Goal: Task Accomplishment & Management: Complete application form

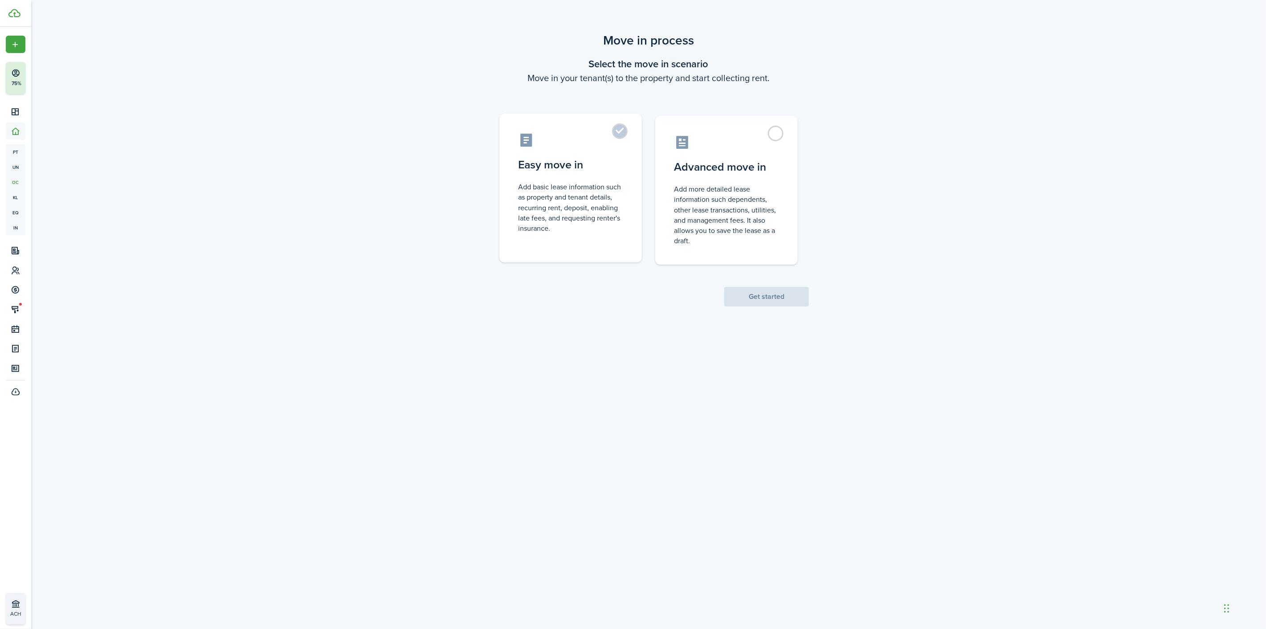
click at [607, 176] on label "Easy move in Add basic lease information such as property and tenant details, r…" at bounding box center [571, 188] width 142 height 149
radio input "true"
click at [764, 297] on button "Get started" at bounding box center [766, 297] width 85 height 20
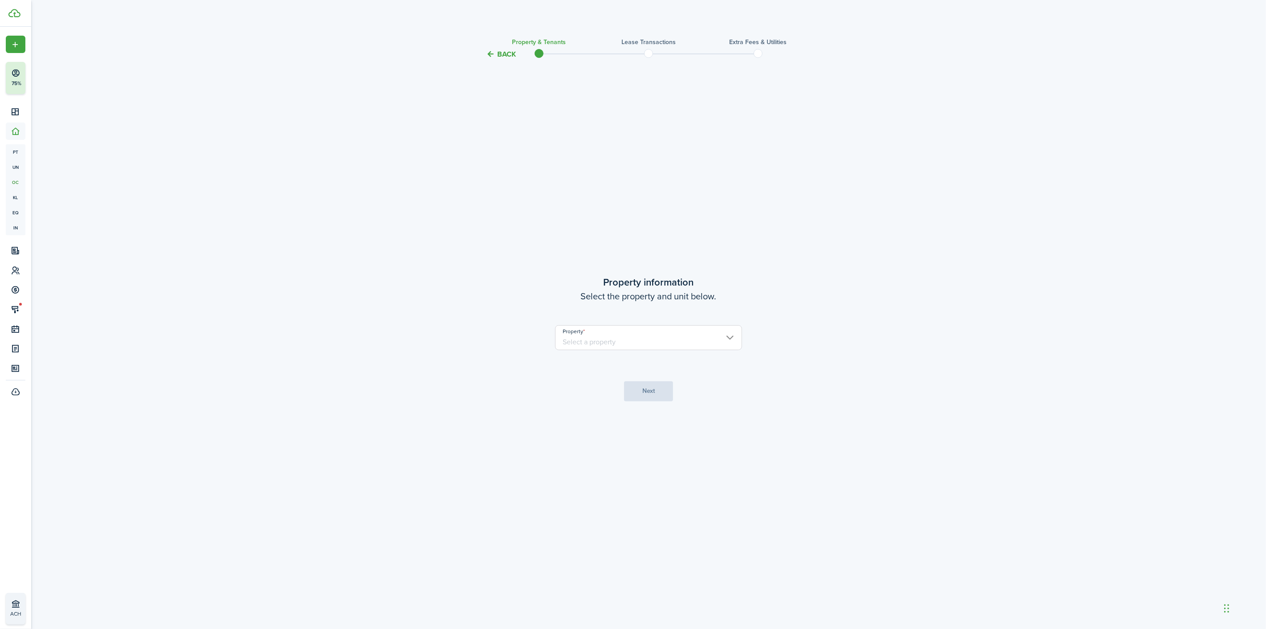
click at [649, 331] on input "Property" at bounding box center [648, 337] width 187 height 25
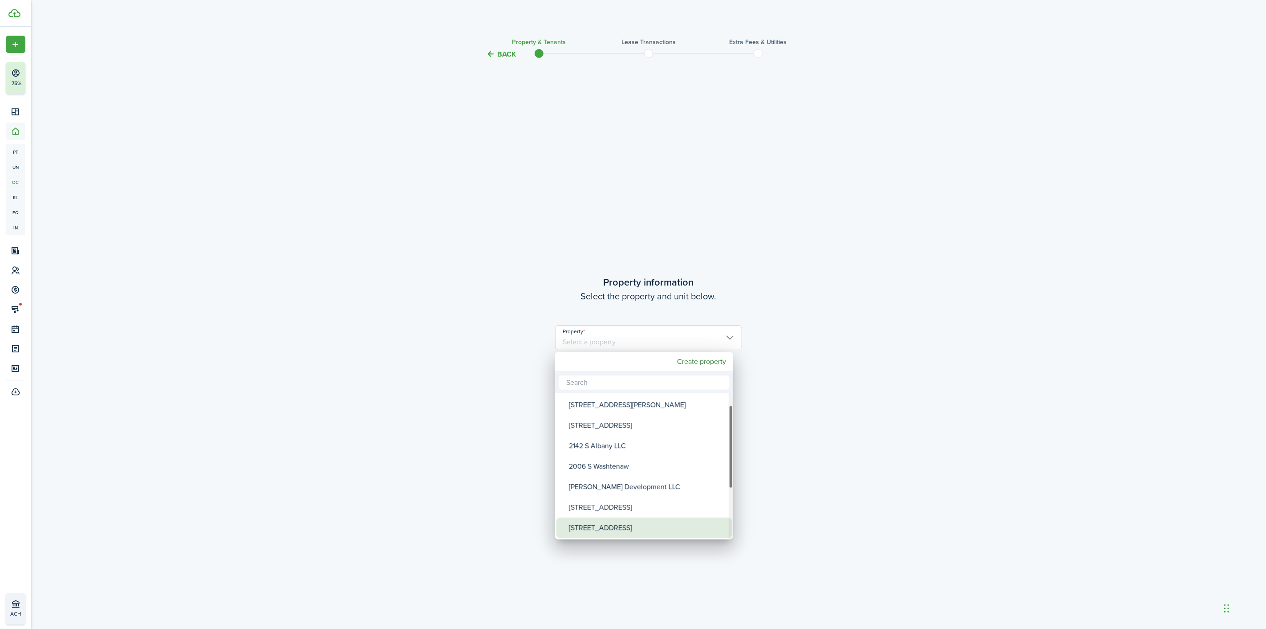
click at [611, 525] on div "[STREET_ADDRESS]" at bounding box center [648, 527] width 158 height 20
type input "[STREET_ADDRESS]"
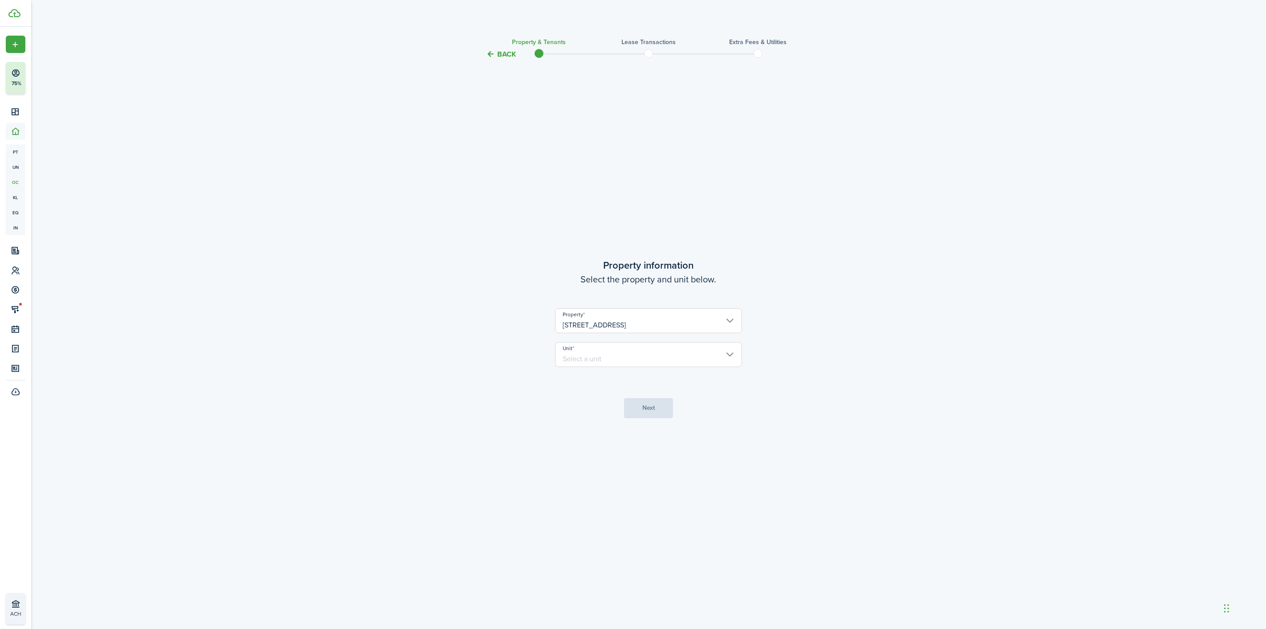
click at [611, 360] on input "Unit" at bounding box center [648, 354] width 187 height 25
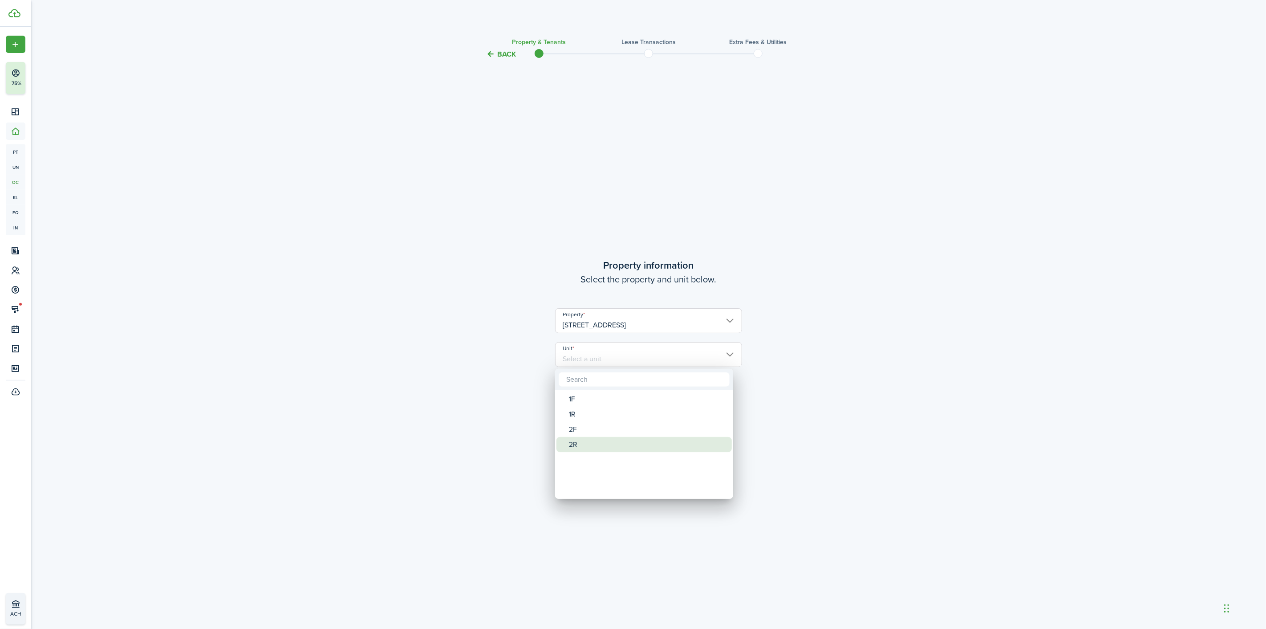
click at [621, 442] on div "2R" at bounding box center [648, 444] width 158 height 15
type input "2R"
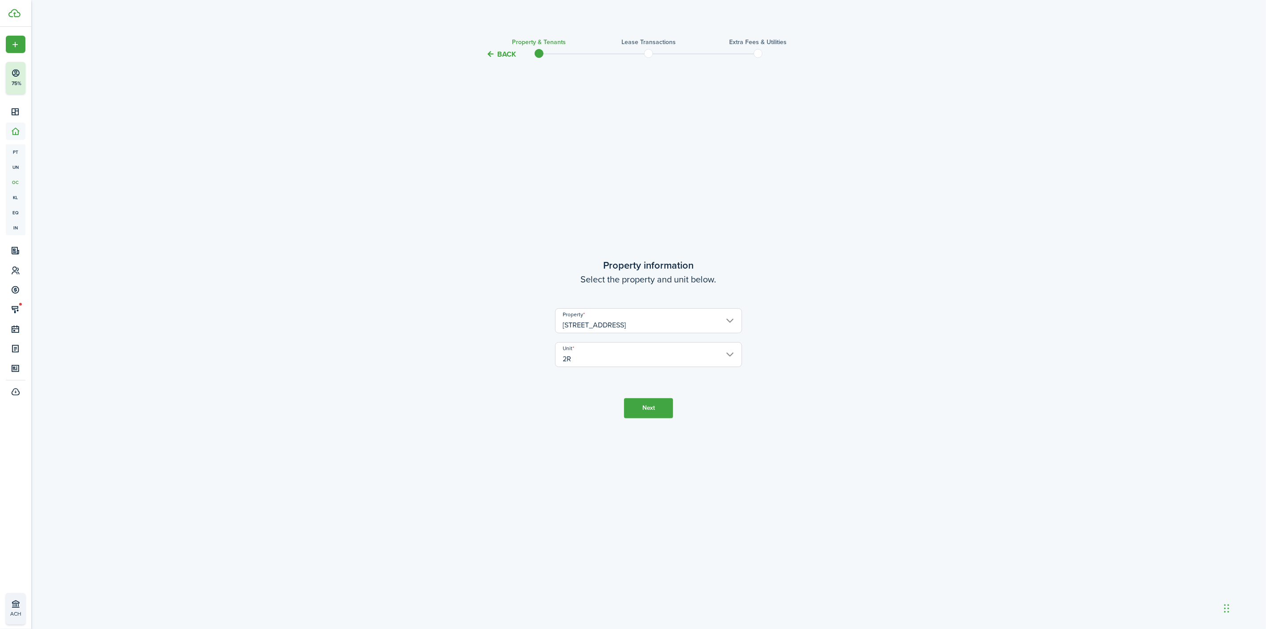
click at [674, 411] on tc-wizard-step "Property information Select the property and unit below. Property [STREET_ADDRE…" at bounding box center [649, 337] width 374 height 533
click at [656, 408] on button "Next" at bounding box center [648, 408] width 49 height 20
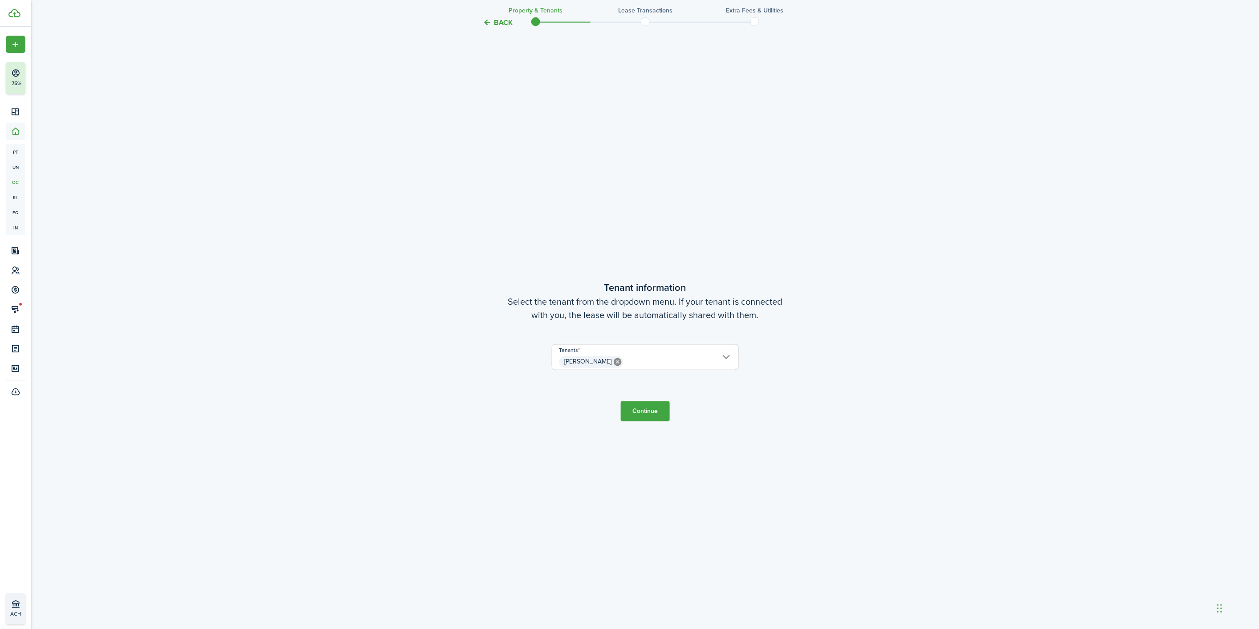
scroll to position [569, 0]
click at [639, 407] on button "Continue" at bounding box center [645, 410] width 49 height 20
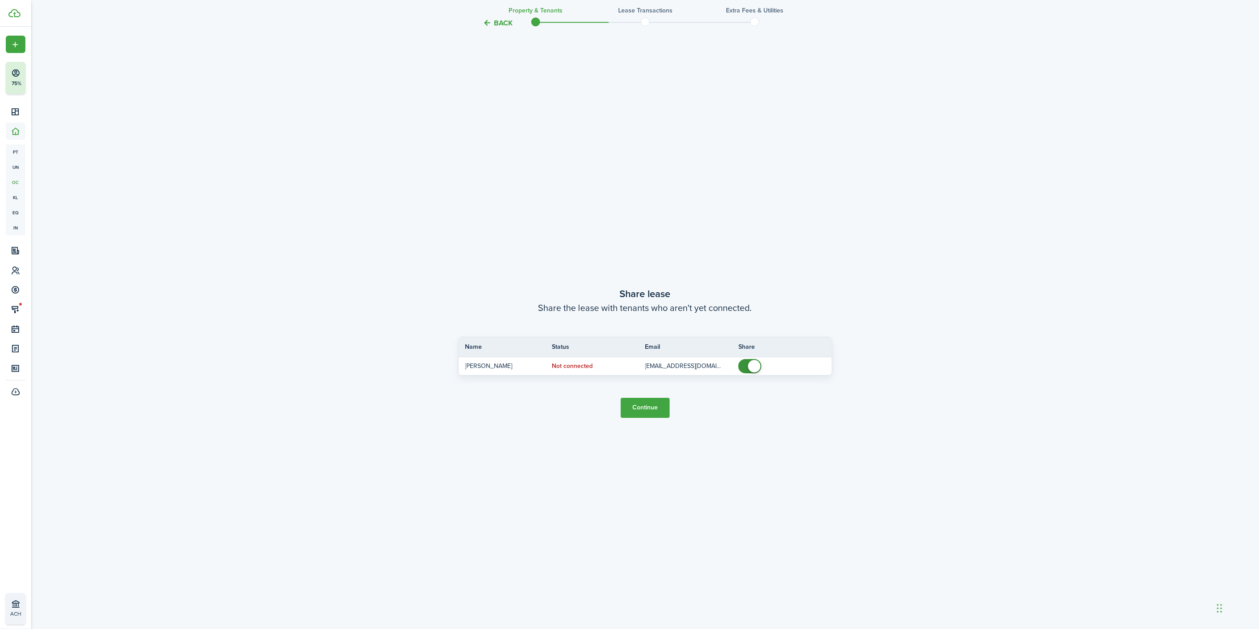
scroll to position [1198, 0]
click at [639, 408] on button "Continue" at bounding box center [645, 405] width 49 height 20
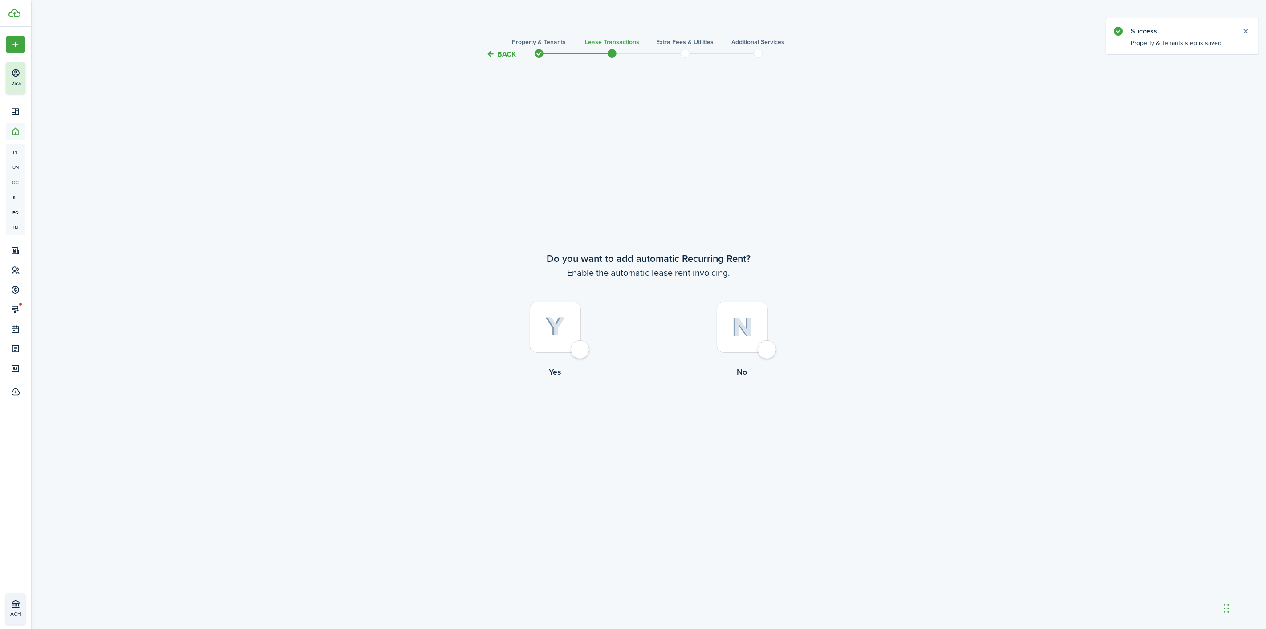
click at [563, 357] on label "Yes" at bounding box center [555, 341] width 187 height 81
radio input "true"
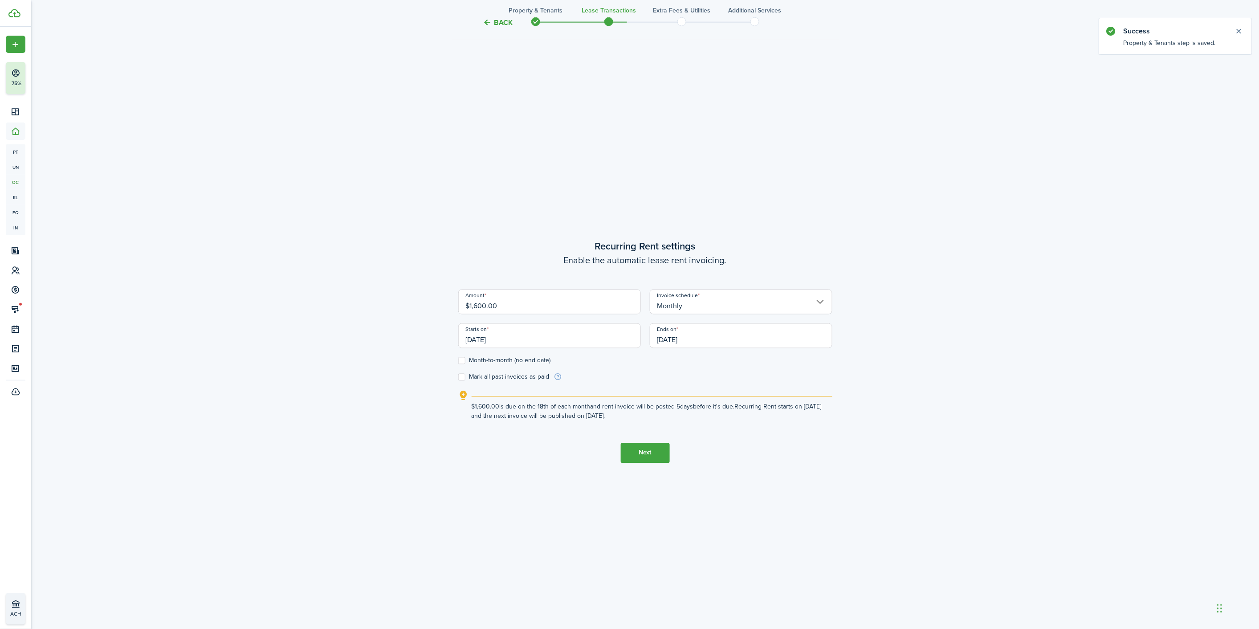
scroll to position [569, 0]
click at [504, 304] on input "$1,600.00" at bounding box center [549, 301] width 183 height 25
drag, startPoint x: 484, startPoint y: 304, endPoint x: 479, endPoint y: 305, distance: 4.5
click at [479, 305] on input "$1,600.00" at bounding box center [549, 301] width 183 height 25
click at [551, 330] on input "[DATE]" at bounding box center [549, 334] width 183 height 25
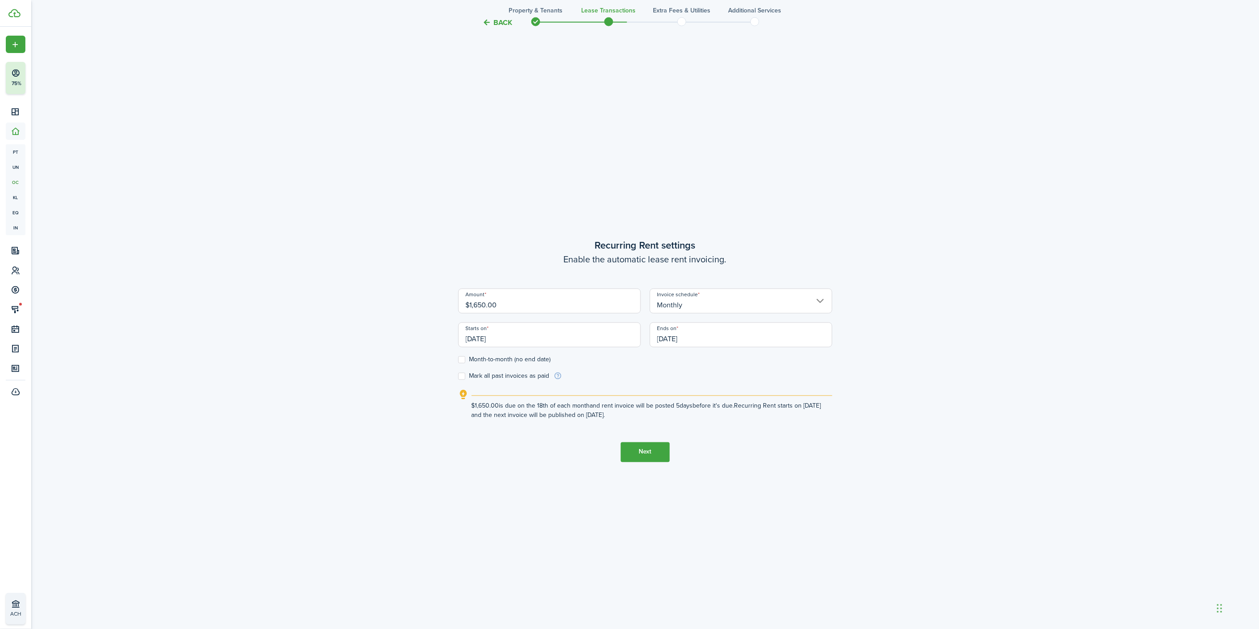
type input "$1,650.00"
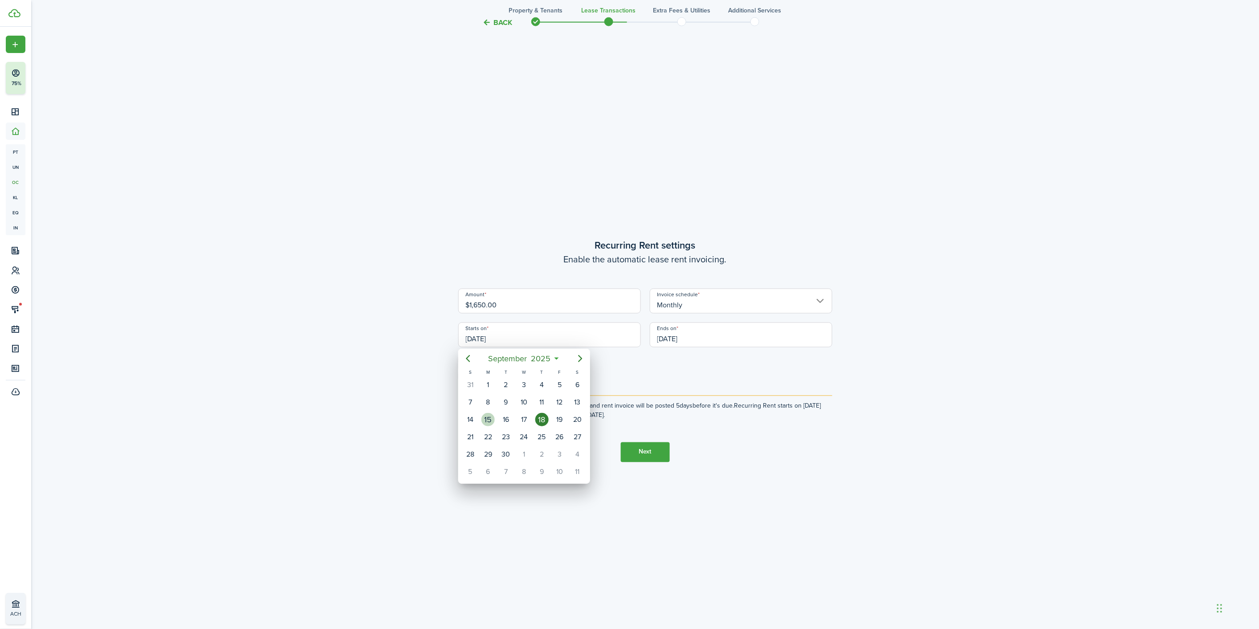
click at [490, 419] on div "15" at bounding box center [487, 419] width 13 height 13
type input "[DATE]"
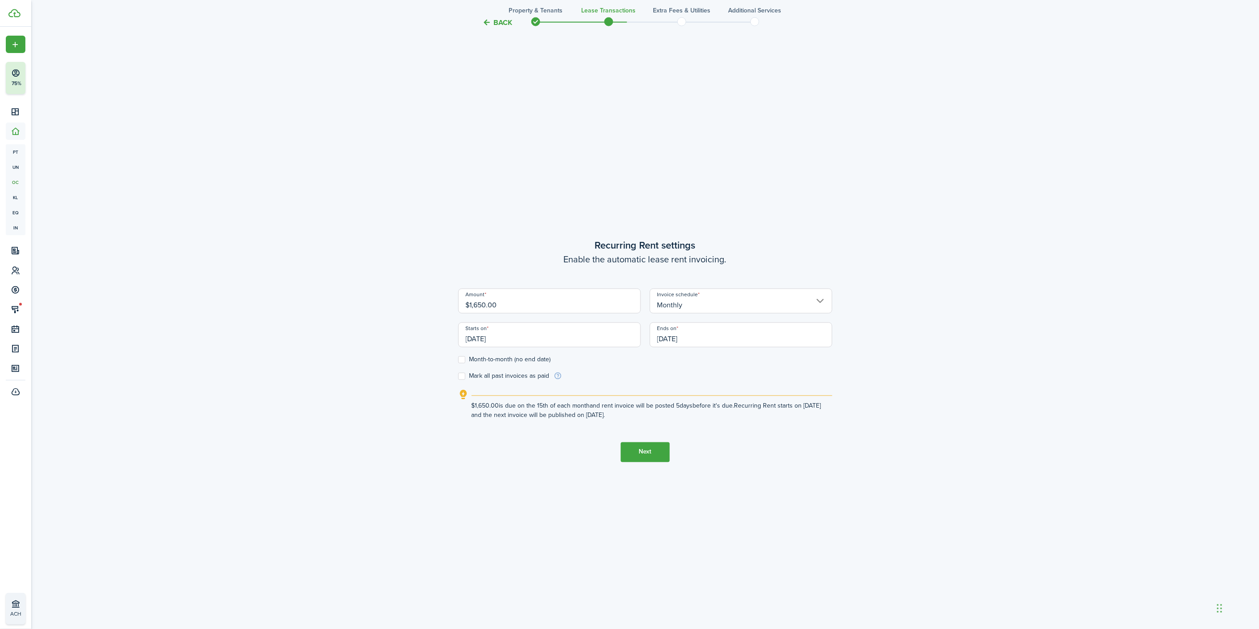
click at [671, 337] on input "[DATE]" at bounding box center [741, 334] width 183 height 25
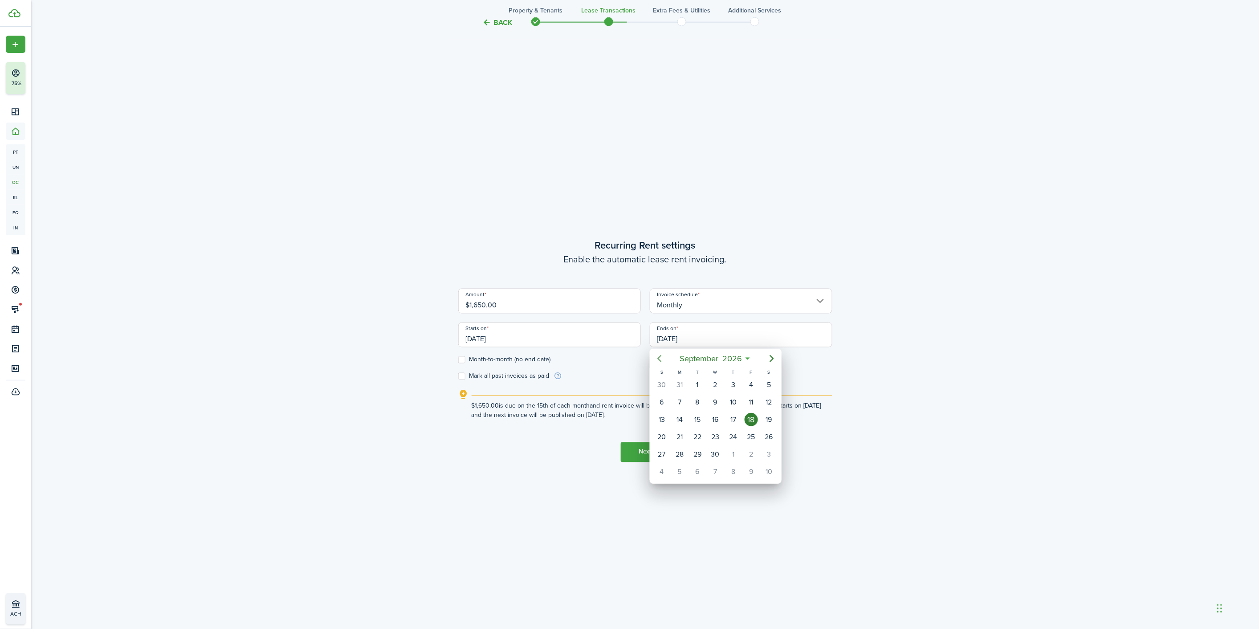
click at [655, 355] on icon "Previous page" at bounding box center [659, 358] width 11 height 11
click at [675, 467] on div "31" at bounding box center [679, 471] width 13 height 13
type input "[DATE]"
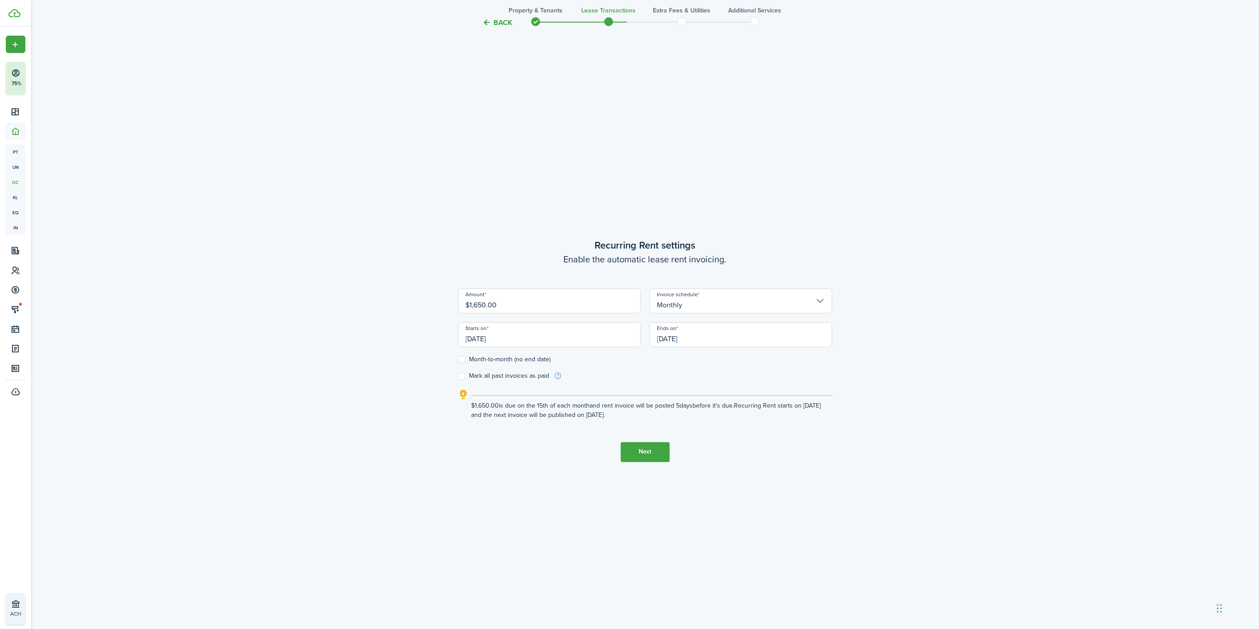
click at [640, 451] on button "Next" at bounding box center [645, 452] width 49 height 20
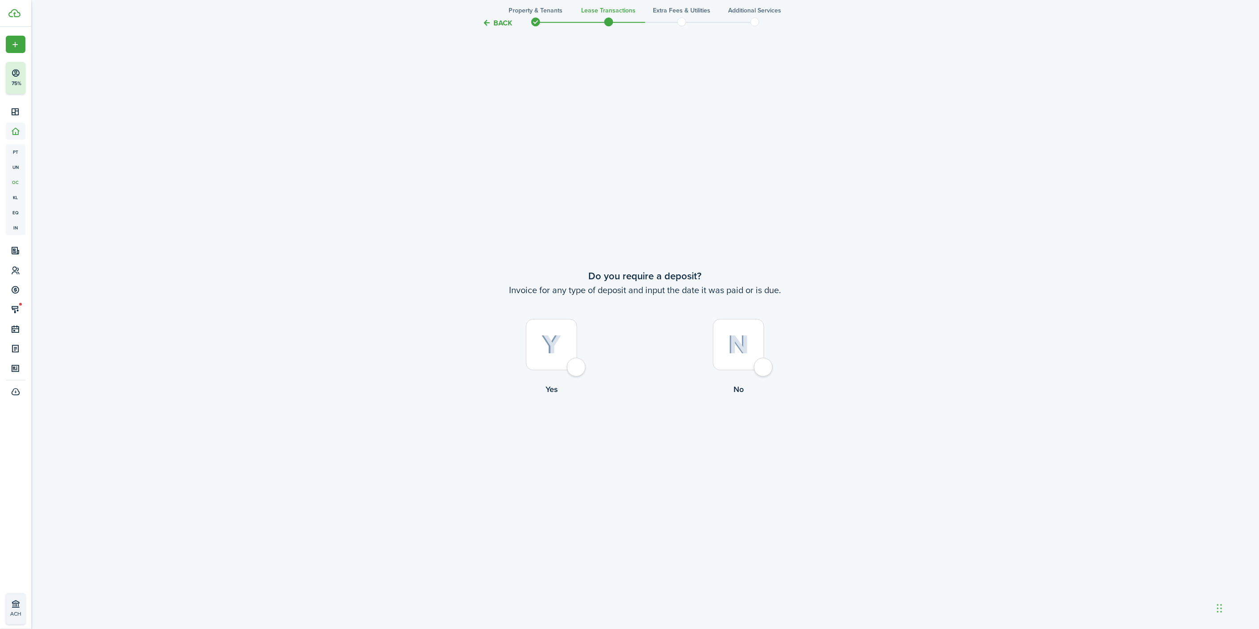
scroll to position [1198, 0]
click at [764, 357] on div at bounding box center [738, 338] width 51 height 51
radio input "true"
click at [764, 362] on div at bounding box center [738, 338] width 51 height 51
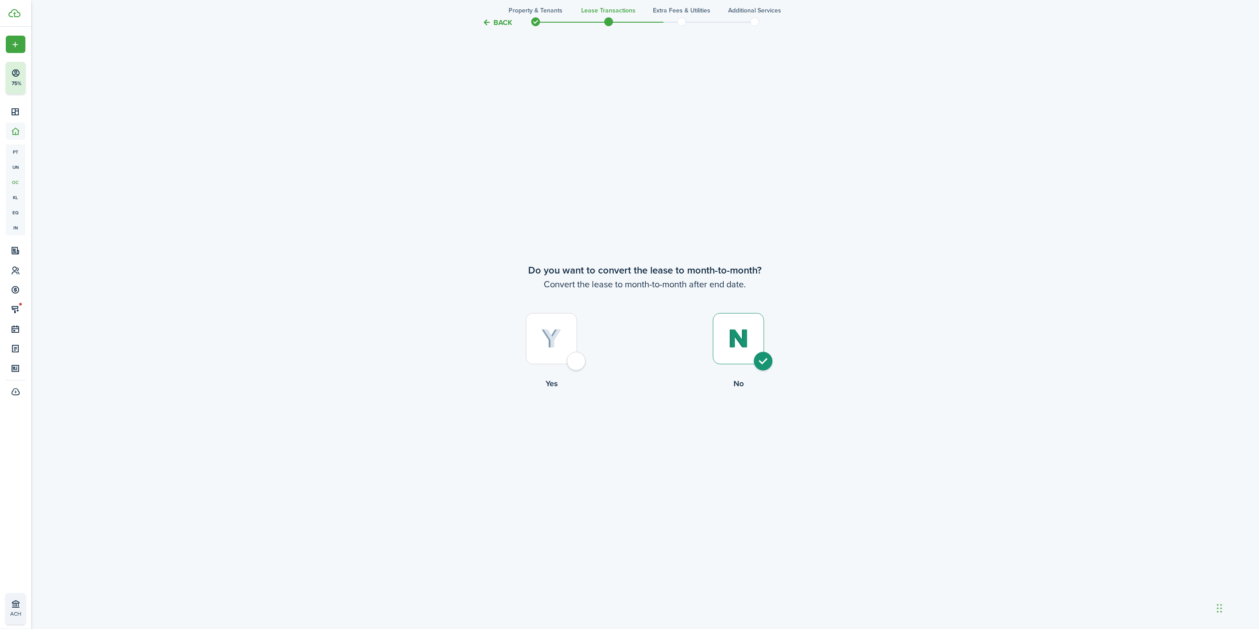
radio input "true"
click at [630, 447] on tc-wizard-step "Do you want to convert the lease to month-to-month? Convert the lease to month-…" at bounding box center [645, 349] width 374 height 629
click at [642, 433] on button "Continue" at bounding box center [645, 426] width 49 height 20
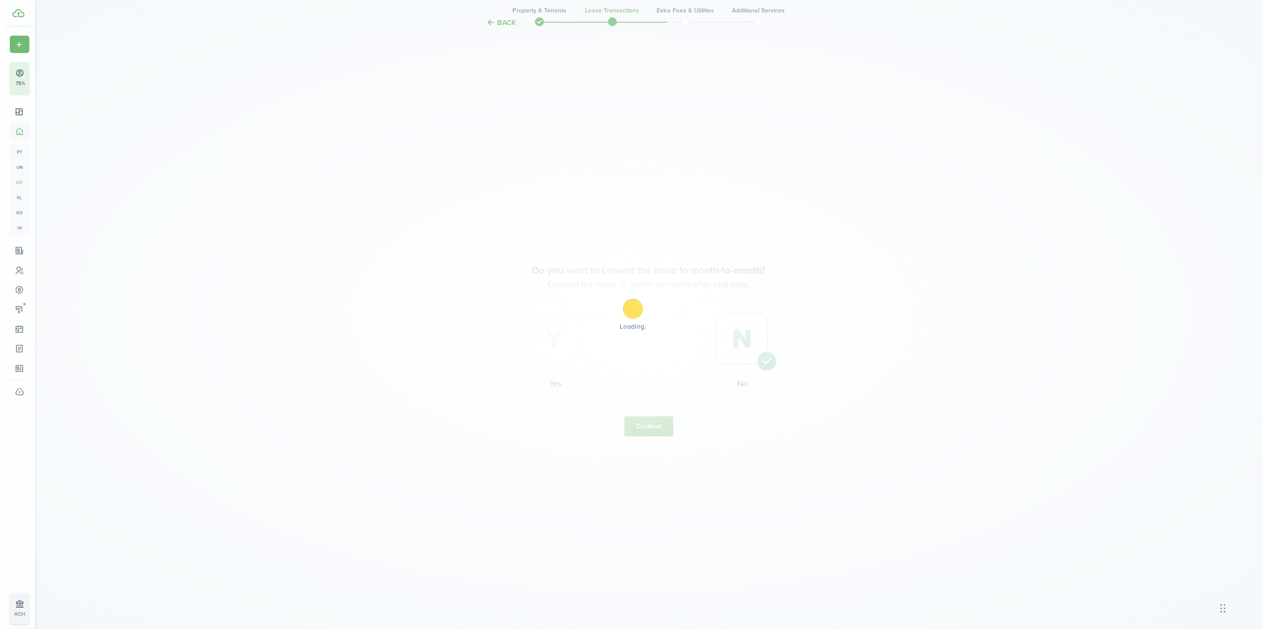
scroll to position [0, 0]
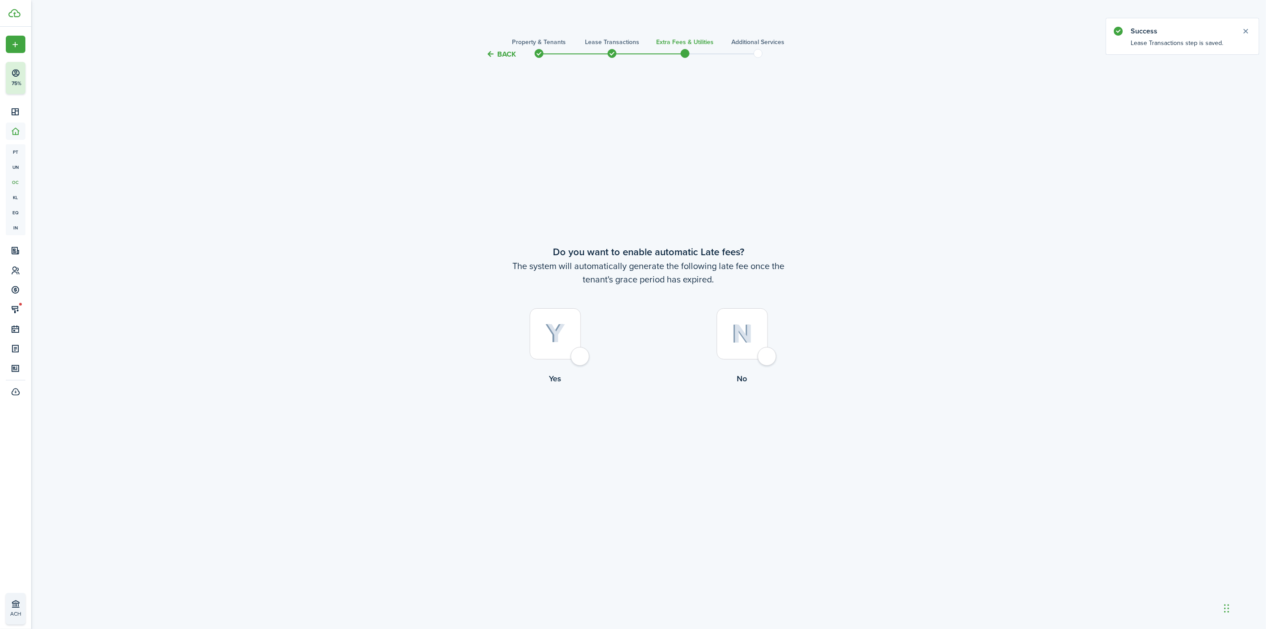
click at [566, 350] on div at bounding box center [555, 333] width 51 height 51
radio input "true"
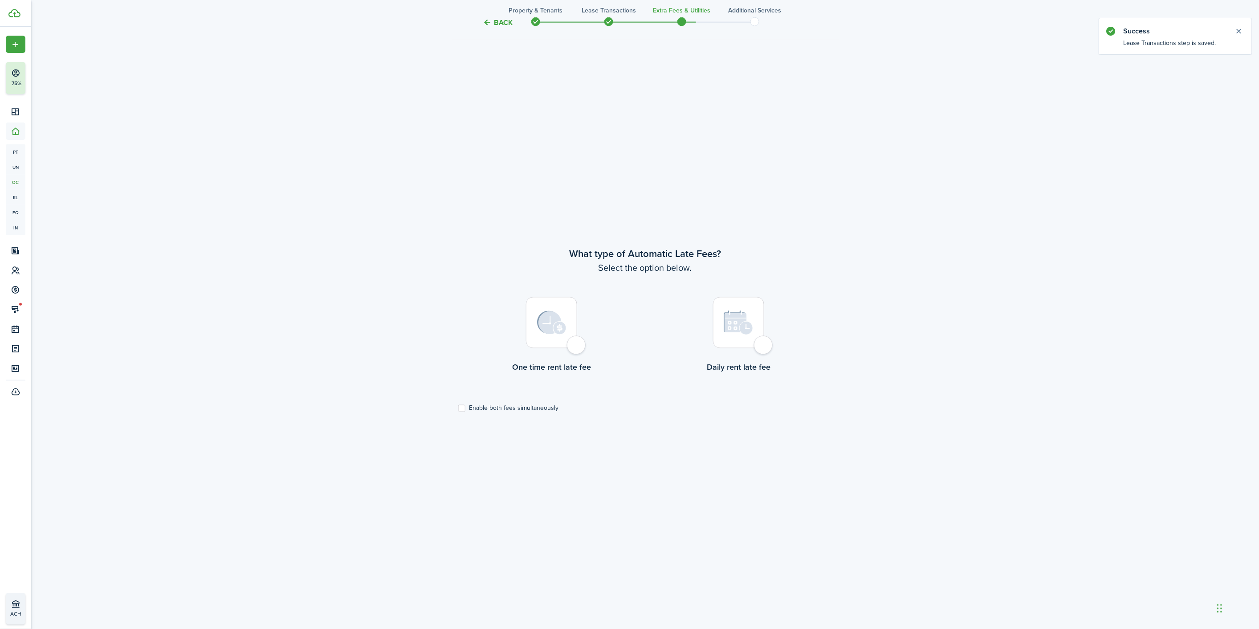
scroll to position [569, 0]
click at [573, 345] on div at bounding box center [551, 322] width 51 height 51
radio input "true"
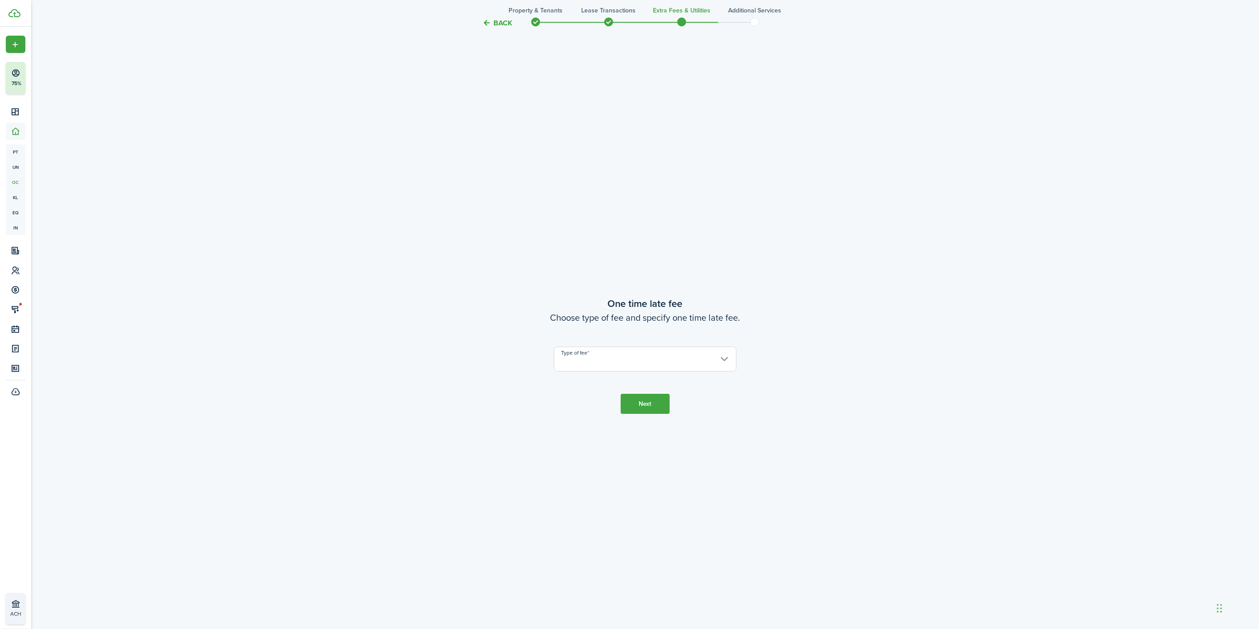
scroll to position [1198, 0]
click at [583, 353] on input "Type of fee" at bounding box center [645, 353] width 183 height 25
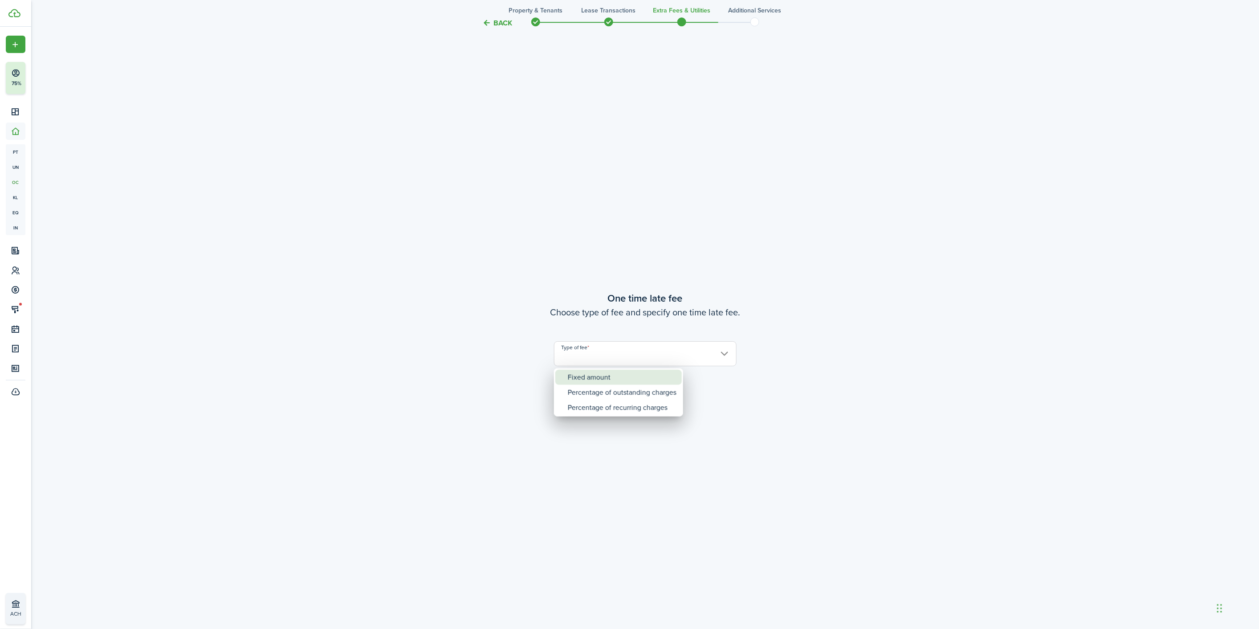
click at [589, 375] on div "Fixed amount" at bounding box center [622, 377] width 109 height 15
type input "Fixed amount"
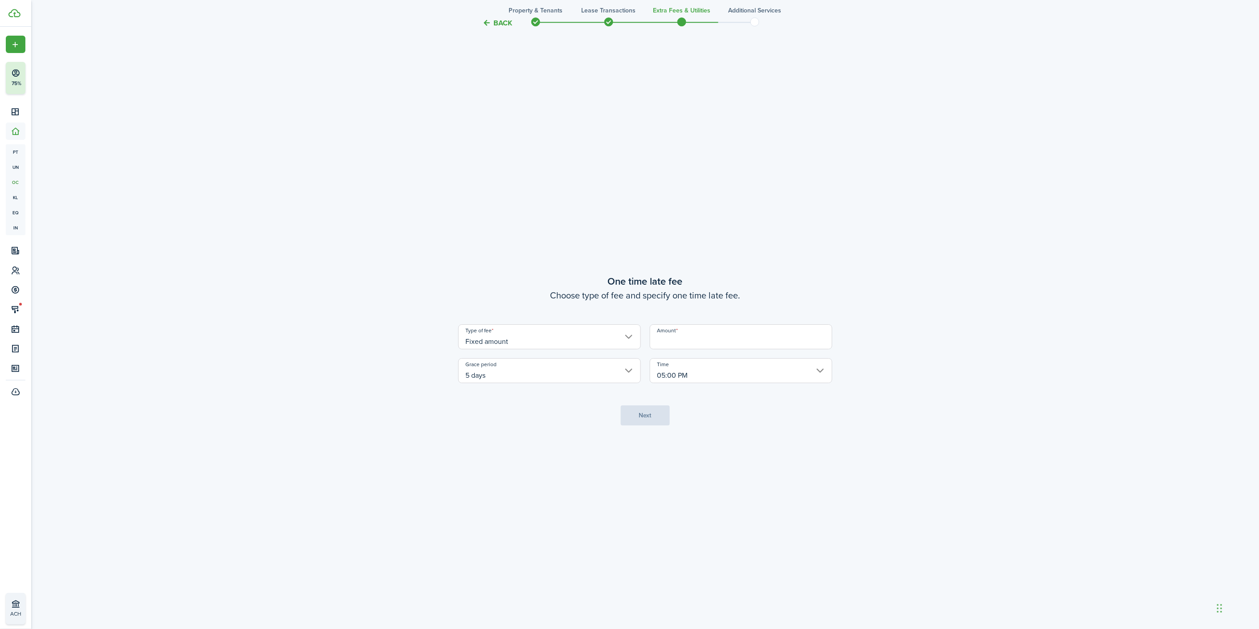
click at [680, 343] on input "Amount" at bounding box center [741, 336] width 183 height 25
type input "$50.00"
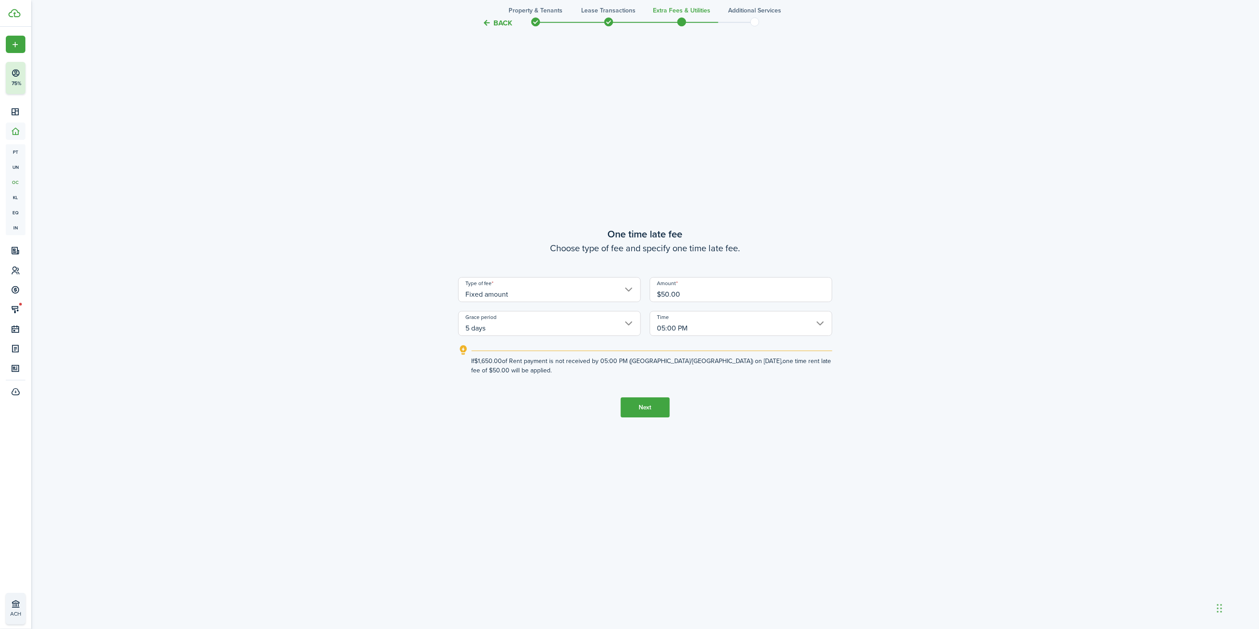
scroll to position [1208, 0]
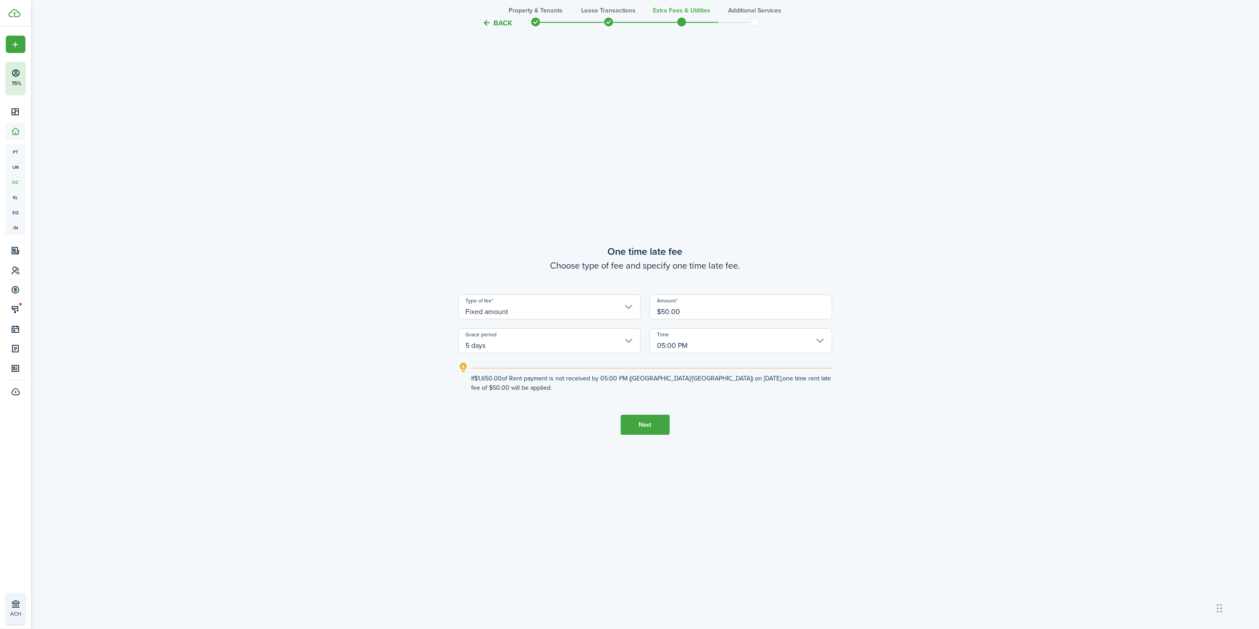
click at [653, 423] on button "Next" at bounding box center [645, 425] width 49 height 20
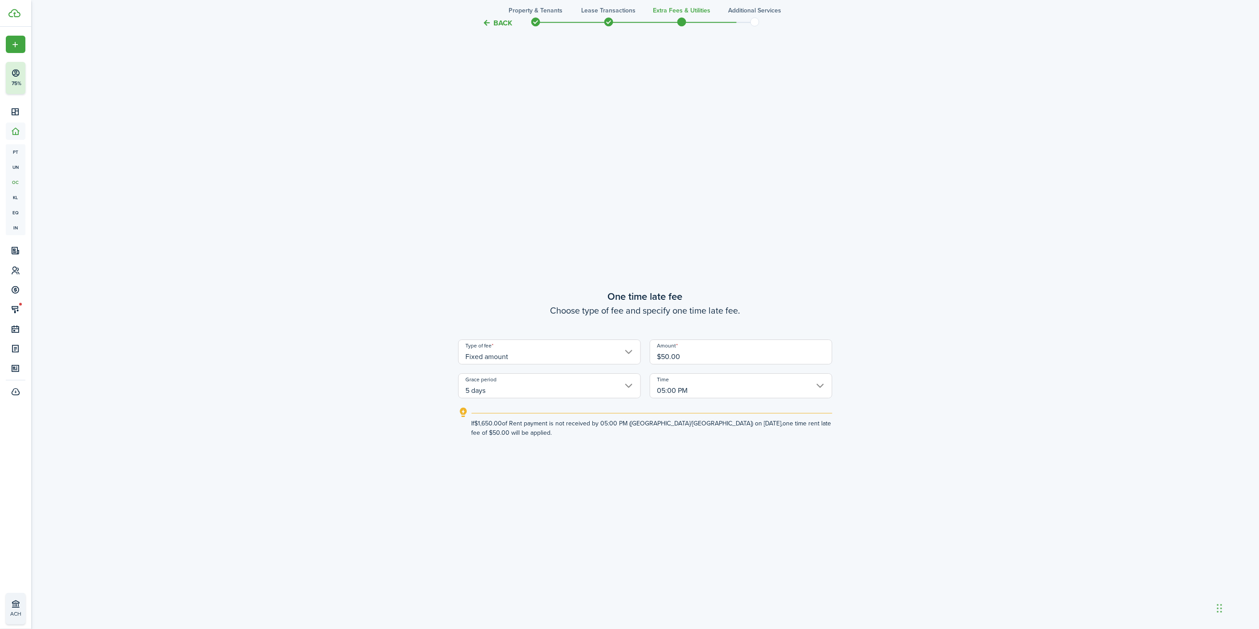
scroll to position [1194, 0]
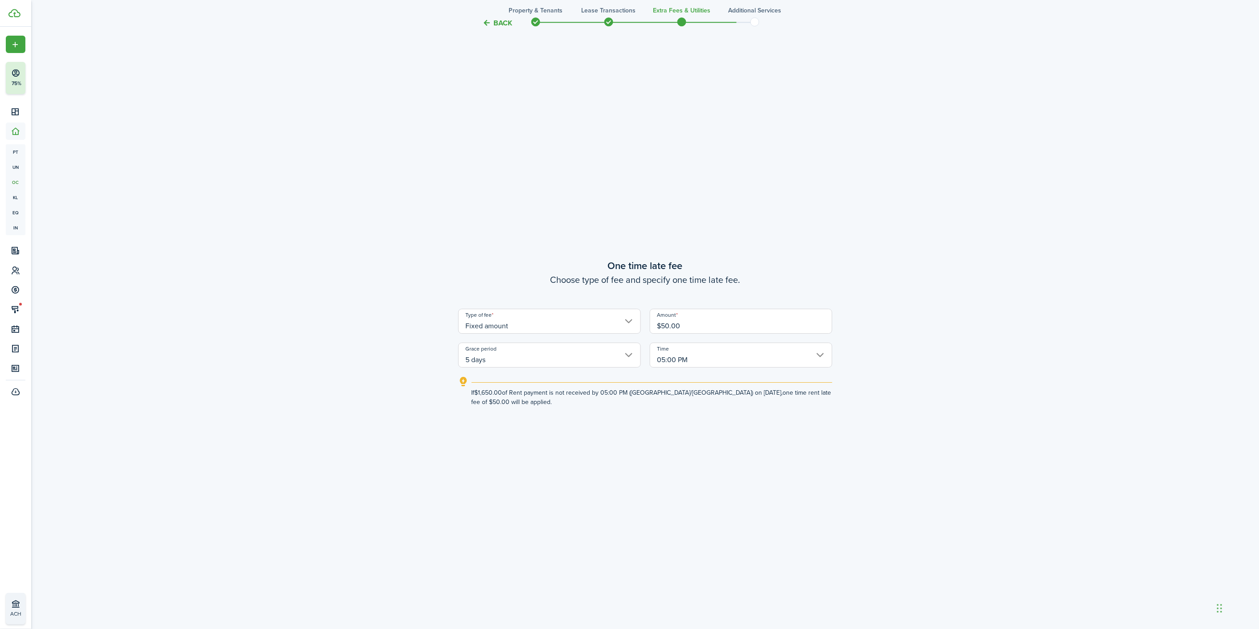
click at [553, 323] on input "Fixed amount" at bounding box center [549, 321] width 183 height 25
click at [551, 355] on div "Percentage of outstanding charges" at bounding box center [526, 359] width 109 height 15
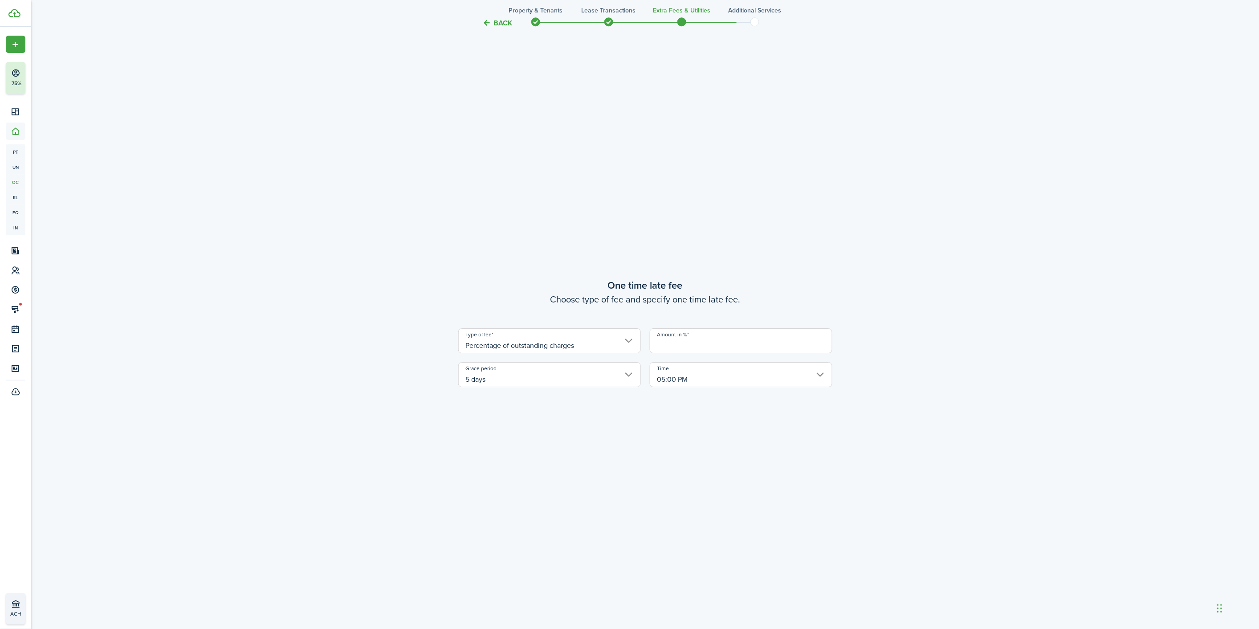
click at [551, 346] on input "Percentage of outstanding charges" at bounding box center [549, 340] width 183 height 25
click at [548, 362] on div "Fixed amount" at bounding box center [526, 363] width 109 height 15
type input "Fixed amount"
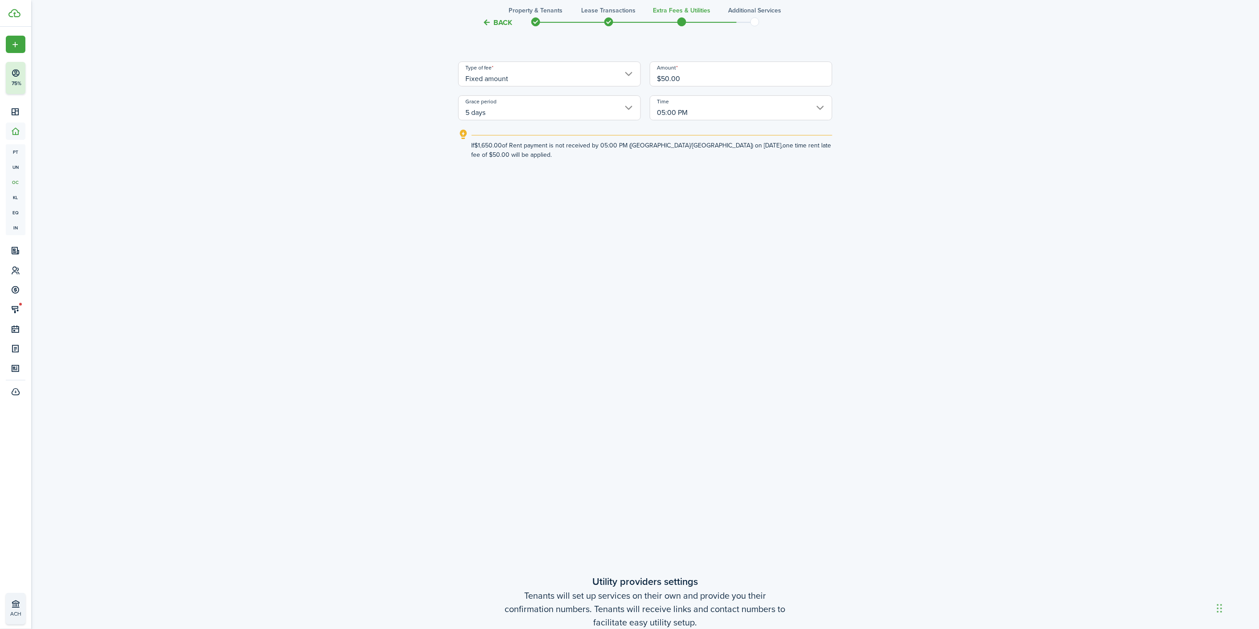
scroll to position [1837, 0]
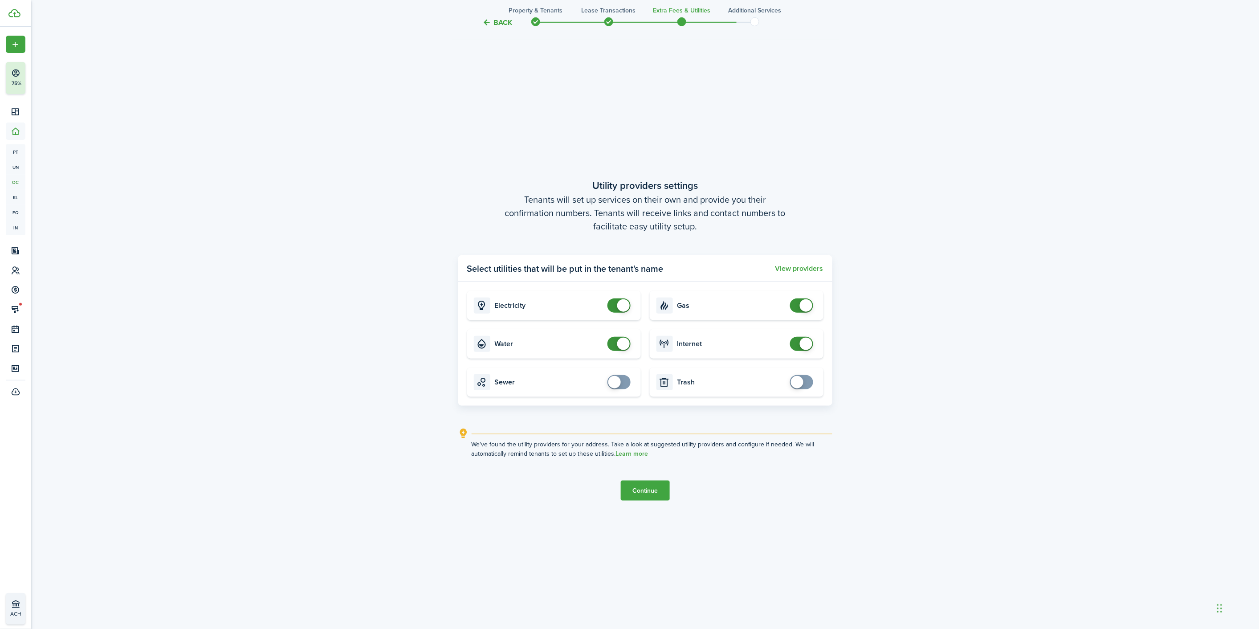
checkbox input "false"
click at [616, 345] on span at bounding box center [618, 344] width 9 height 14
click at [649, 495] on button "Continue" at bounding box center [645, 490] width 49 height 20
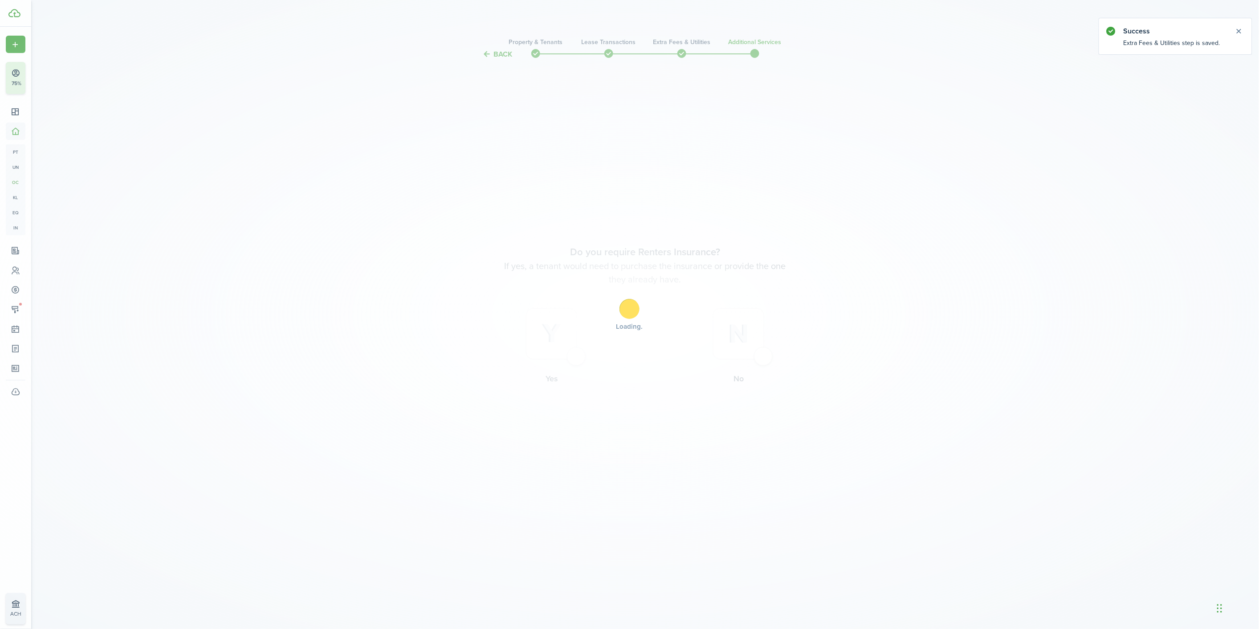
scroll to position [0, 0]
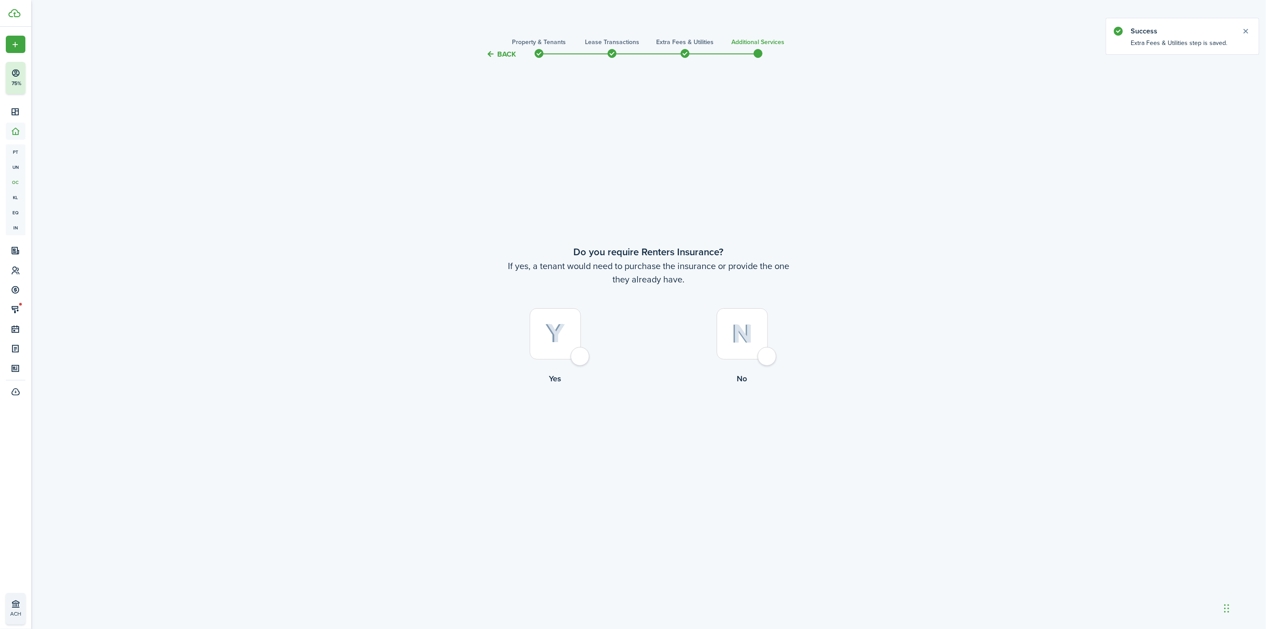
click at [748, 354] on div at bounding box center [742, 333] width 51 height 51
radio input "true"
click at [666, 420] on button "Complete move in" at bounding box center [648, 421] width 65 height 20
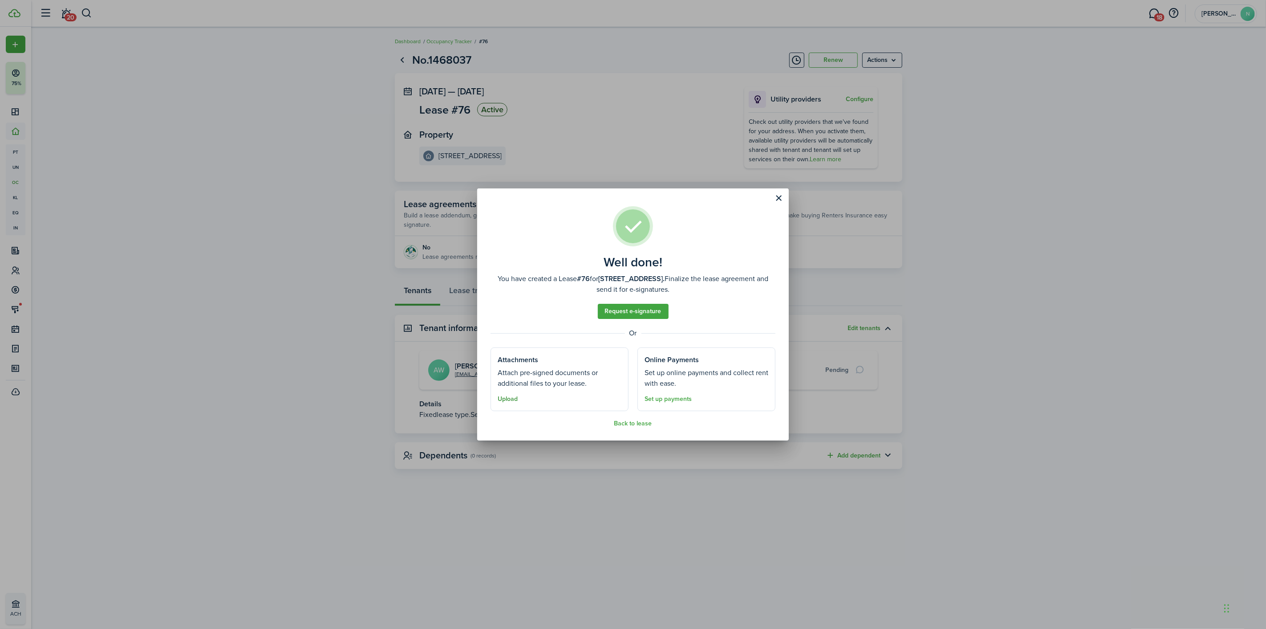
click at [514, 398] on button "Upload" at bounding box center [508, 398] width 20 height 7
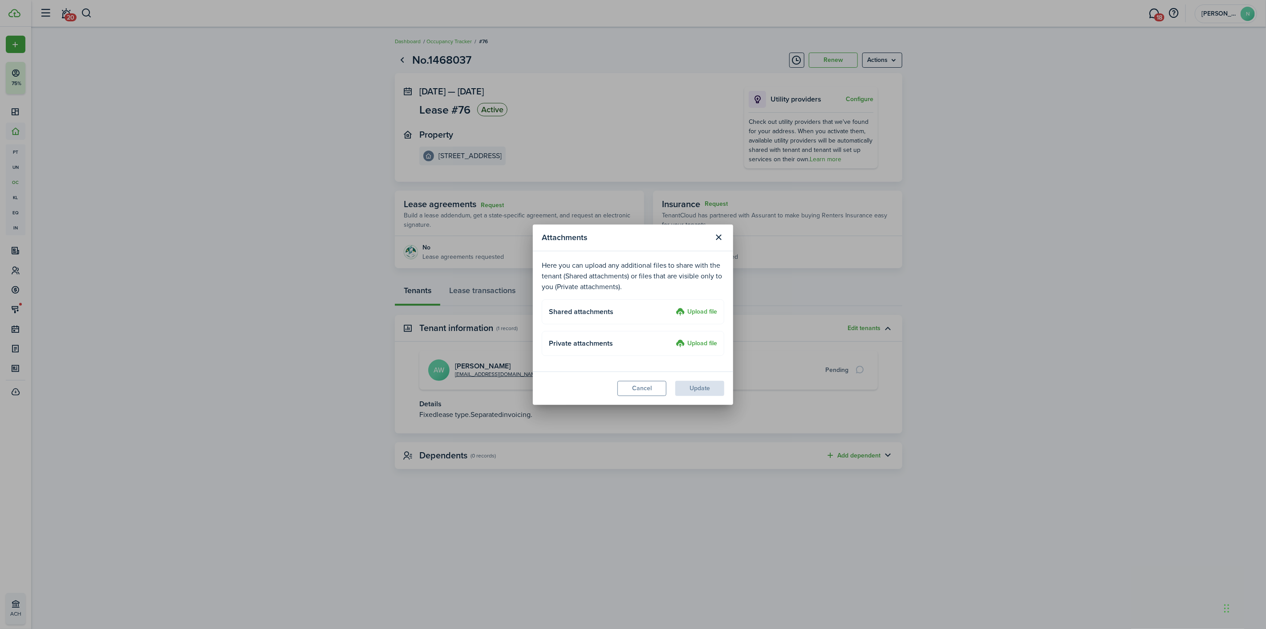
click at [705, 308] on label "Upload file" at bounding box center [696, 312] width 41 height 11
click at [673, 307] on input "Upload file" at bounding box center [673, 307] width 0 height 0
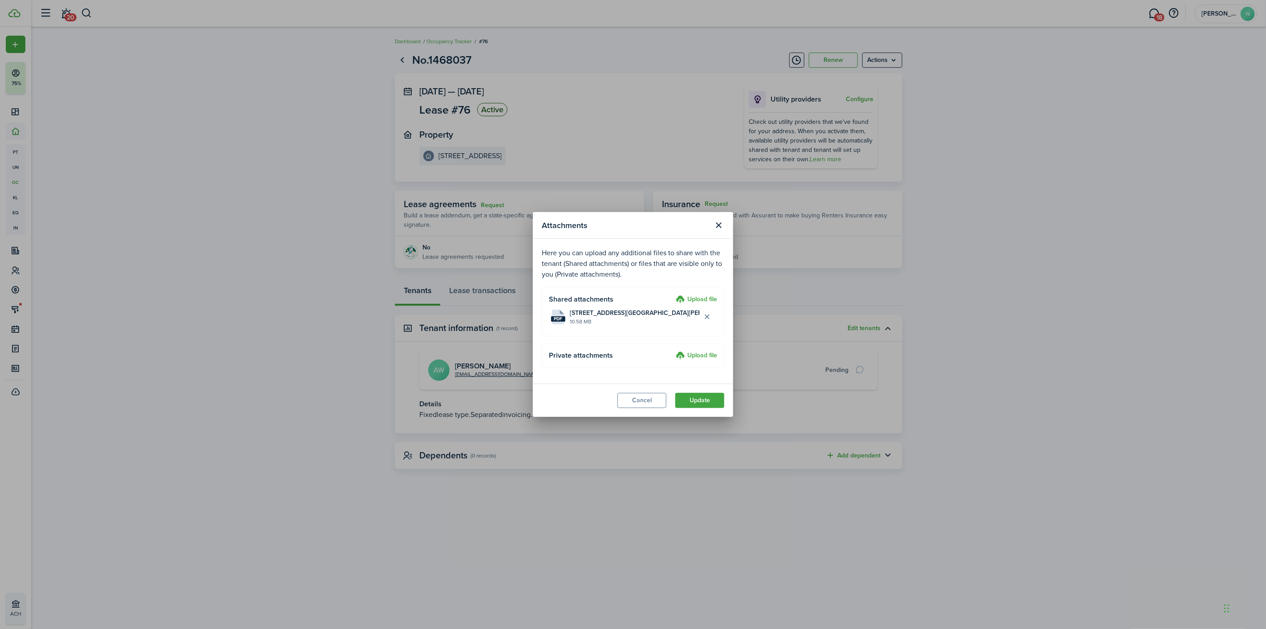
click at [628, 319] on file-size "10.58 MB" at bounding box center [635, 321] width 130 height 8
click at [704, 401] on button "Update" at bounding box center [699, 400] width 49 height 15
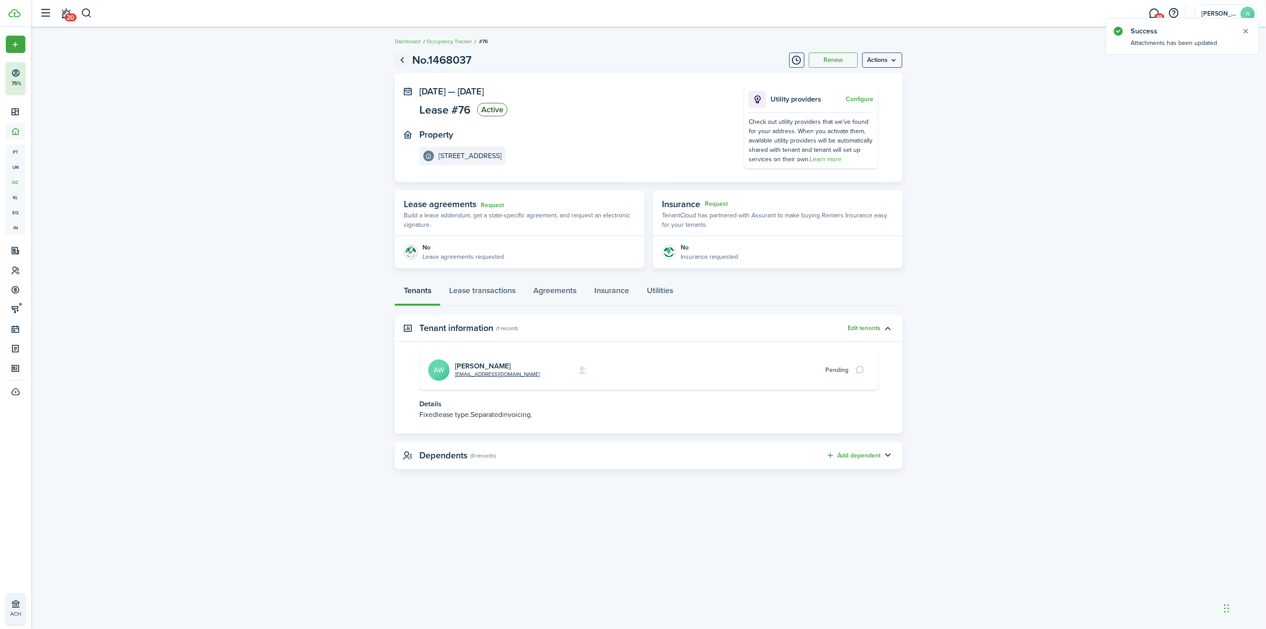
click at [399, 61] on link "Go back" at bounding box center [402, 60] width 15 height 15
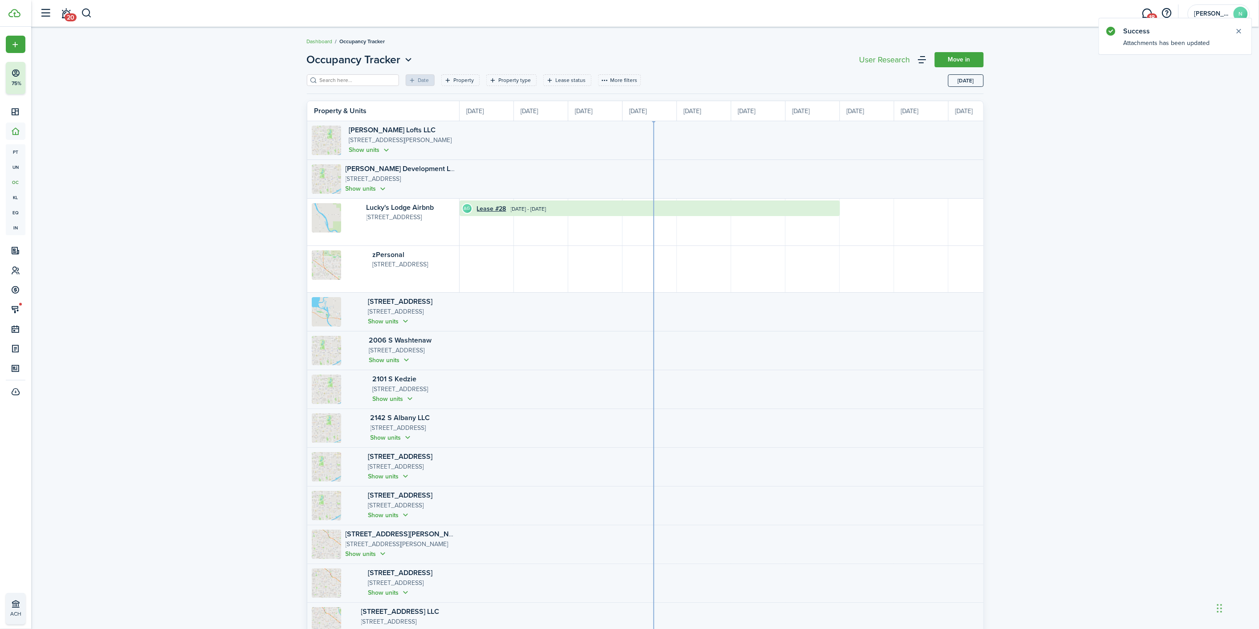
scroll to position [0, 163]
click at [391, 510] on p "[STREET_ADDRESS]" at bounding box center [411, 505] width 87 height 10
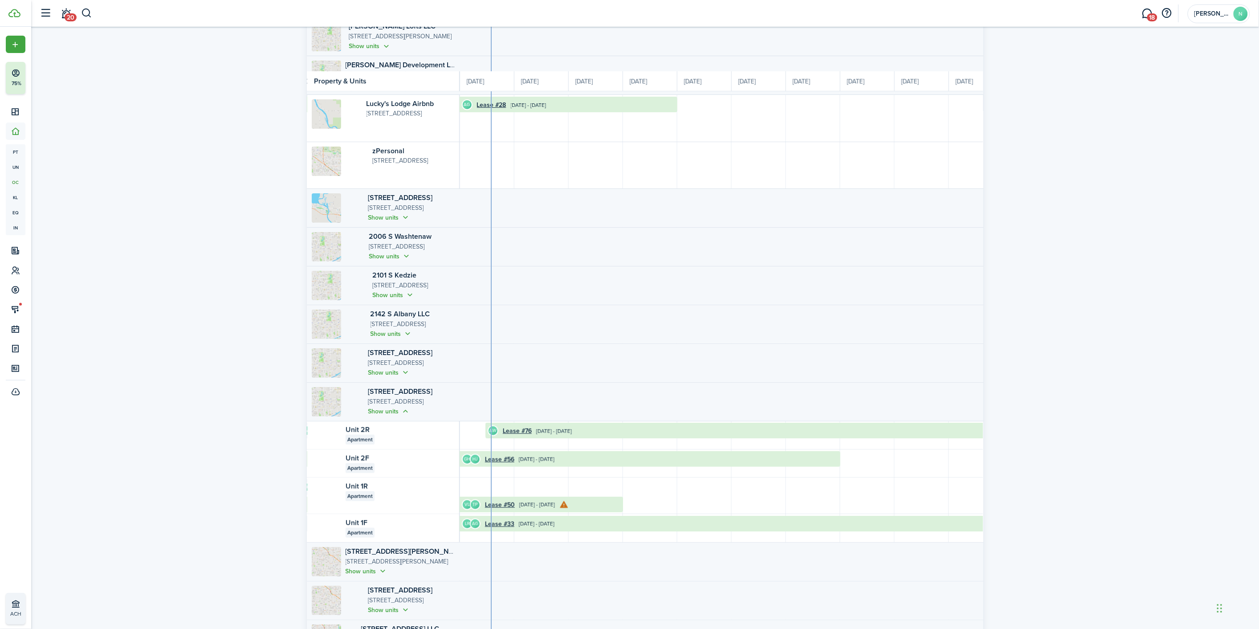
scroll to position [148, 0]
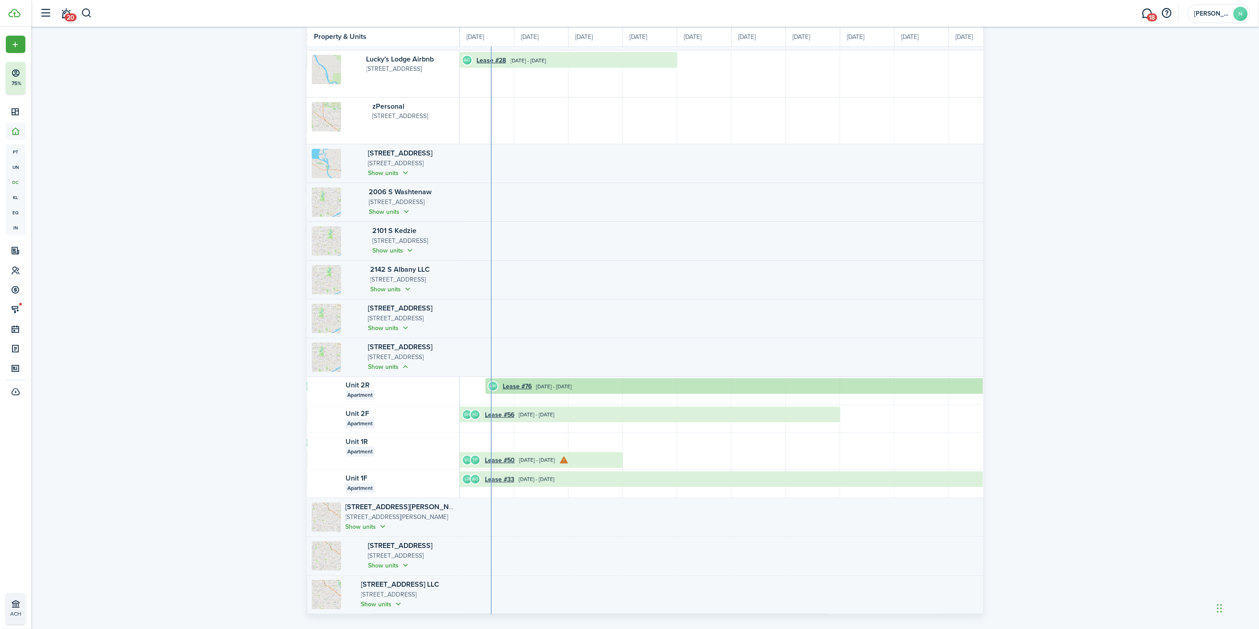
click at [545, 387] on time "[DATE] - [DATE]" at bounding box center [554, 386] width 36 height 8
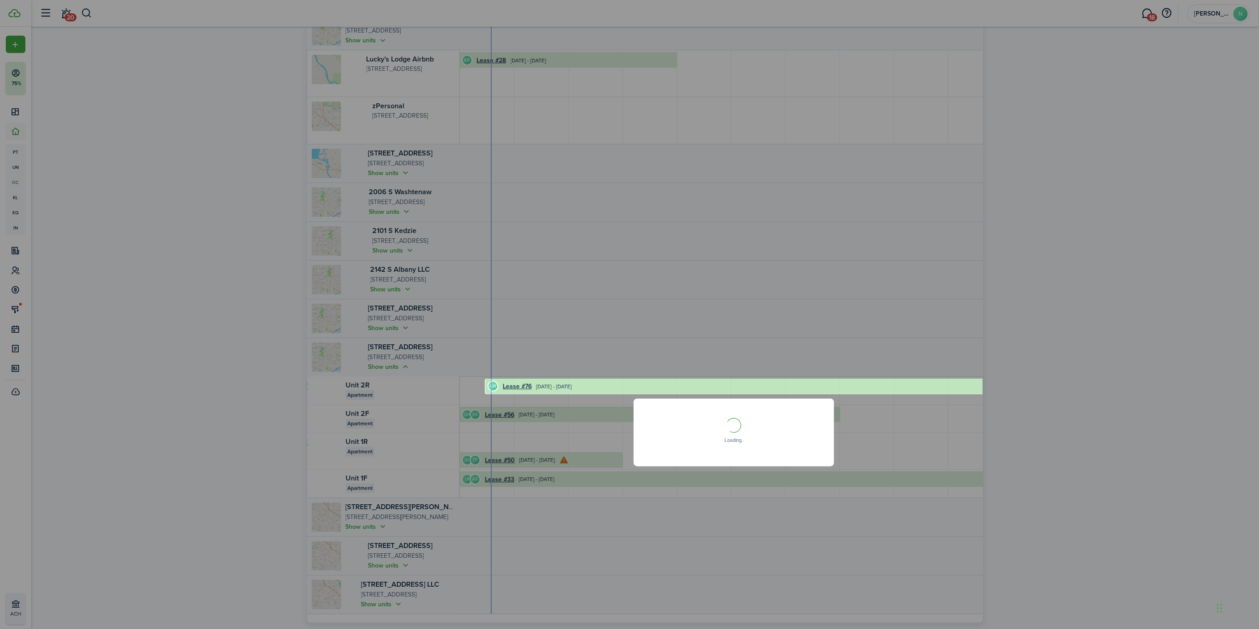
scroll to position [0, 0]
click at [736, 472] on avatar-profile-info-text "[PERSON_NAME]" at bounding box center [745, 470] width 47 height 7
click at [650, 410] on link "Lease #76" at bounding box center [657, 411] width 34 height 11
click at [927, 417] on div at bounding box center [629, 314] width 1259 height 629
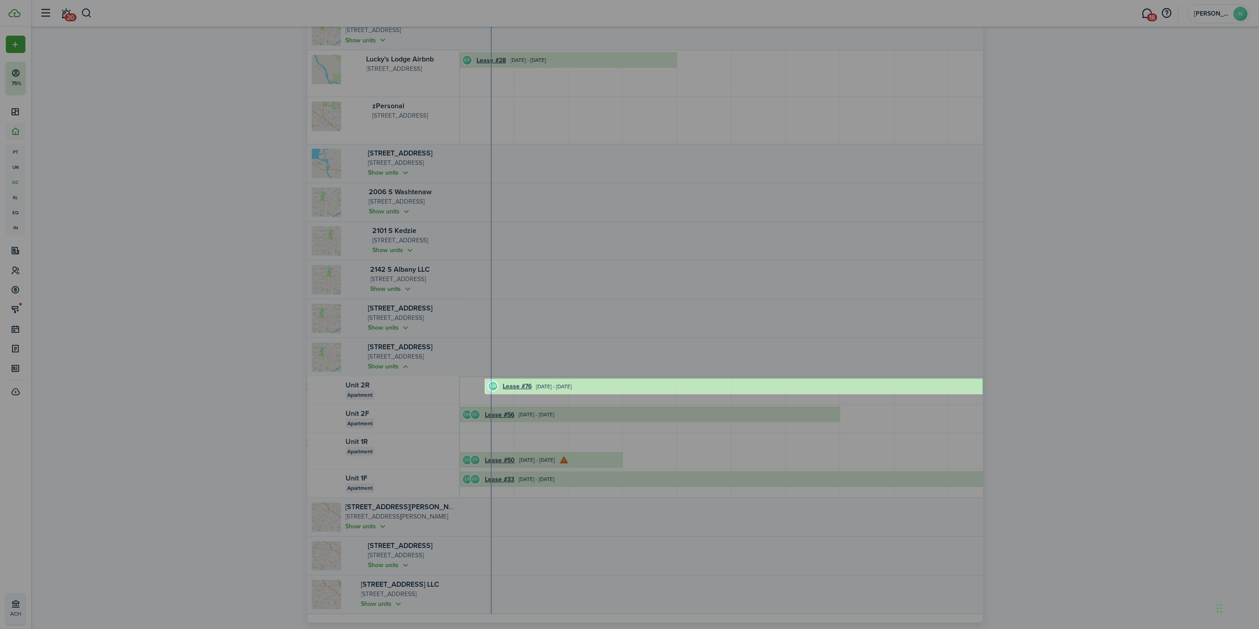
scroll to position [148, 0]
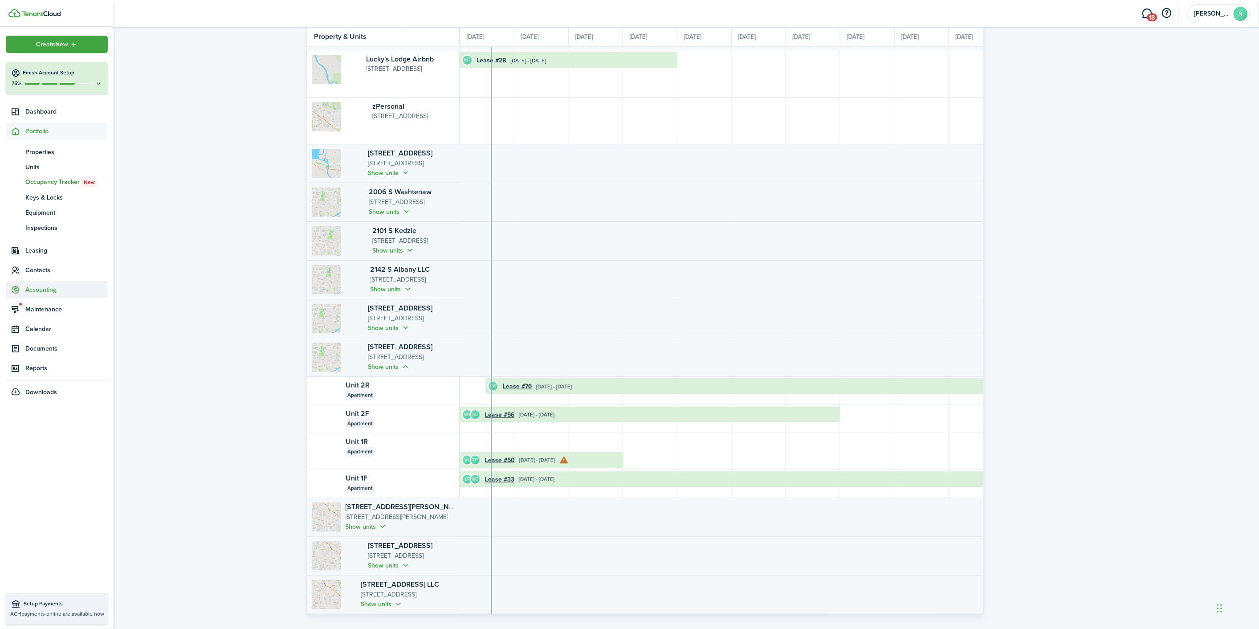
click at [53, 296] on span "Accounting" at bounding box center [57, 289] width 102 height 17
click at [51, 163] on span "Contacts" at bounding box center [57, 170] width 102 height 17
click at [49, 180] on ul "tn Tenants ow Owners sp Service Pros" at bounding box center [57, 206] width 102 height 54
click at [48, 188] on span "Tenants" at bounding box center [66, 191] width 82 height 9
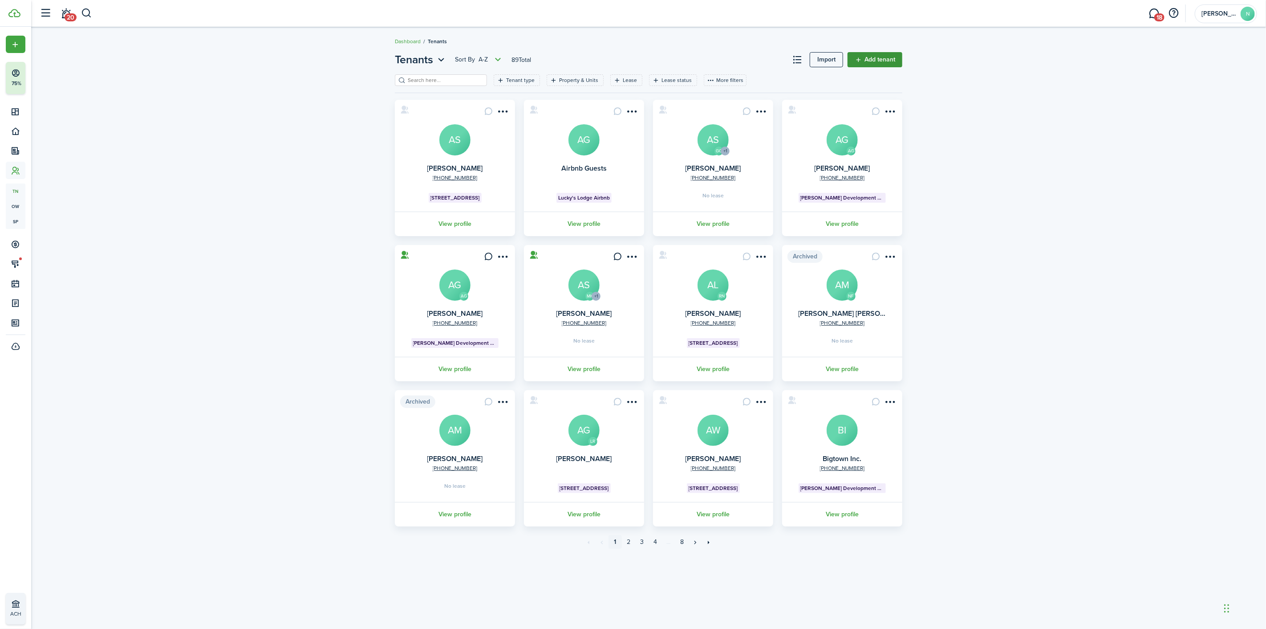
click at [888, 60] on link "Add tenant" at bounding box center [875, 59] width 55 height 15
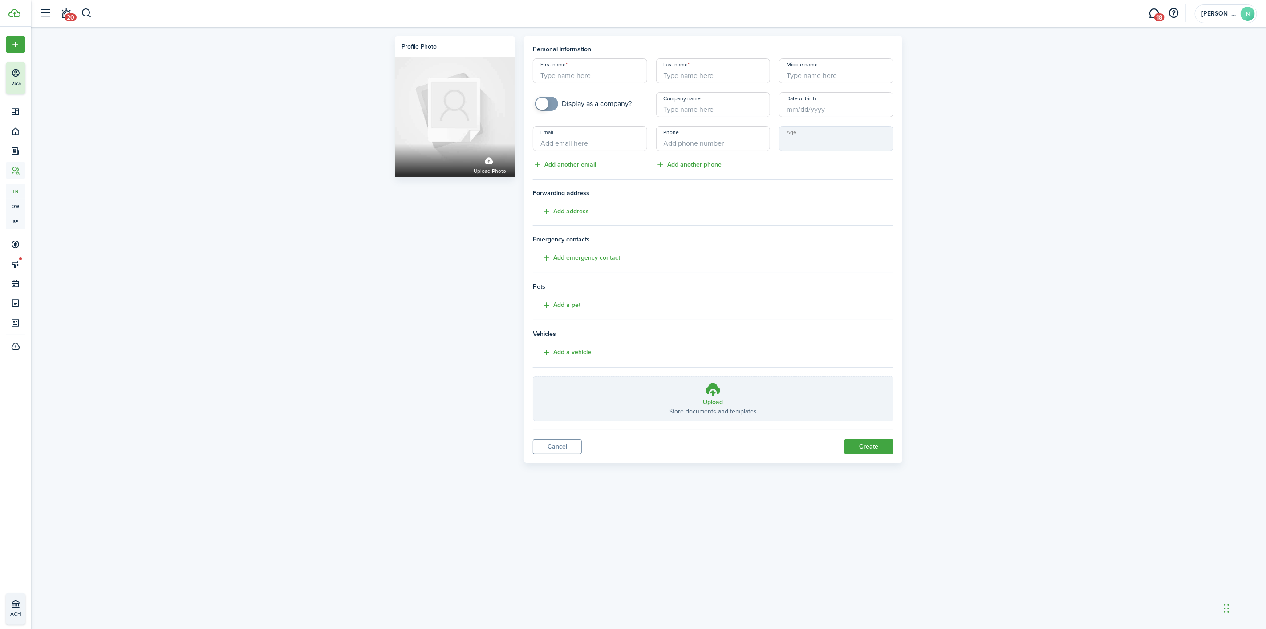
click at [588, 65] on input "First name" at bounding box center [590, 70] width 114 height 25
type input "Dayana"
type input "[PERSON_NAME]"
click at [744, 123] on div "First name [PERSON_NAME] Last name [PERSON_NAME] Middle name Display as a compa…" at bounding box center [713, 114] width 370 height 112
click at [739, 131] on input "+1" at bounding box center [713, 138] width 114 height 25
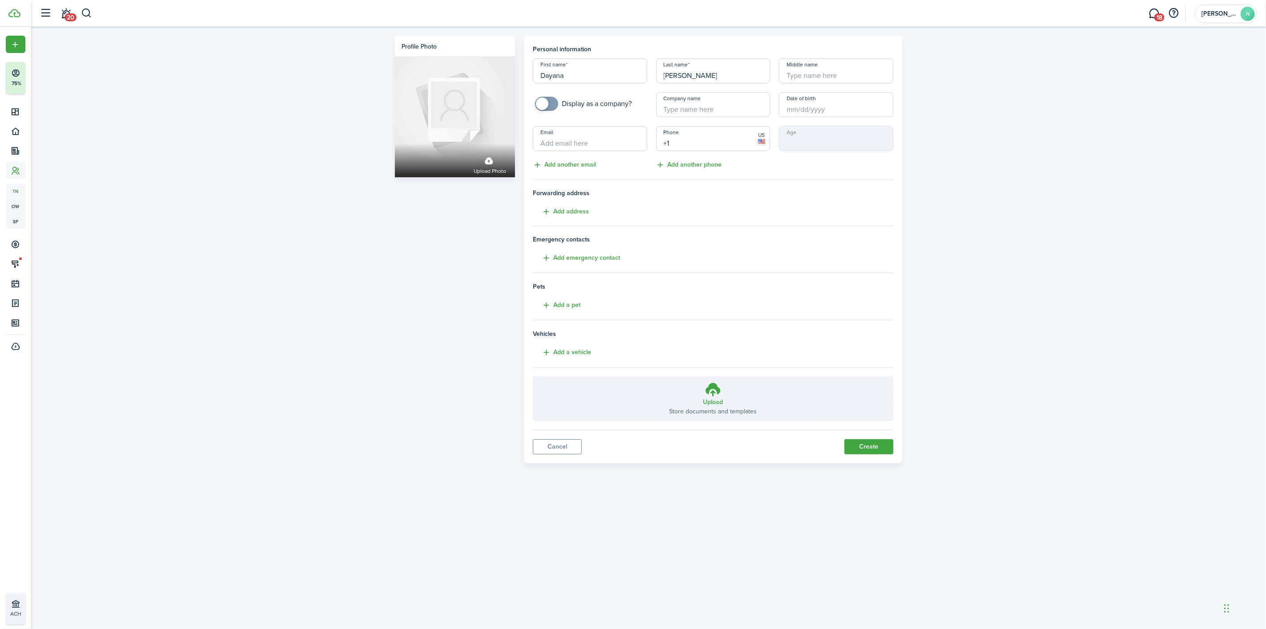
paste input "[PHONE_NUMBER]"
type input "[PHONE_NUMBER]"
click at [610, 132] on input "Email" at bounding box center [590, 138] width 114 height 25
paste input "[EMAIL_ADDRESS][DOMAIN_NAME]"
type input "[EMAIL_ADDRESS][DOMAIN_NAME]"
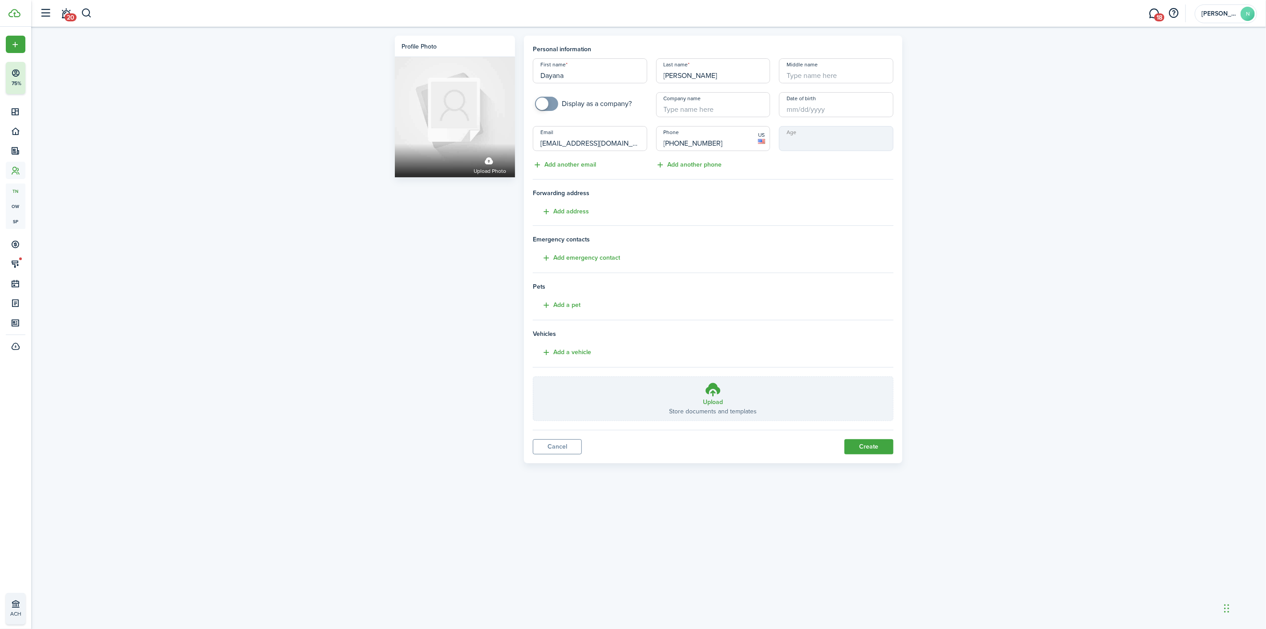
click at [722, 73] on input "[PERSON_NAME]" at bounding box center [713, 70] width 114 height 25
click at [573, 65] on input "Dayana" at bounding box center [590, 70] width 114 height 25
click at [887, 454] on button "Create" at bounding box center [869, 446] width 49 height 15
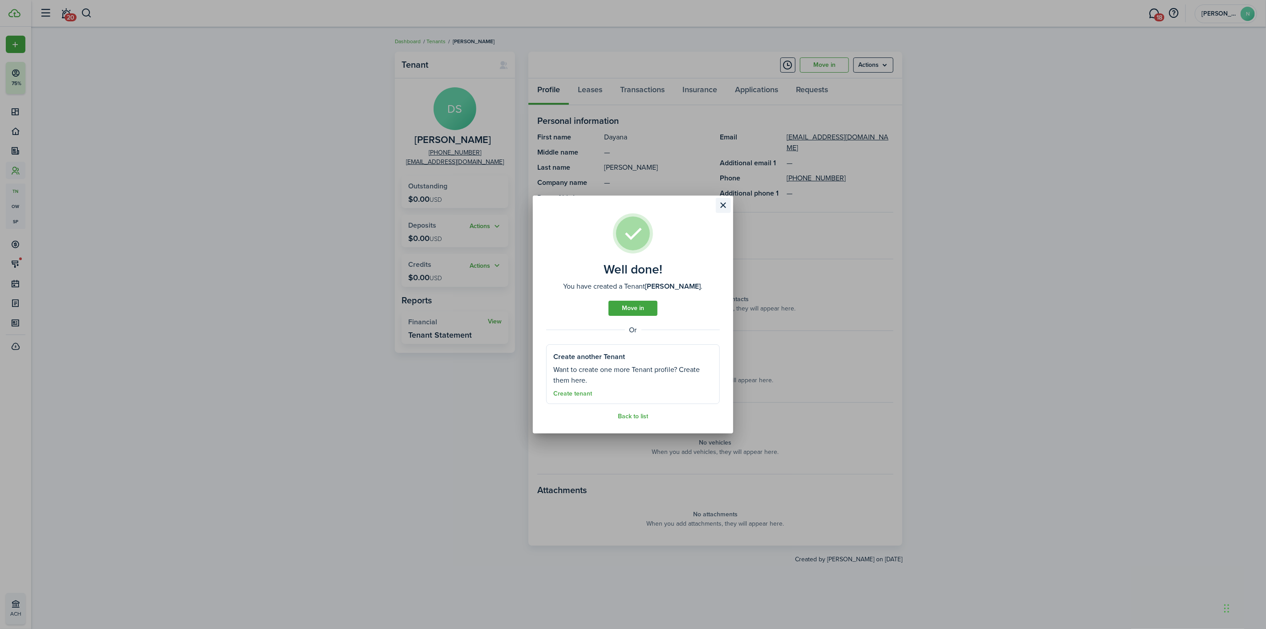
click at [727, 201] on button "Close modal" at bounding box center [723, 205] width 15 height 15
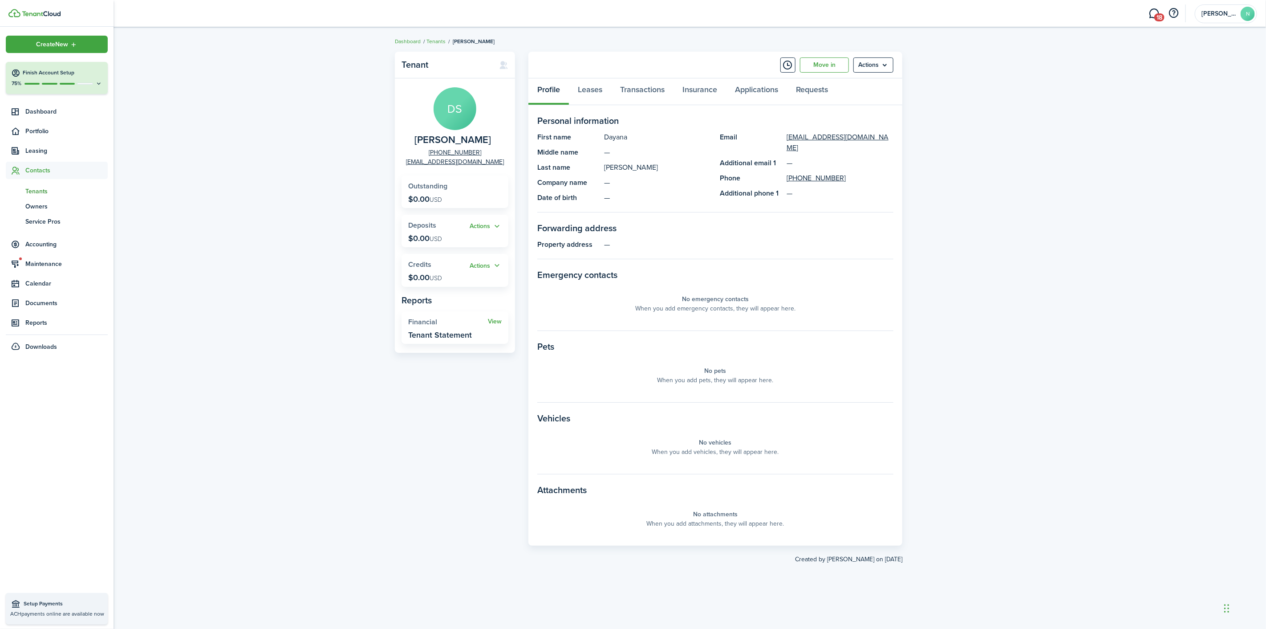
click at [28, 187] on span "Tenants" at bounding box center [66, 191] width 82 height 9
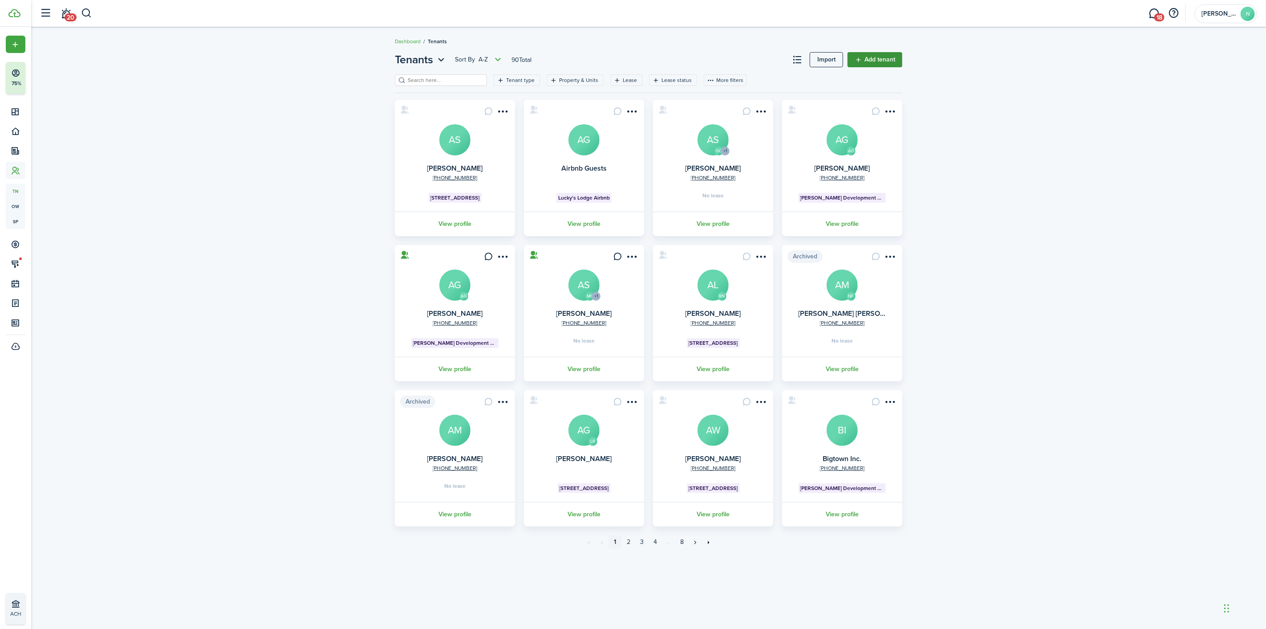
click at [883, 54] on link "Add tenant" at bounding box center [875, 59] width 55 height 15
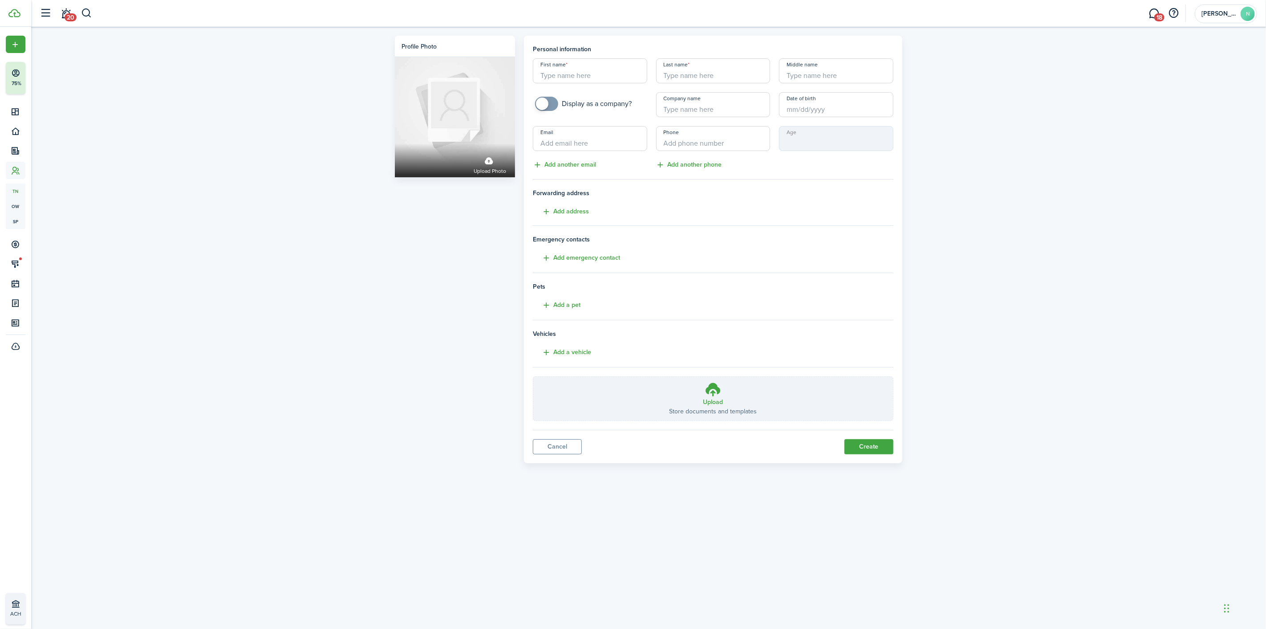
click at [602, 66] on input "First name" at bounding box center [590, 70] width 114 height 25
type input "Makia"
type input "[PERSON_NAME]"
click at [578, 137] on input "Email" at bounding box center [590, 138] width 114 height 25
paste input "[EMAIL_ADDRESS][DOMAIN_NAME]"
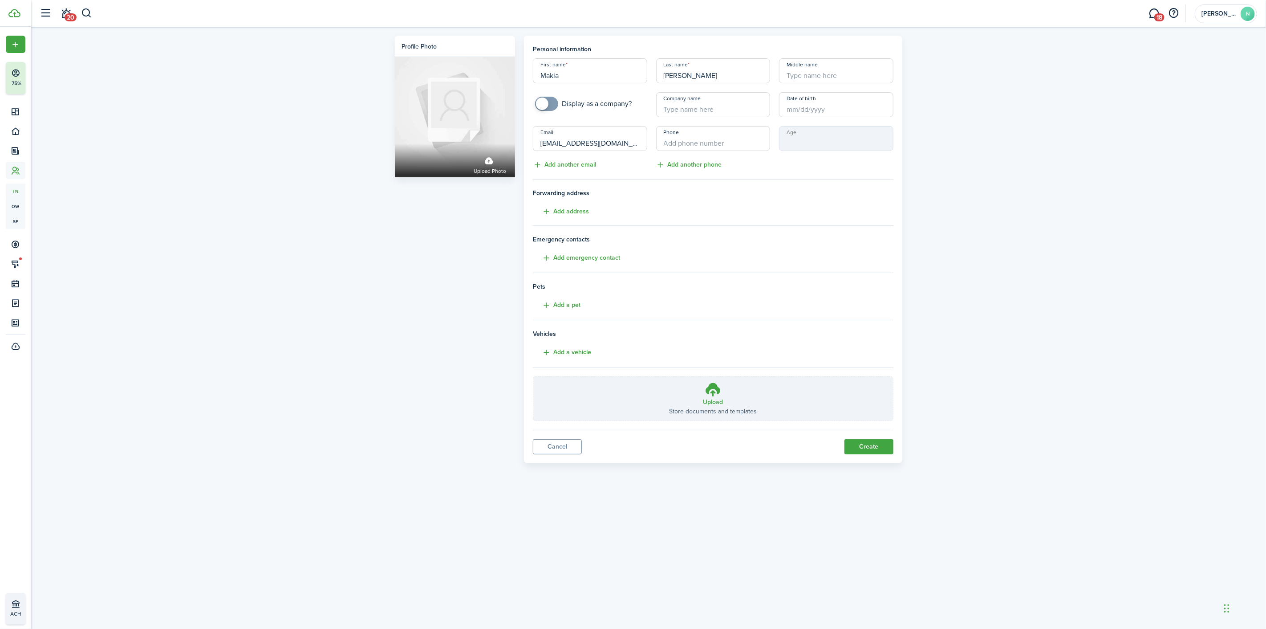
type input "[EMAIL_ADDRESS][DOMAIN_NAME]"
click at [714, 131] on input "+1" at bounding box center [713, 138] width 114 height 25
paste input "[PHONE_NUMBER]"
type input "[PHONE_NUMBER]"
click at [868, 445] on button "Create" at bounding box center [869, 446] width 49 height 15
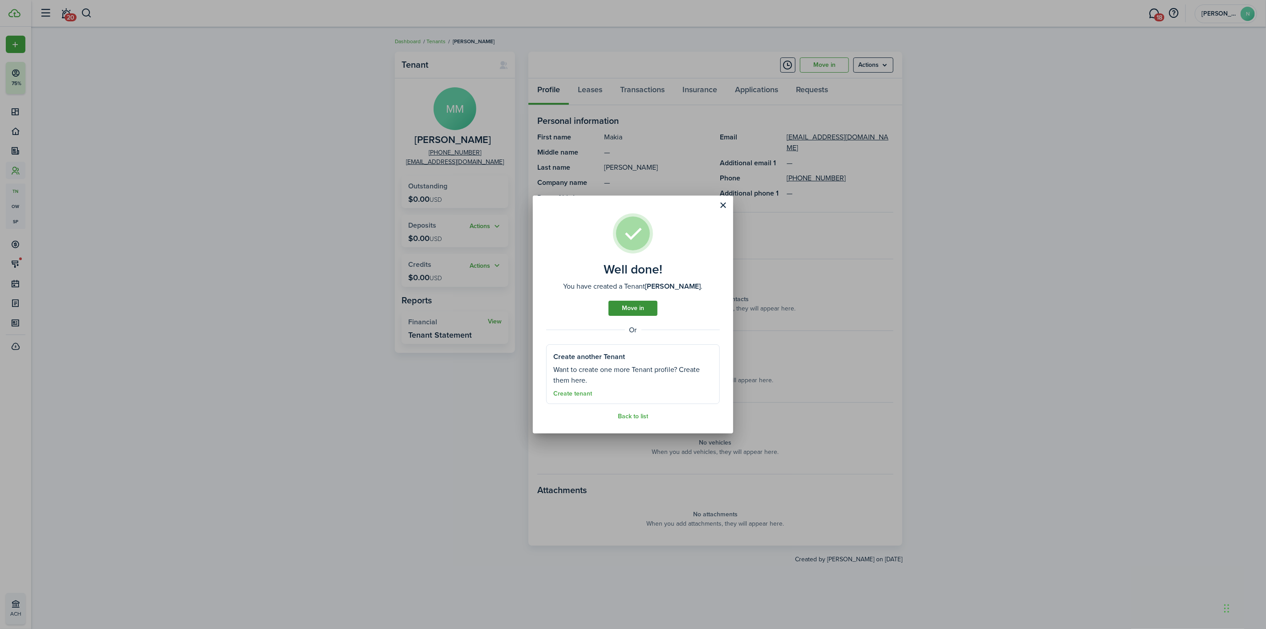
click at [631, 313] on link "Move in" at bounding box center [633, 308] width 49 height 15
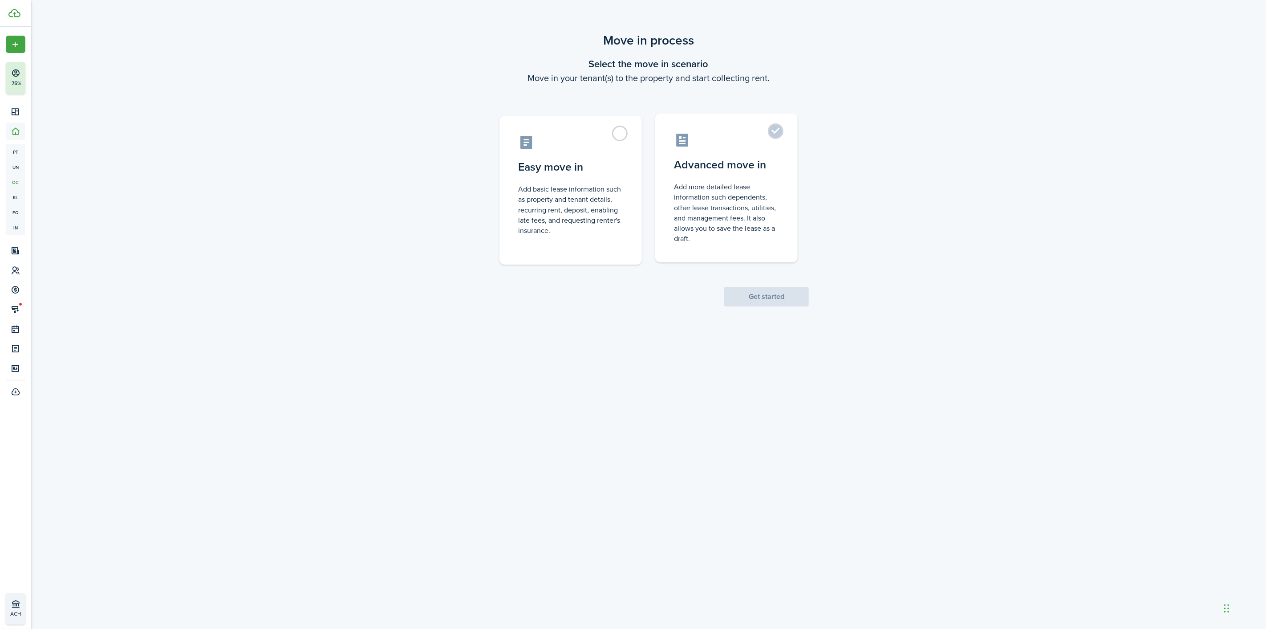
click at [764, 166] on control-radio-card-title "Advanced move in" at bounding box center [726, 165] width 105 height 16
radio input "true"
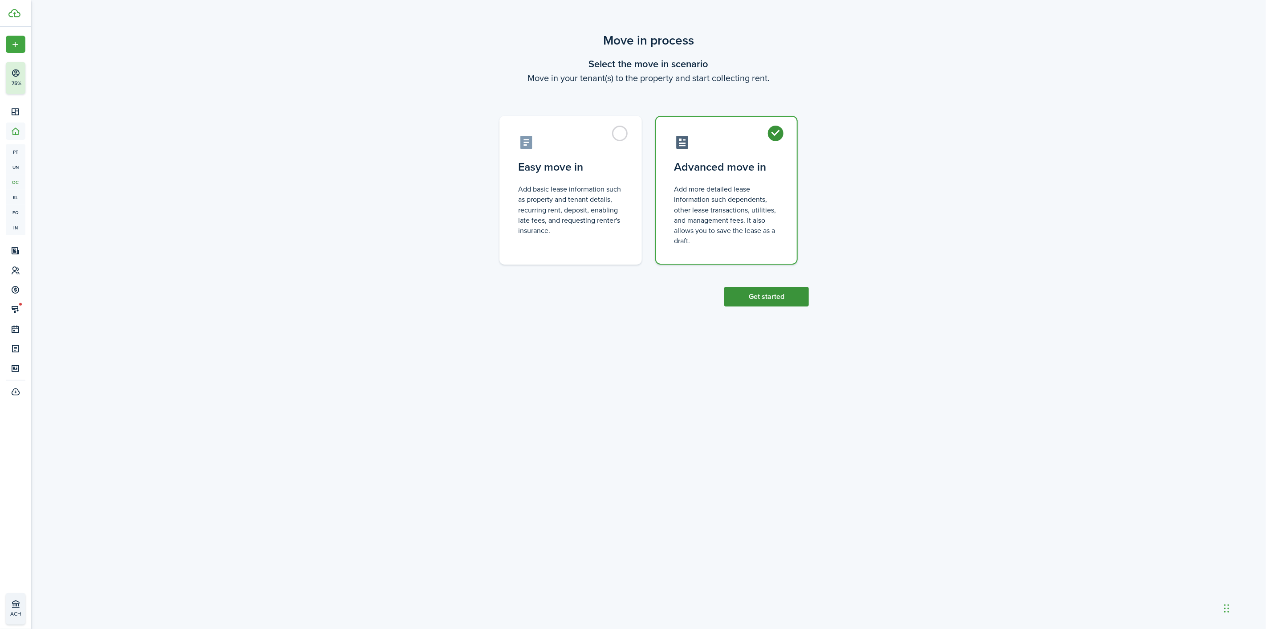
click at [787, 297] on button "Get started" at bounding box center [766, 297] width 85 height 20
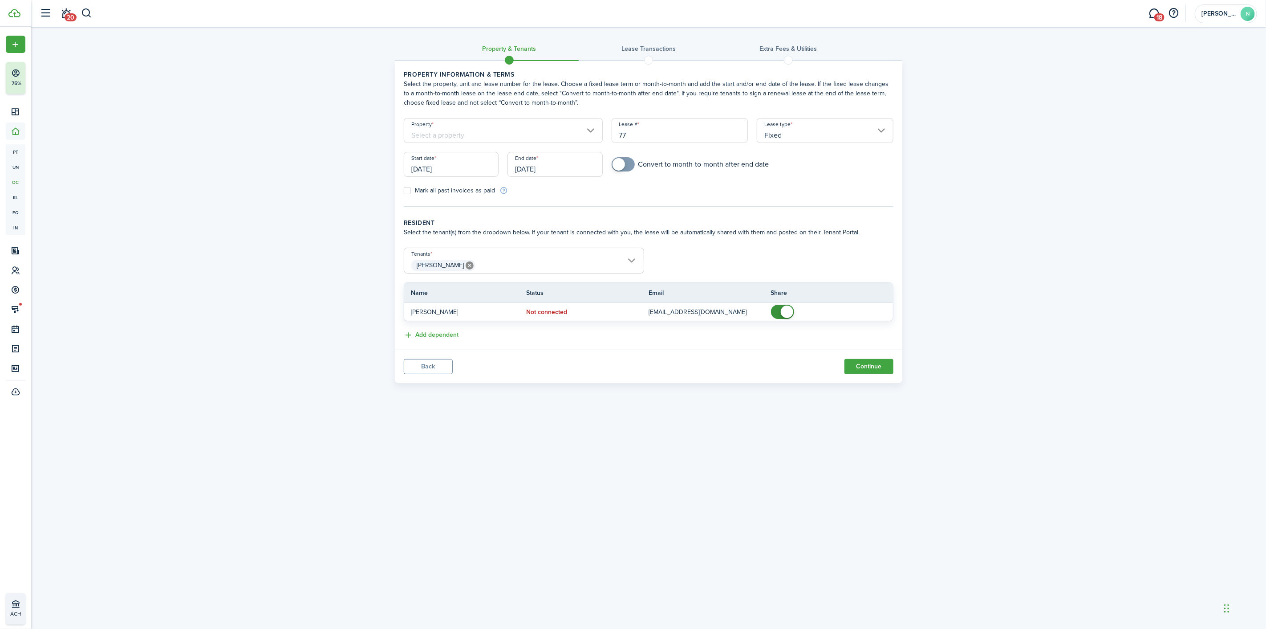
click at [421, 124] on input "Property" at bounding box center [503, 130] width 199 height 25
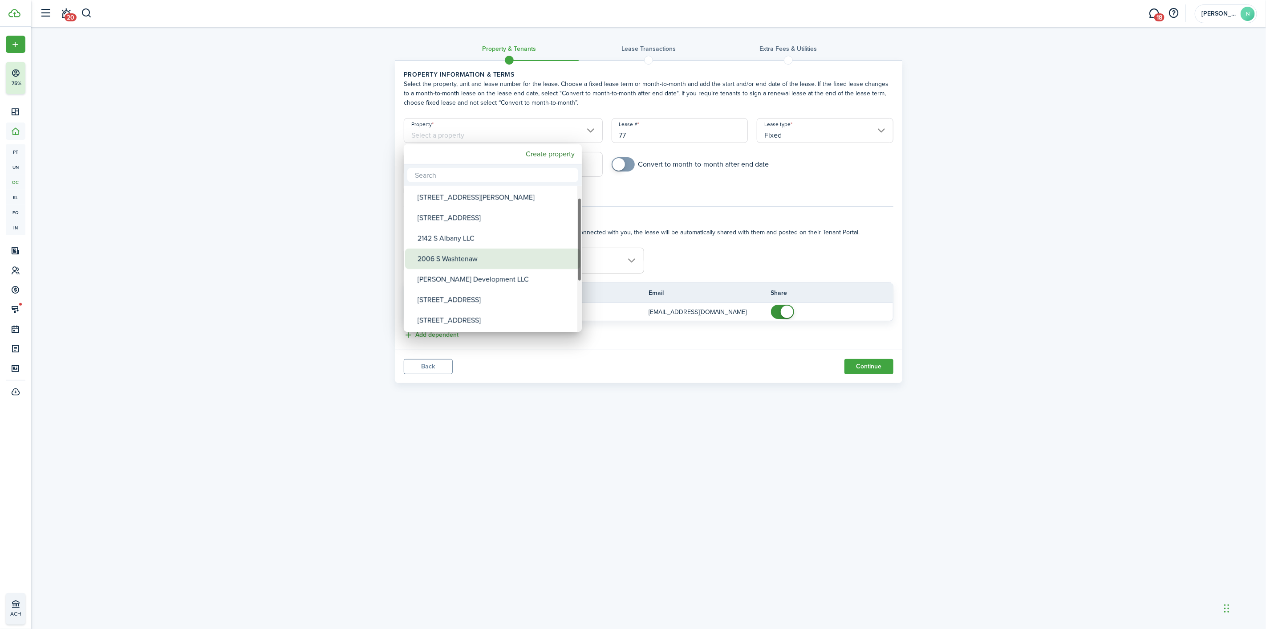
click at [465, 265] on div "2006 S Washtenaw" at bounding box center [497, 258] width 158 height 20
type input "2006 S Washtenaw"
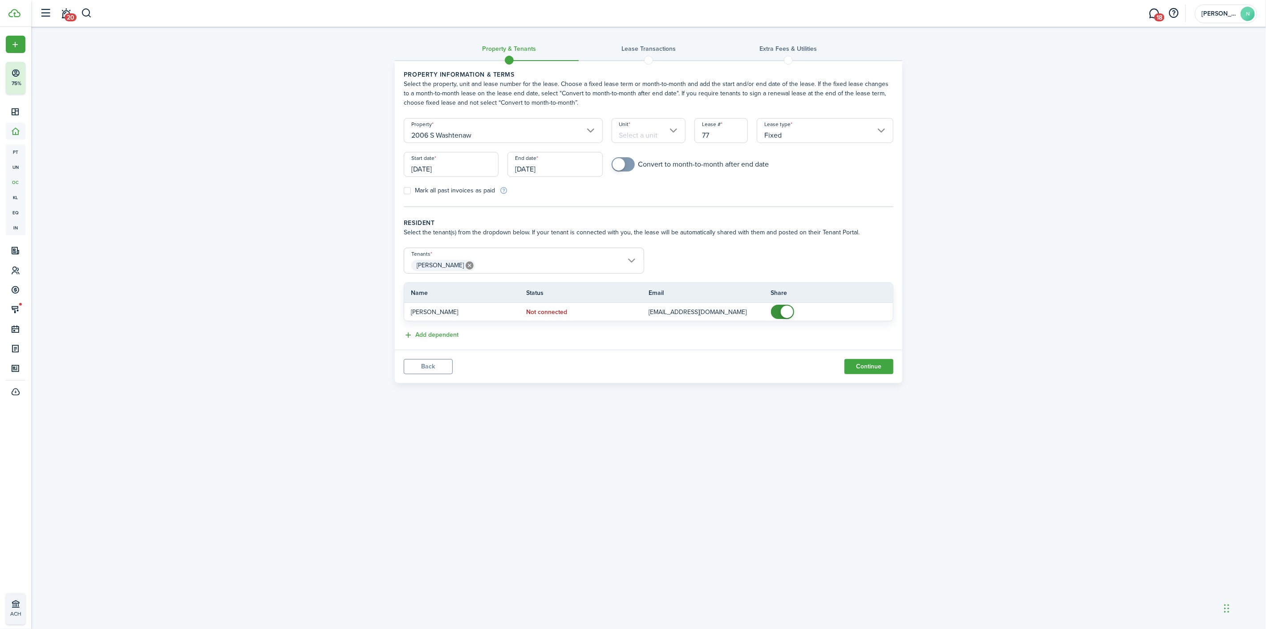
click at [620, 129] on input "Unit" at bounding box center [649, 130] width 74 height 25
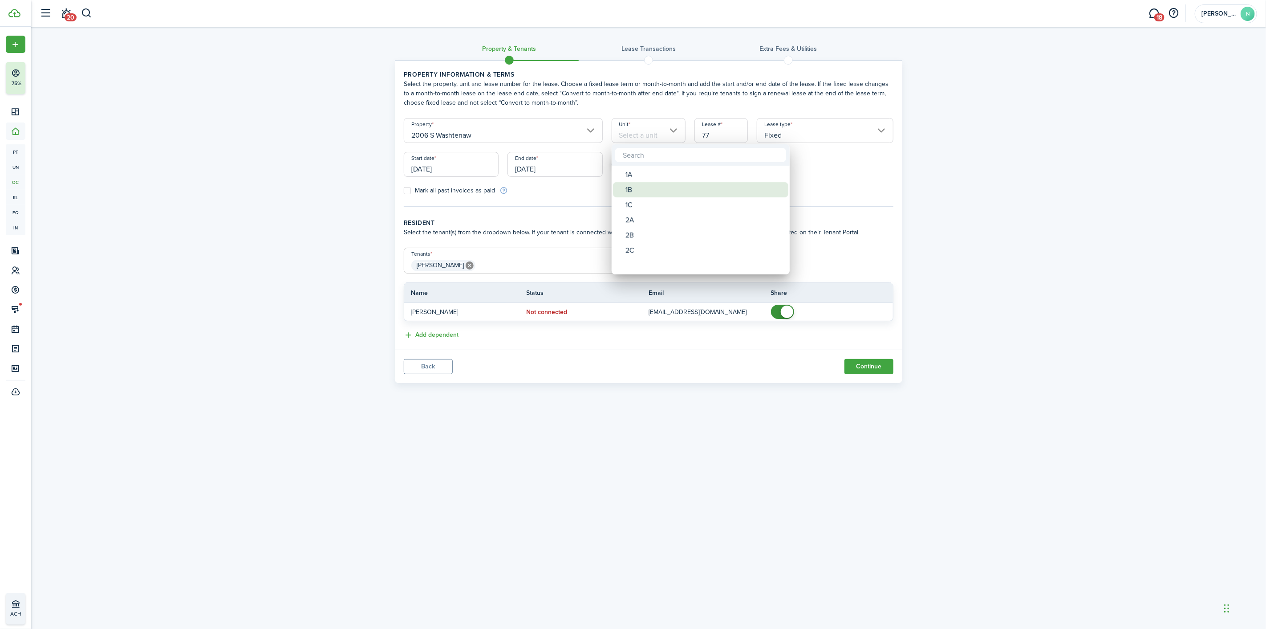
click at [644, 188] on div "1B" at bounding box center [705, 189] width 158 height 15
type input "1B"
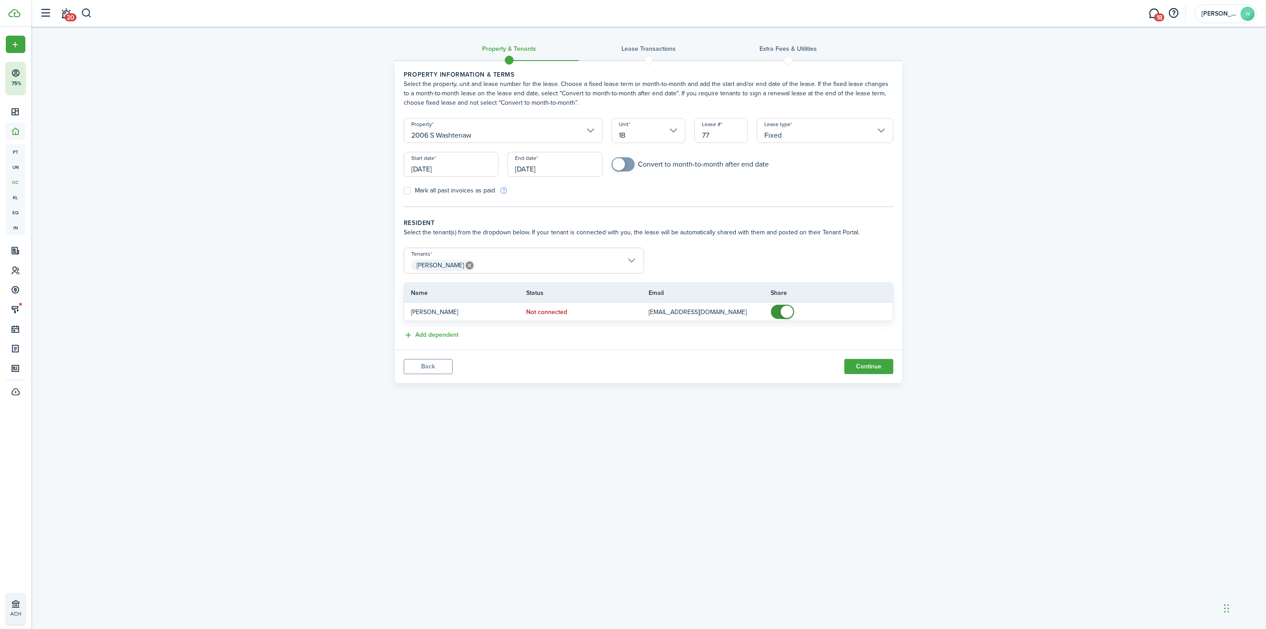
click at [450, 172] on input "[DATE]" at bounding box center [451, 164] width 95 height 25
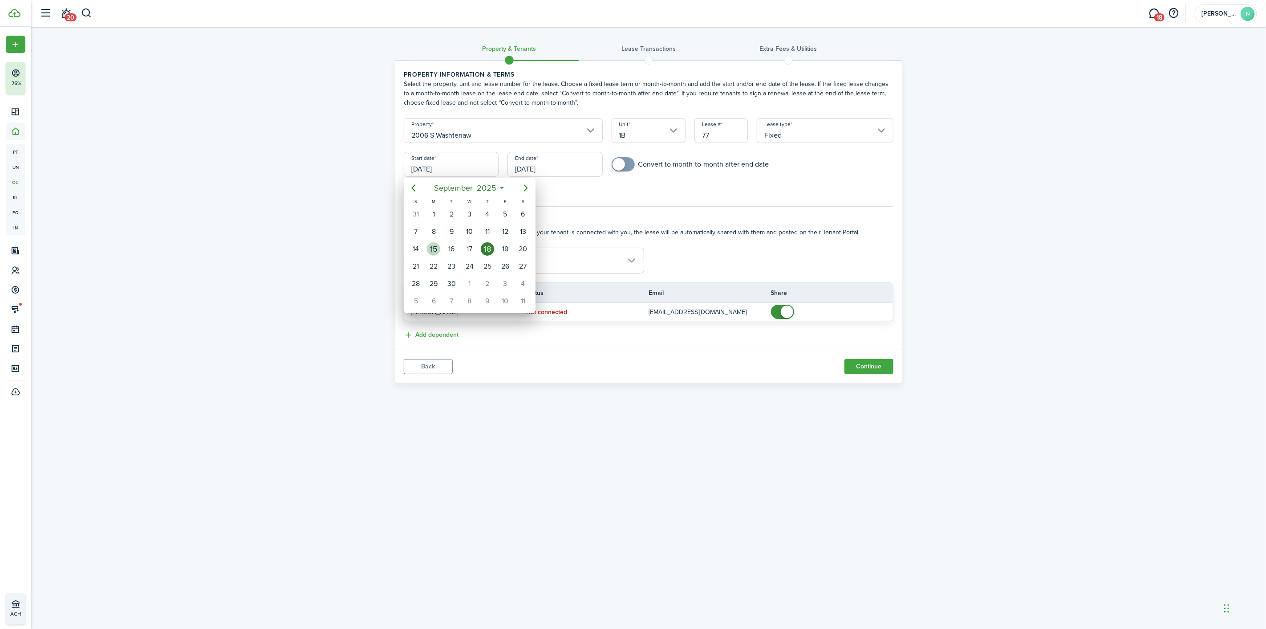
click at [438, 247] on div "15" at bounding box center [433, 248] width 13 height 13
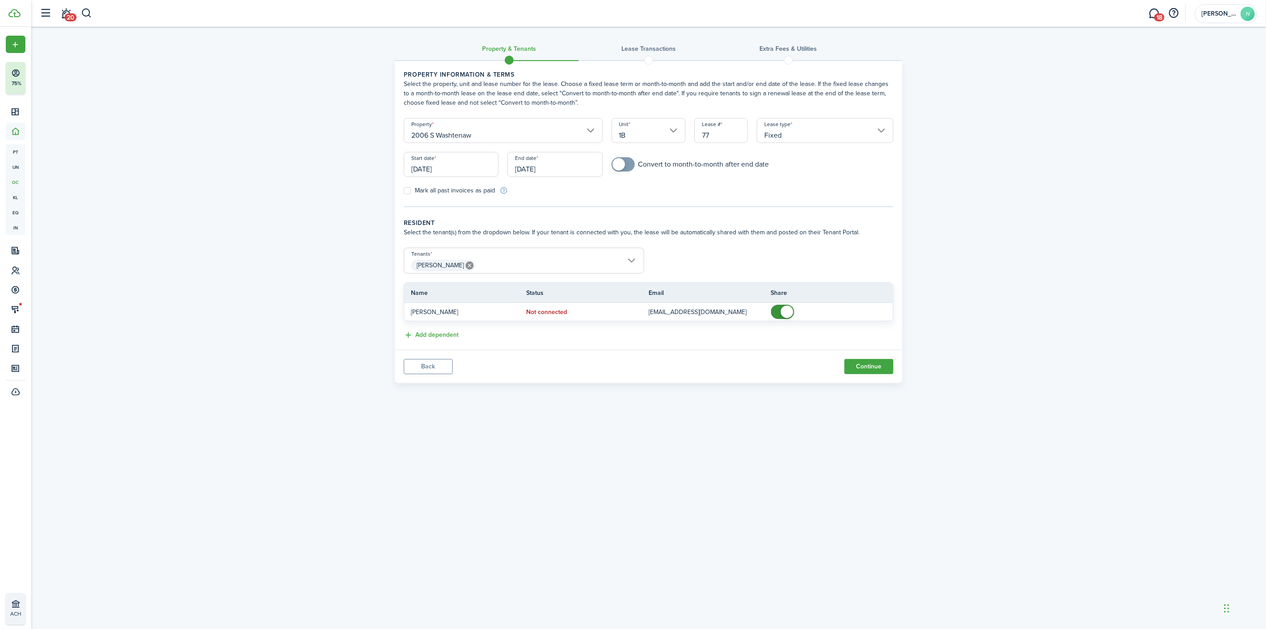
type input "[DATE]"
click at [544, 161] on div "If you are adding a lease that have started in the past and you want to make al…" at bounding box center [503, 158] width 117 height 44
click at [573, 160] on input "[DATE]" at bounding box center [555, 164] width 95 height 25
click at [545, 214] on div "31" at bounding box center [538, 214] width 18 height 17
type input "[DATE]"
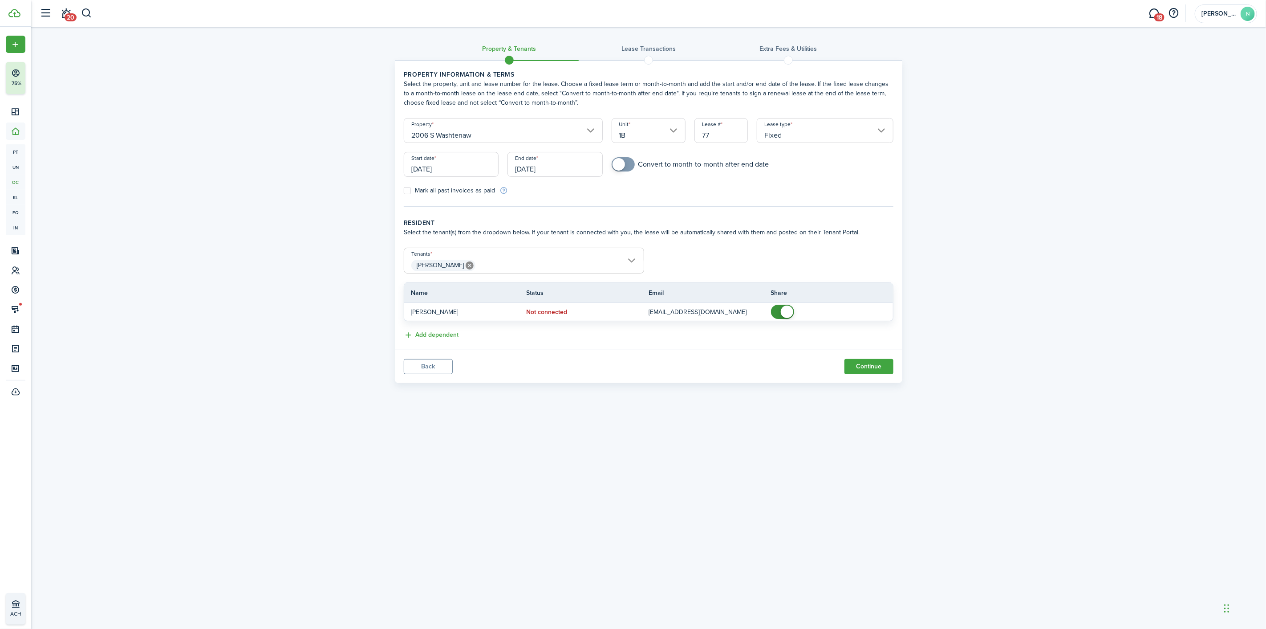
click at [503, 256] on input "[PERSON_NAME]" at bounding box center [524, 253] width 240 height 11
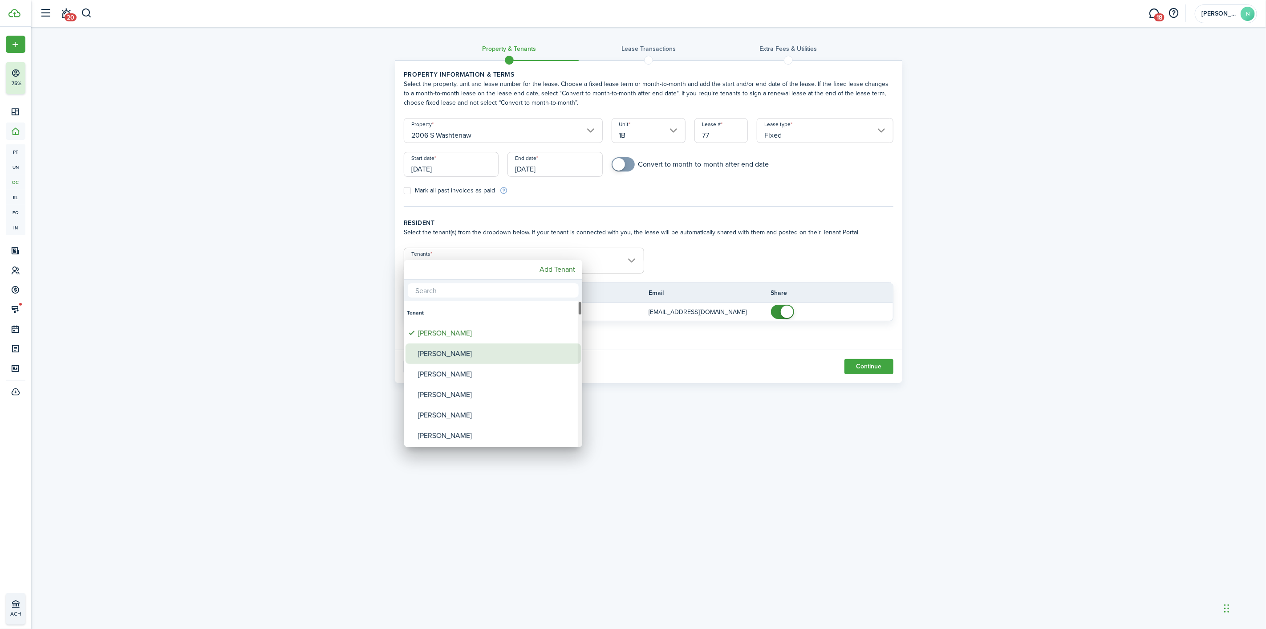
click at [442, 347] on div "[PERSON_NAME]" at bounding box center [497, 353] width 158 height 20
type input "[PERSON_NAME], [PERSON_NAME]"
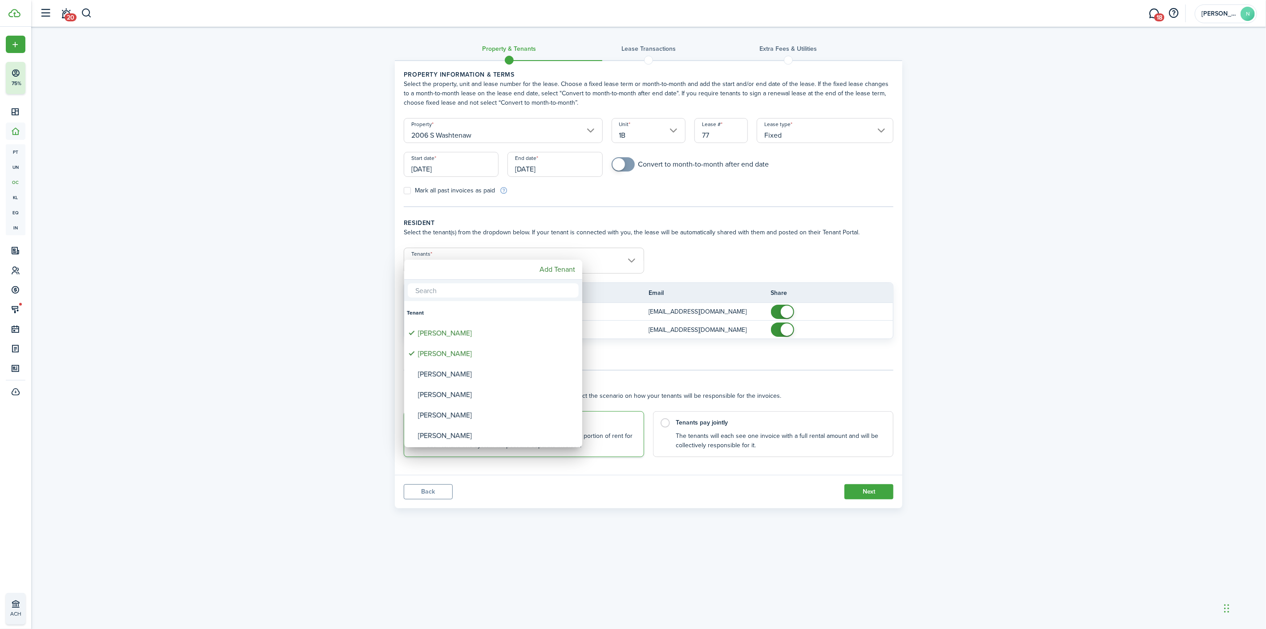
click at [760, 258] on div at bounding box center [633, 314] width 1409 height 771
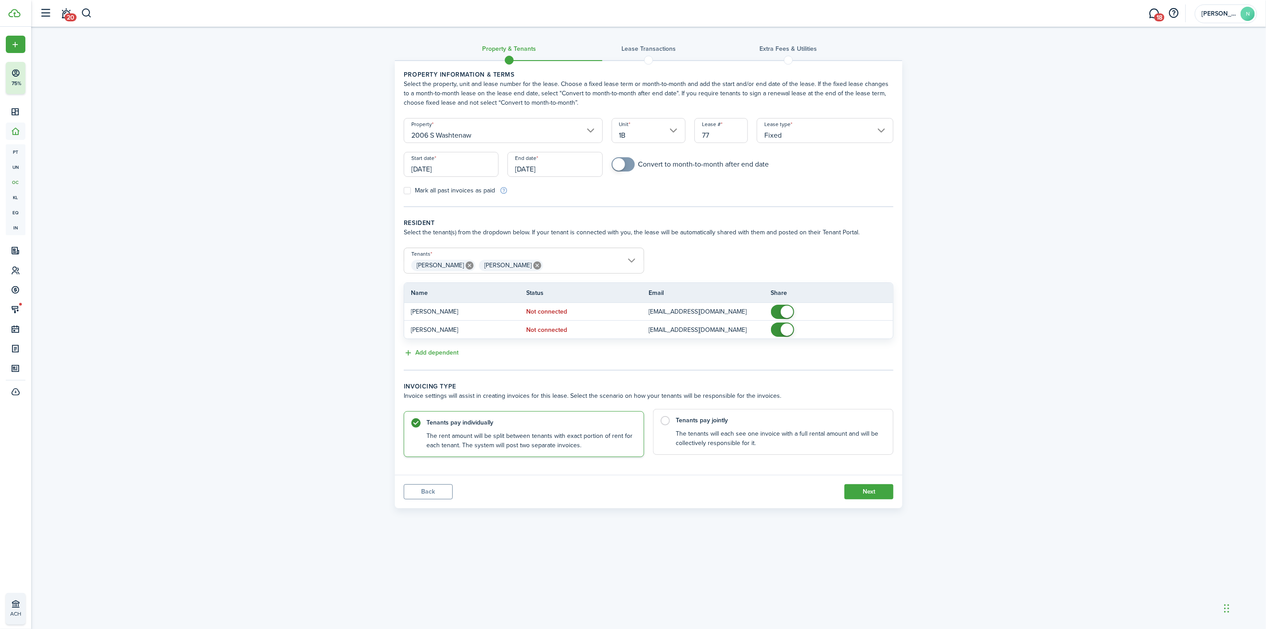
click at [757, 433] on control-radio-card-description "The tenants will each see one invoice with a full rental amount and will be col…" at bounding box center [780, 438] width 208 height 18
radio input "false"
radio input "true"
click at [886, 500] on panel-main-footer "Back Next" at bounding box center [649, 491] width 508 height 33
click at [886, 495] on button "Next" at bounding box center [869, 491] width 49 height 15
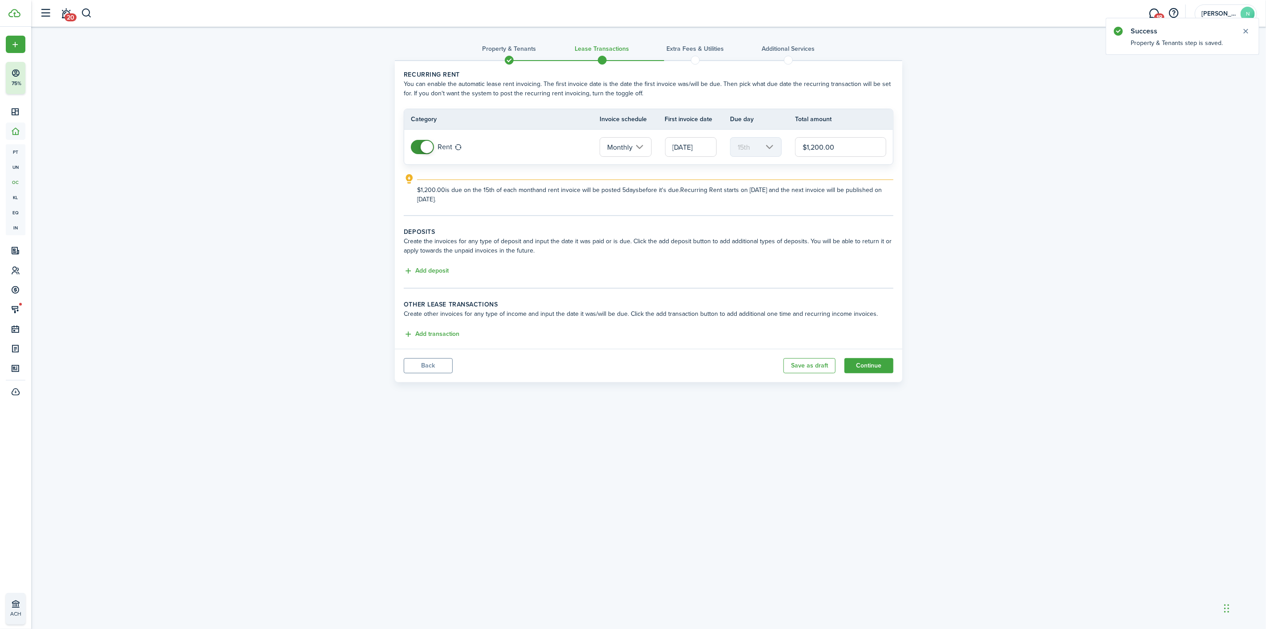
click at [682, 143] on input "[DATE]" at bounding box center [691, 147] width 52 height 20
click at [682, 143] on div at bounding box center [633, 314] width 1409 height 771
click at [679, 143] on input "[DATE]" at bounding box center [691, 147] width 52 height 20
click at [679, 143] on div at bounding box center [633, 314] width 1409 height 771
click at [679, 143] on input "[DATE]" at bounding box center [691, 147] width 52 height 20
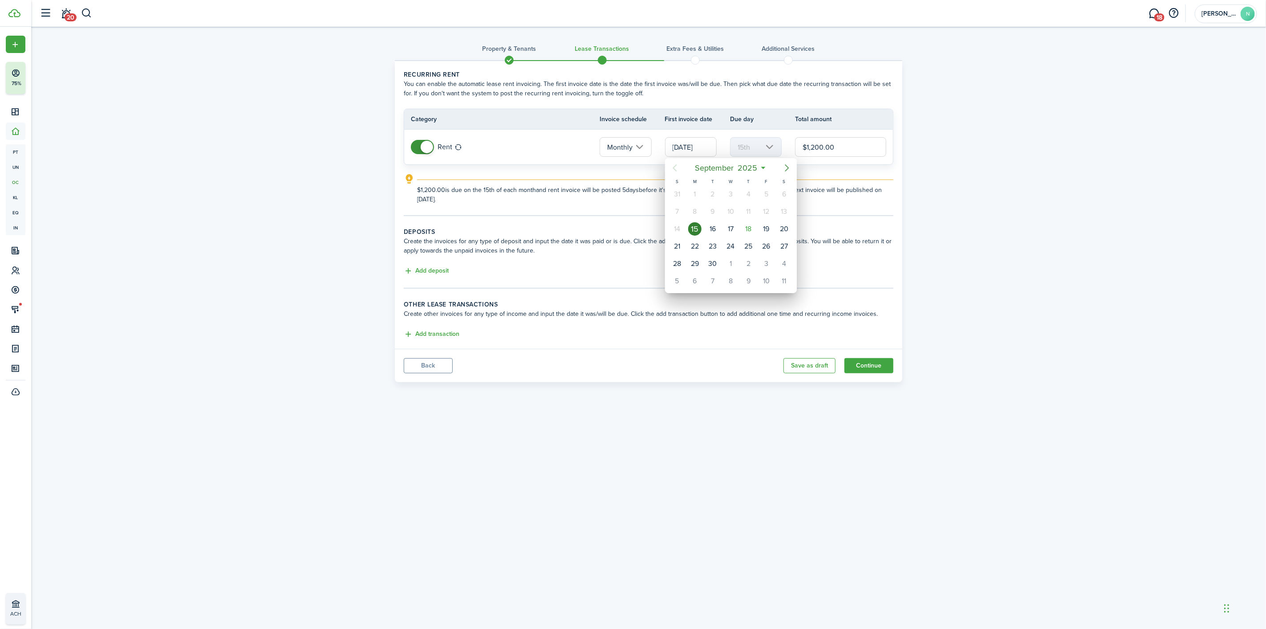
click at [793, 167] on mbsc-button "Next page" at bounding box center [787, 168] width 18 height 18
click at [790, 169] on mbsc-button "Next page" at bounding box center [787, 168] width 18 height 18
click at [733, 191] on div "1" at bounding box center [730, 193] width 13 height 13
type input "[DATE]"
type input "1st"
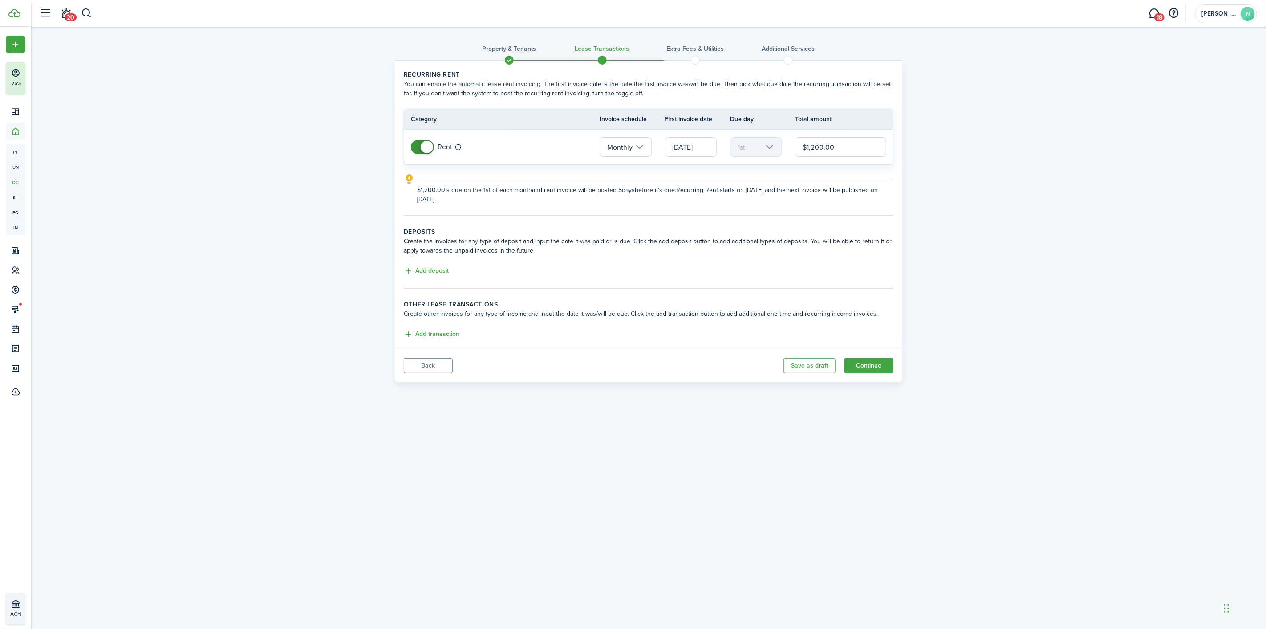
click at [670, 146] on input "[DATE]" at bounding box center [691, 147] width 52 height 20
click at [676, 164] on icon "Previous page" at bounding box center [675, 168] width 11 height 11
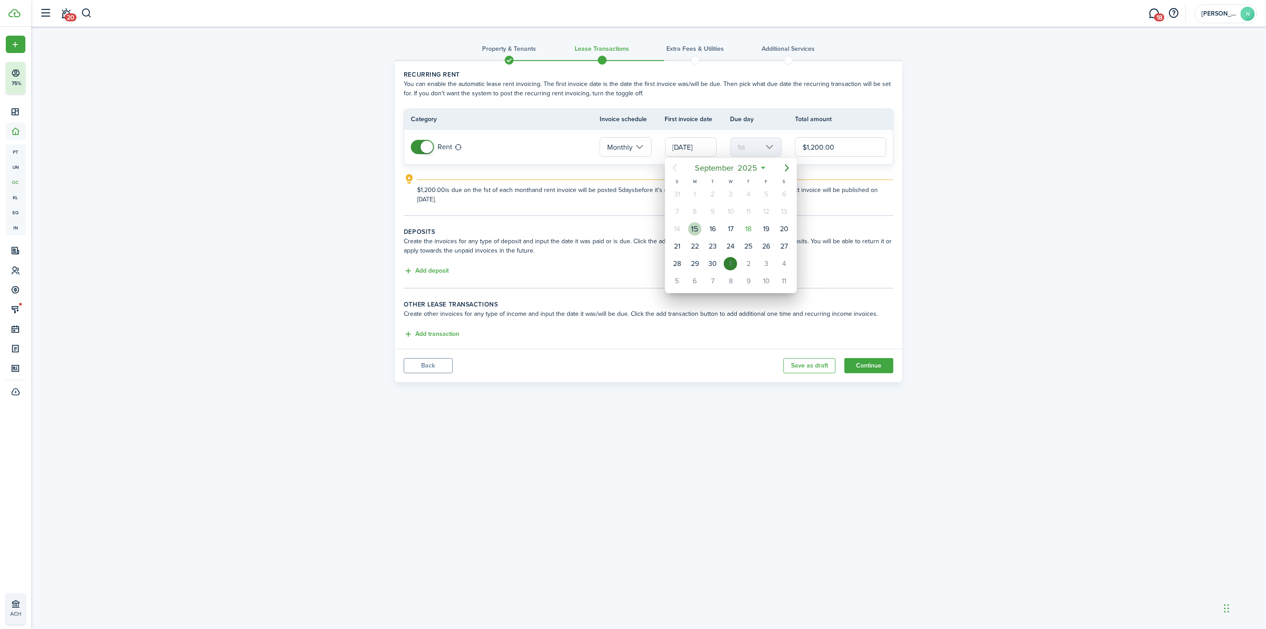
click at [702, 224] on div "15" at bounding box center [695, 228] width 18 height 17
type input "[DATE]"
type input "15th"
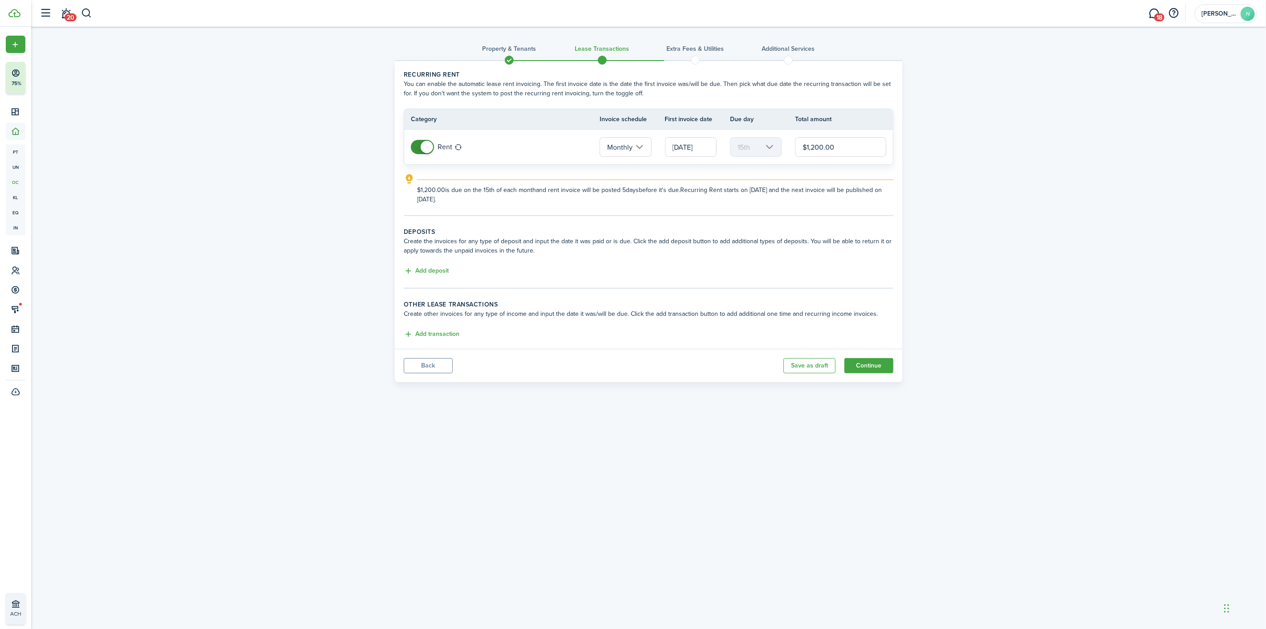
click at [804, 146] on input "$1,200.00" at bounding box center [840, 147] width 91 height 20
drag, startPoint x: 806, startPoint y: 146, endPoint x: 980, endPoint y: 148, distance: 174.1
click at [980, 148] on div "Property & Tenants Lease Transactions Extra fees & Utilities Additional Service…" at bounding box center [648, 207] width 1235 height 360
type input "$1,400.00"
click at [849, 183] on div "$1,400.00 is due on the 15th of each month and rent invoice will be posted 5 da…" at bounding box center [655, 191] width 476 height 24
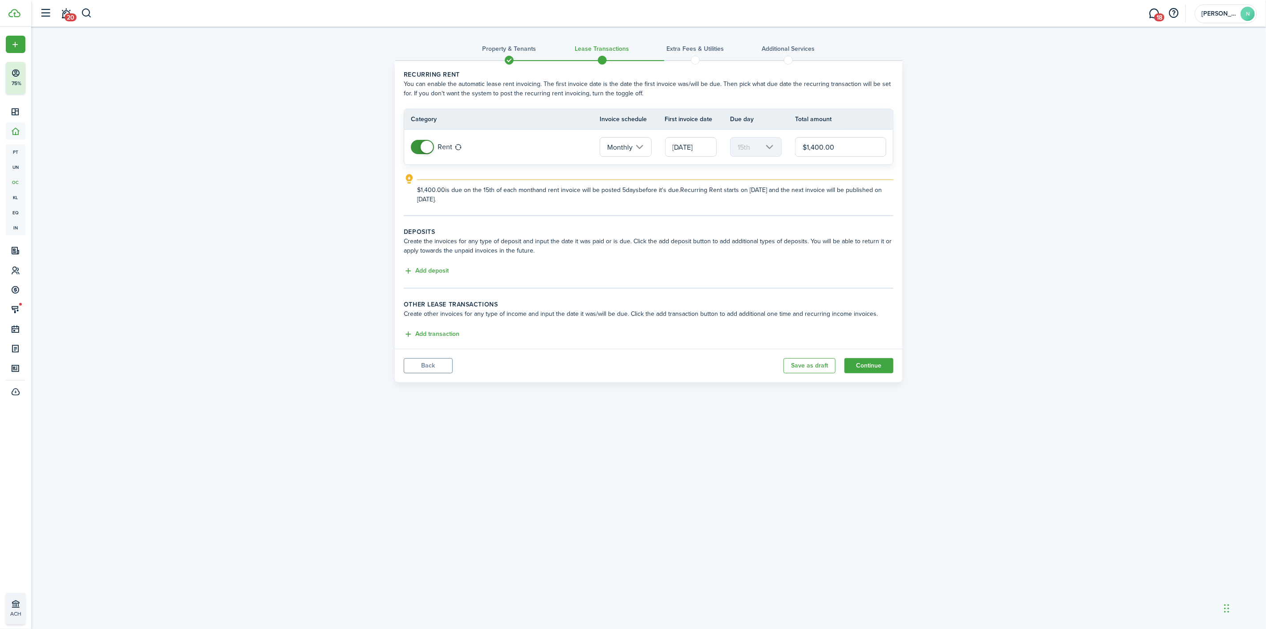
click at [687, 144] on input "[DATE]" at bounding box center [691, 147] width 52 height 20
click at [611, 199] on div at bounding box center [633, 314] width 1409 height 771
click at [671, 150] on input "[DATE]" at bounding box center [691, 147] width 52 height 20
click at [782, 166] on icon "Next page" at bounding box center [787, 168] width 11 height 11
click at [731, 197] on div "1" at bounding box center [730, 193] width 13 height 13
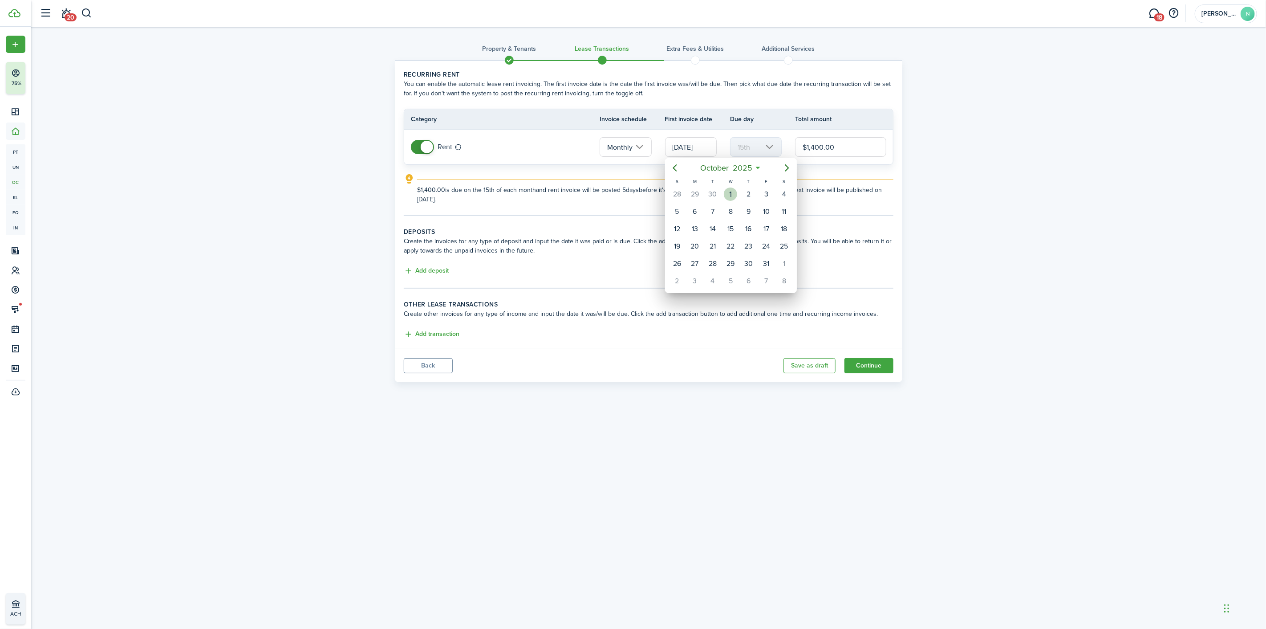
type input "[DATE]"
type input "1st"
click at [640, 196] on explanation-description "$1,400.00 is due on the 1st of each month and rent invoice will be posted 5 day…" at bounding box center [655, 194] width 476 height 19
click at [685, 145] on input "[DATE]" at bounding box center [691, 147] width 52 height 20
click at [685, 145] on div at bounding box center [633, 314] width 1409 height 771
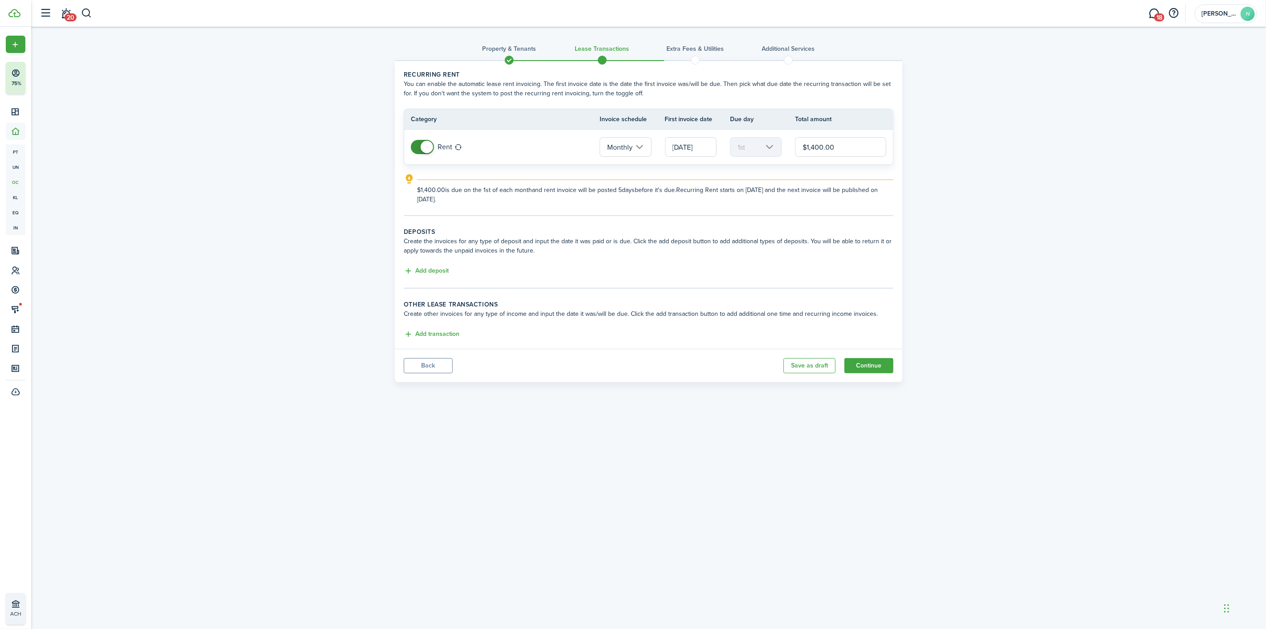
click at [685, 145] on input "[DATE]" at bounding box center [691, 147] width 52 height 20
click at [677, 168] on icon "Previous page" at bounding box center [675, 168] width 11 height 11
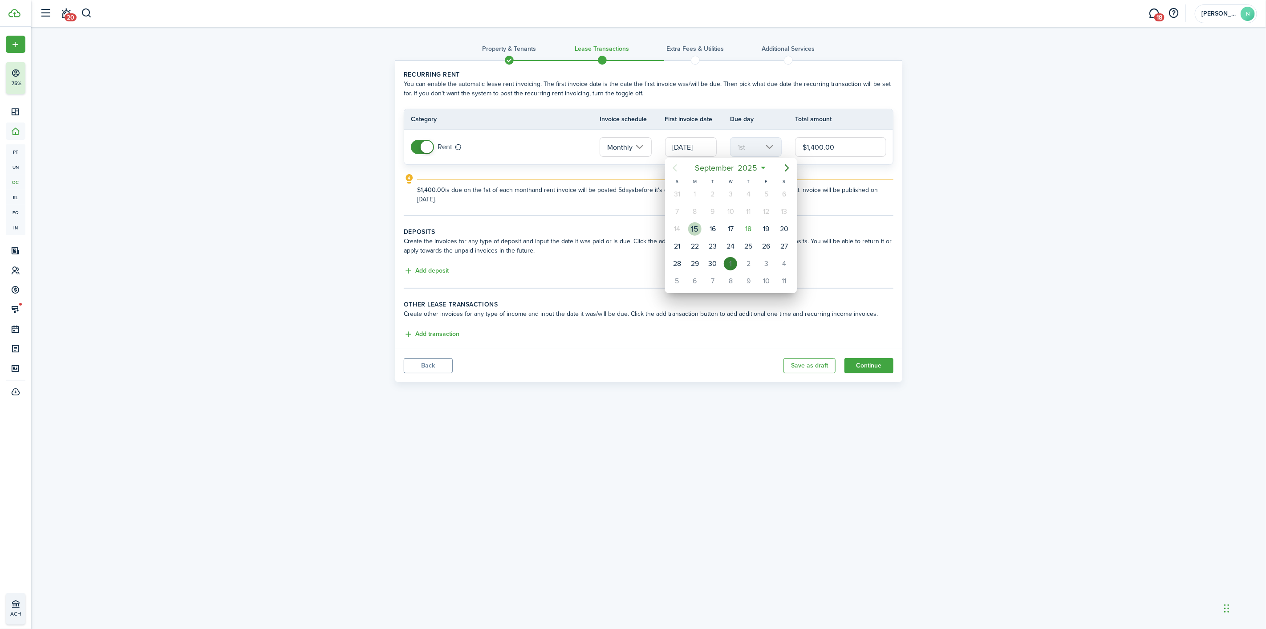
click at [692, 226] on div "15" at bounding box center [694, 228] width 13 height 13
type input "[DATE]"
type input "15th"
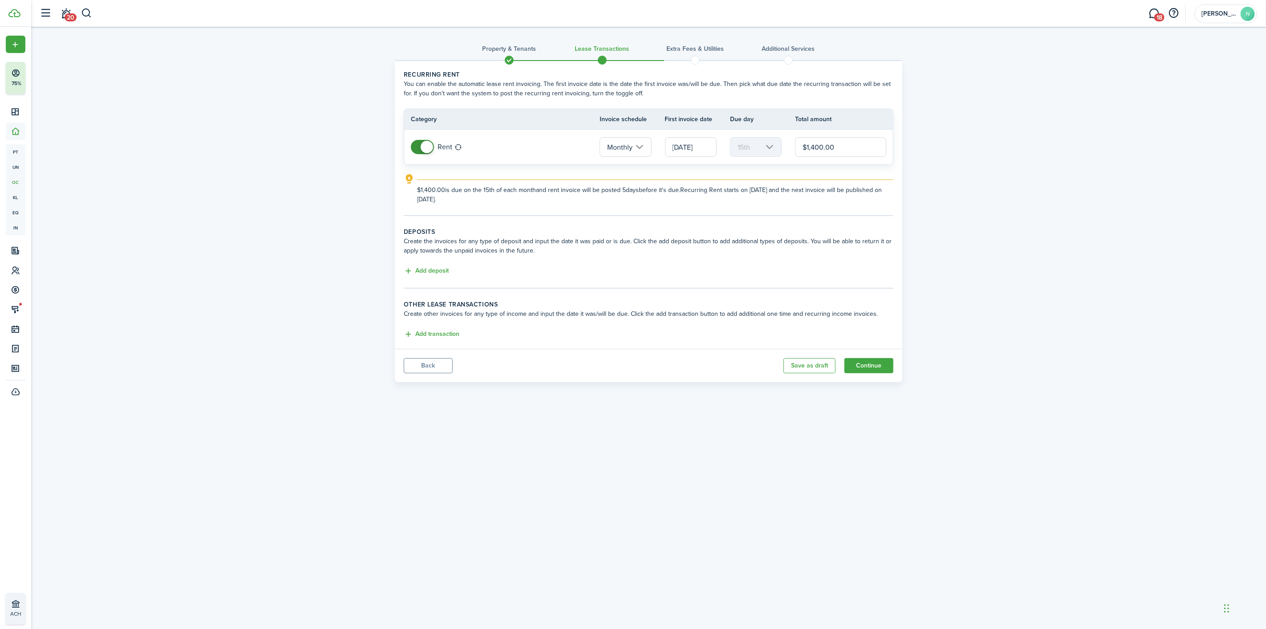
click at [681, 199] on explanation-description "$1,400.00 is due on the 15th of each month and rent invoice will be posted 5 da…" at bounding box center [655, 194] width 476 height 19
click at [747, 144] on mbsc-scroller "15th" at bounding box center [756, 147] width 52 height 20
click at [764, 146] on mbsc-scroller "15th" at bounding box center [756, 147] width 52 height 20
click at [695, 142] on input "[DATE]" at bounding box center [691, 147] width 52 height 20
click at [809, 181] on div at bounding box center [633, 314] width 1409 height 771
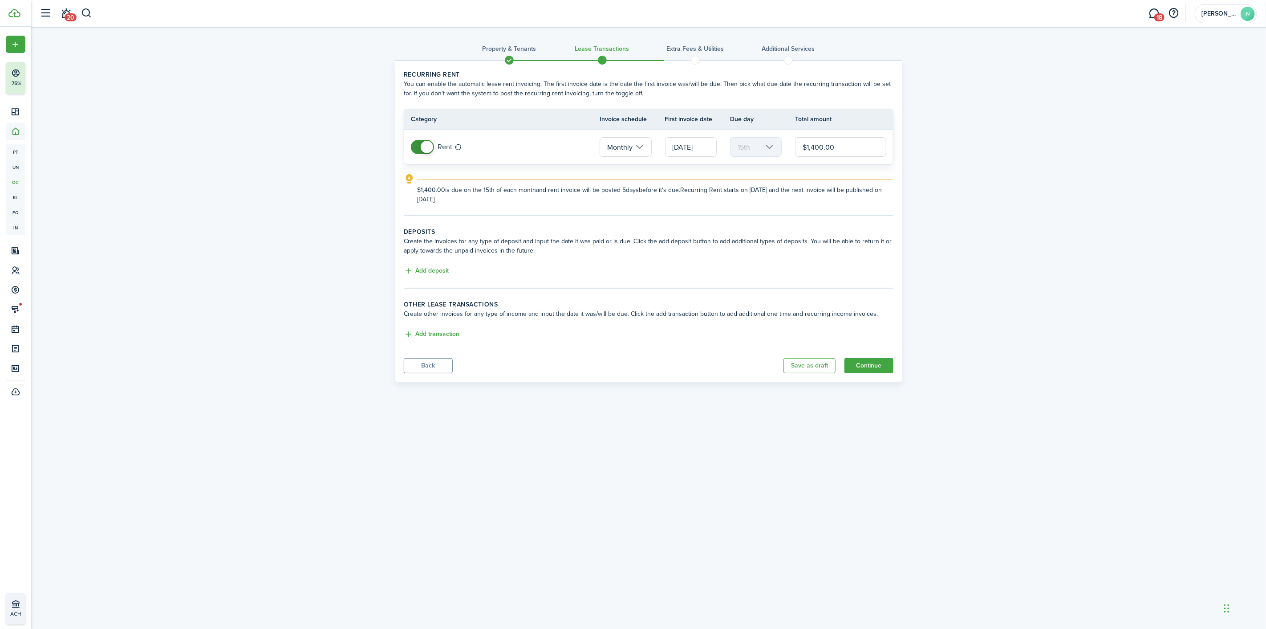
click at [663, 139] on td "Monthly" at bounding box center [632, 147] width 65 height 24
click at [680, 147] on input "[DATE]" at bounding box center [691, 147] width 52 height 20
click at [802, 173] on div at bounding box center [633, 314] width 1409 height 771
click at [617, 212] on tc-wizard-step "Recurring rent You can enable the automatic lease rent invoicing. The first inv…" at bounding box center [649, 143] width 490 height 146
click at [675, 145] on input "[DATE]" at bounding box center [691, 147] width 52 height 20
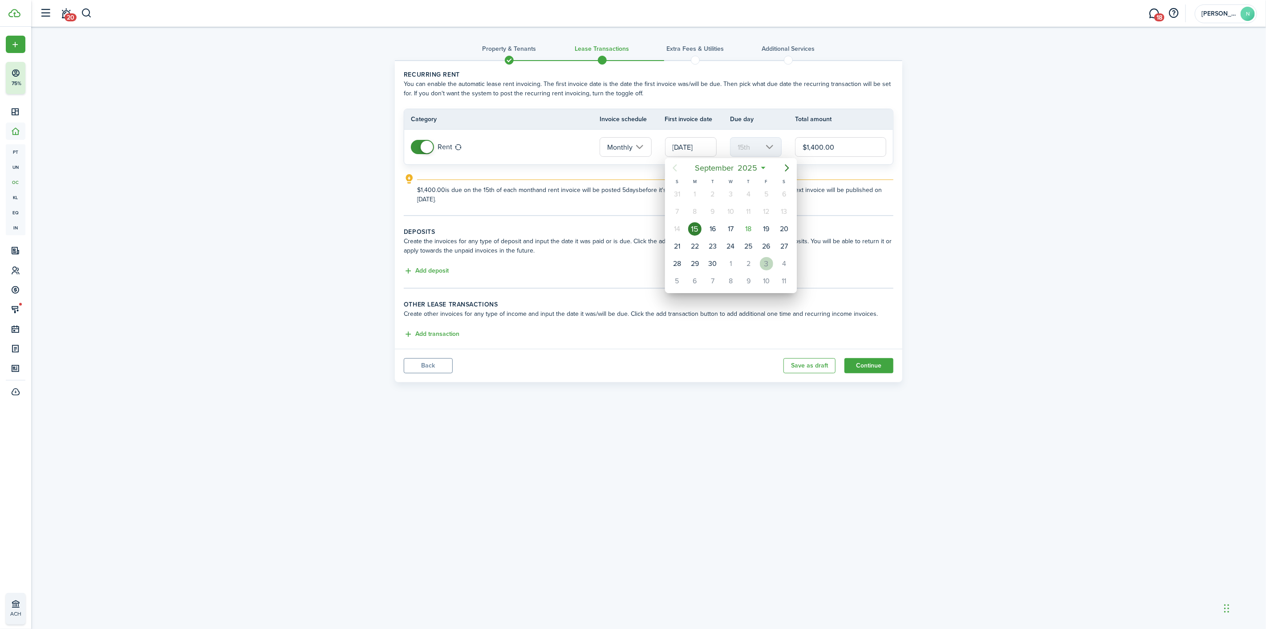
click at [758, 272] on div "10" at bounding box center [767, 280] width 18 height 17
type input "[DATE]"
type input "10th"
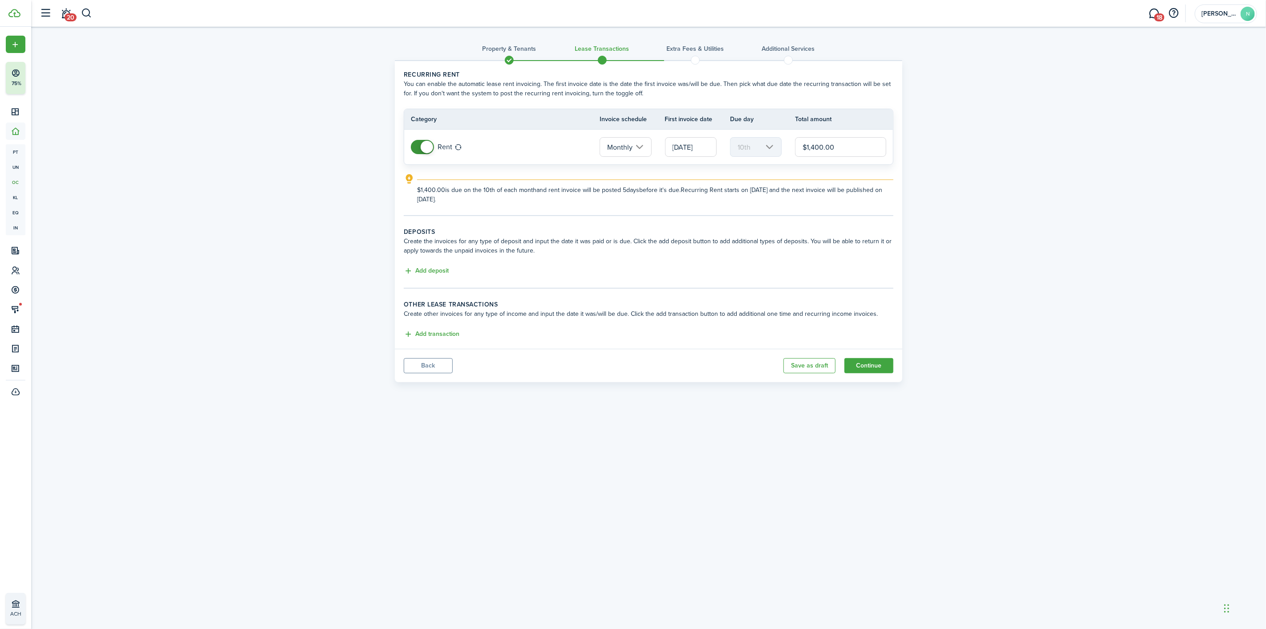
click at [688, 144] on input "[DATE]" at bounding box center [691, 147] width 52 height 20
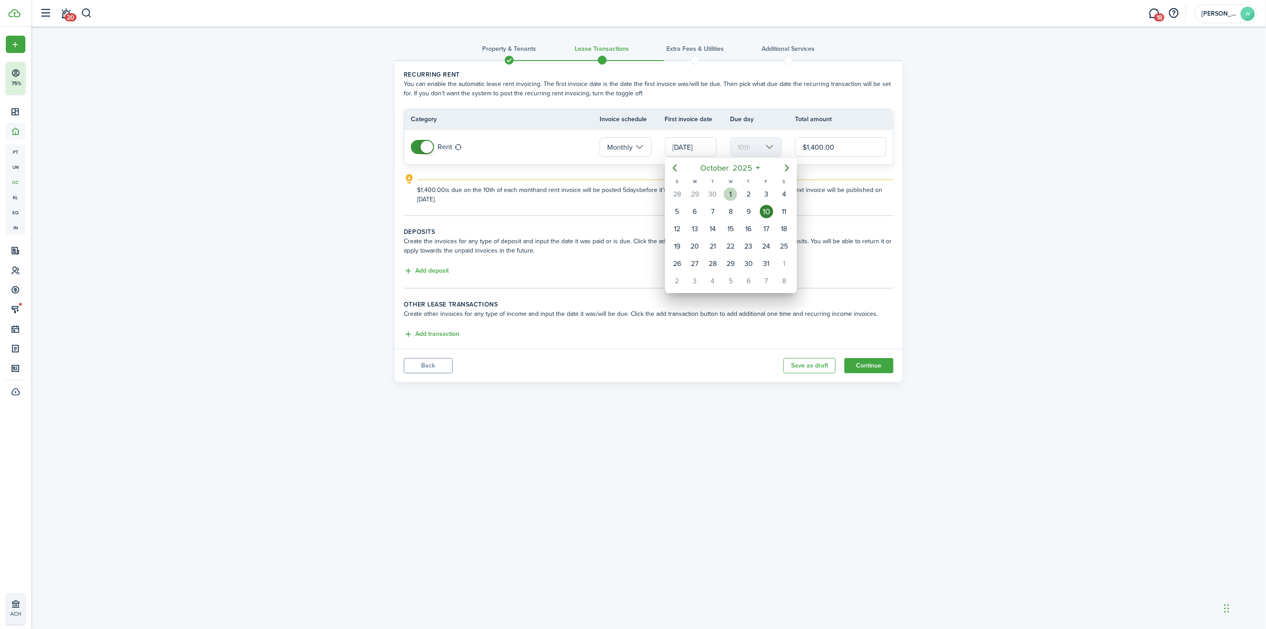
click at [729, 196] on div "1" at bounding box center [730, 193] width 13 height 13
type input "[DATE]"
type input "1st"
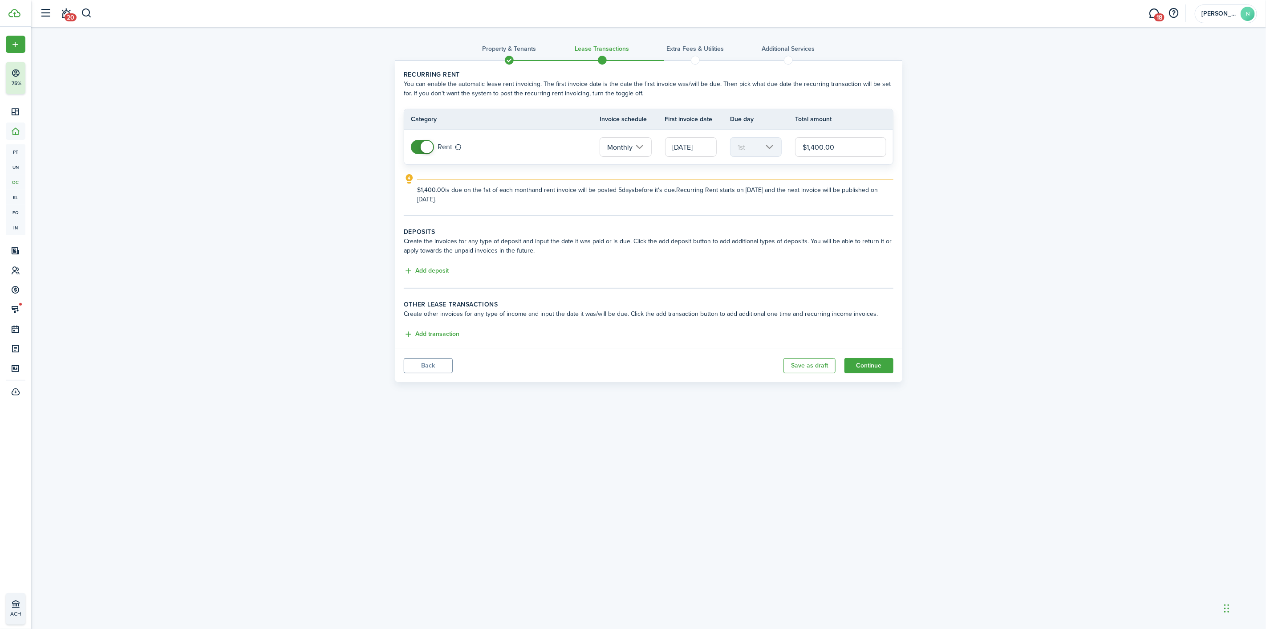
click at [688, 154] on input "[DATE]" at bounding box center [691, 147] width 52 height 20
click at [674, 168] on icon "Previous page" at bounding box center [675, 167] width 4 height 7
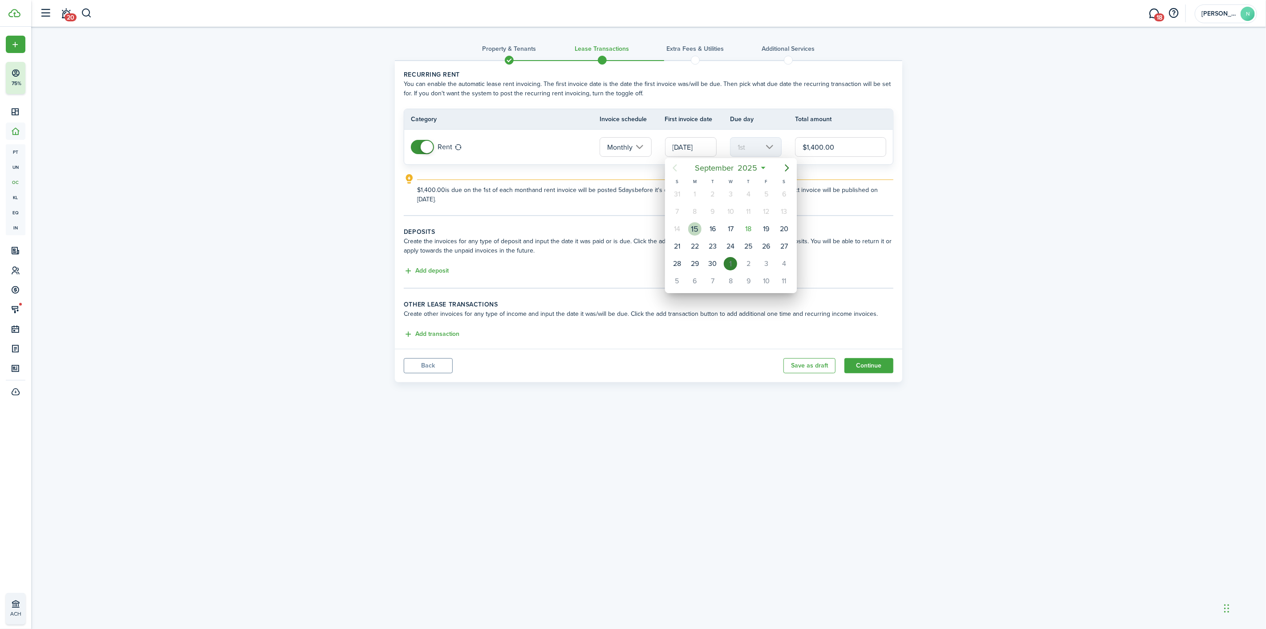
click at [695, 228] on div "15" at bounding box center [694, 228] width 13 height 13
type input "[DATE]"
type input "15th"
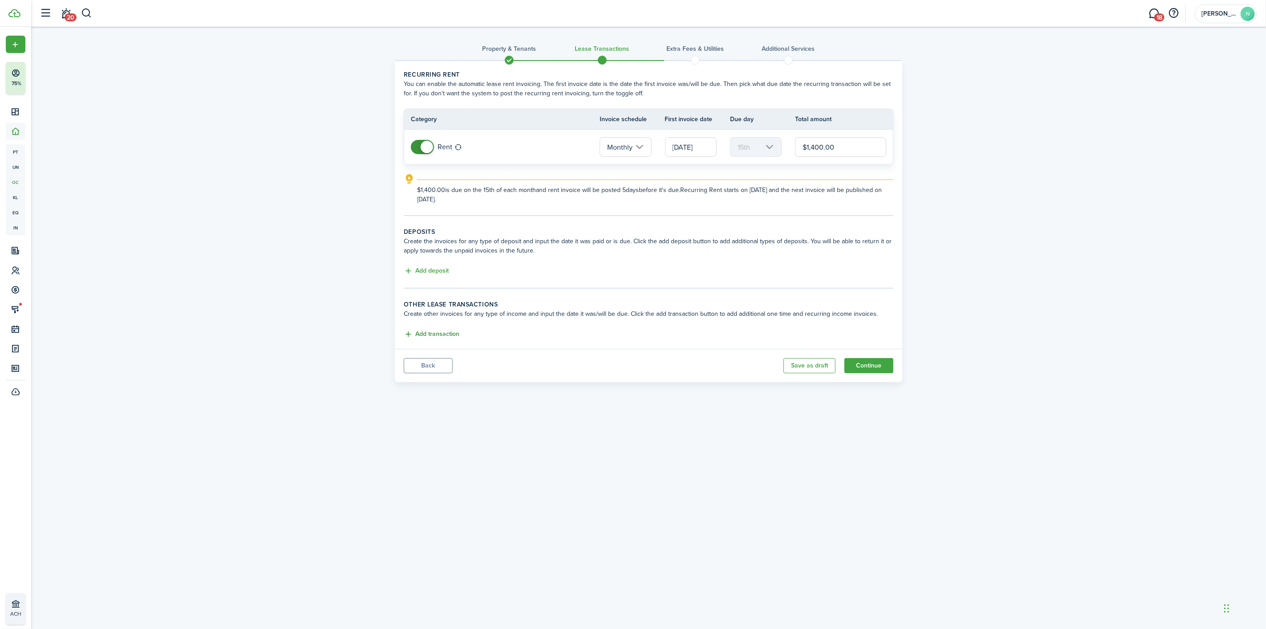
click at [442, 335] on button "Add transaction" at bounding box center [432, 334] width 56 height 10
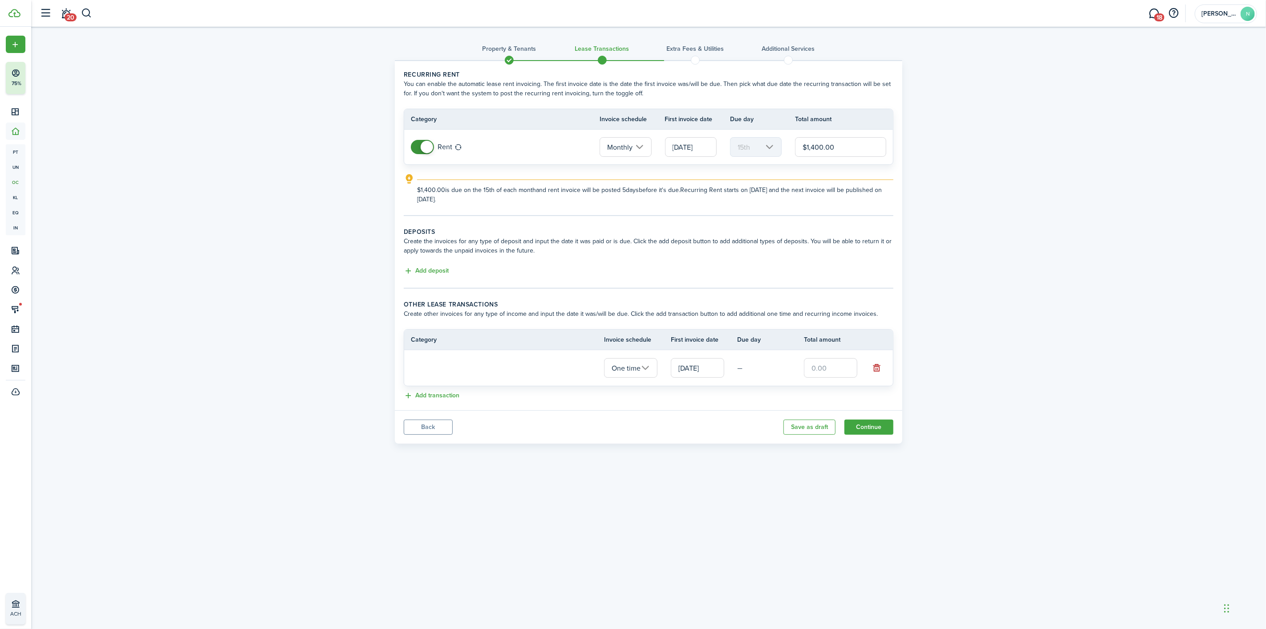
click at [497, 379] on tr "One time [DATE] —" at bounding box center [648, 368] width 489 height 36
click at [493, 370] on input "text" at bounding box center [500, 368] width 178 height 20
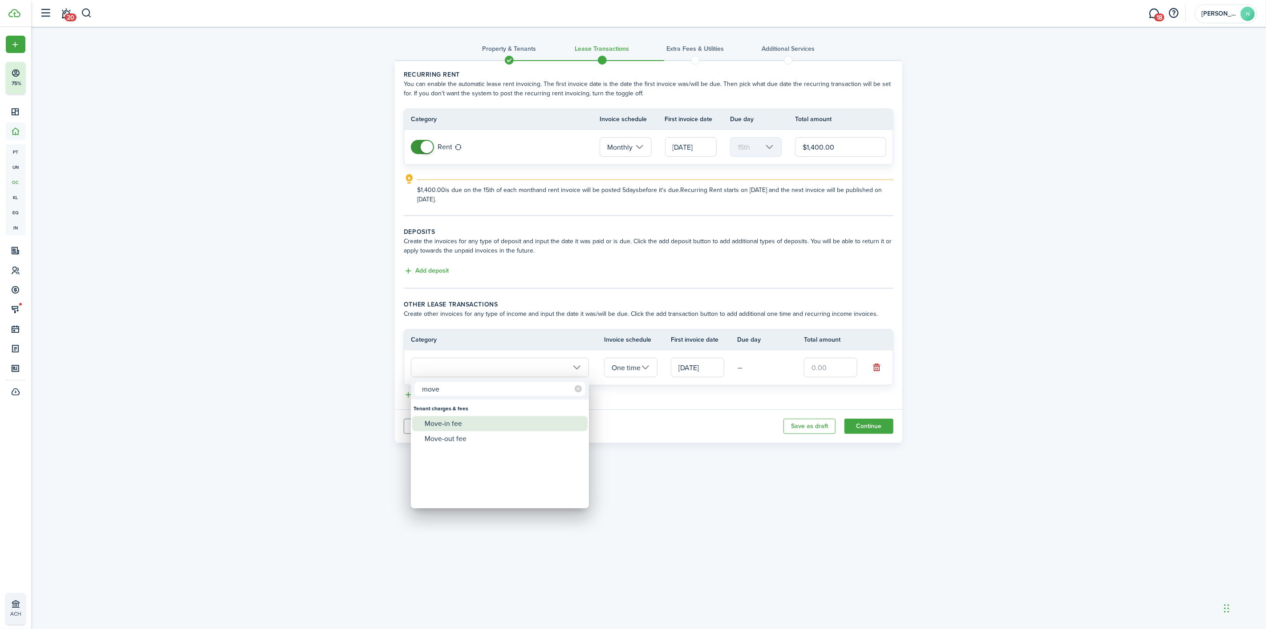
type input "move"
click at [460, 419] on div "Move-in fee" at bounding box center [504, 423] width 158 height 15
type input "Tenant charges & fees / Move-in fee"
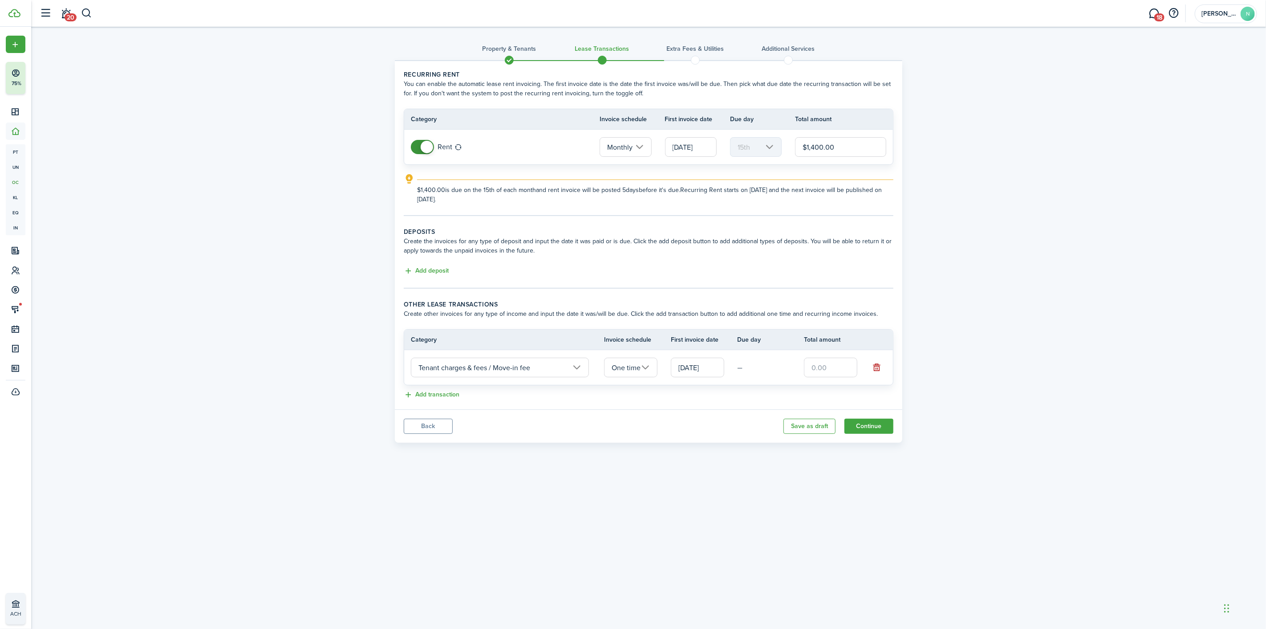
click at [816, 364] on input "text" at bounding box center [830, 368] width 53 height 20
type input "$550.00"
click at [776, 393] on div "Add transaction" at bounding box center [649, 395] width 490 height 11
click at [443, 392] on button "Add transaction" at bounding box center [432, 395] width 56 height 10
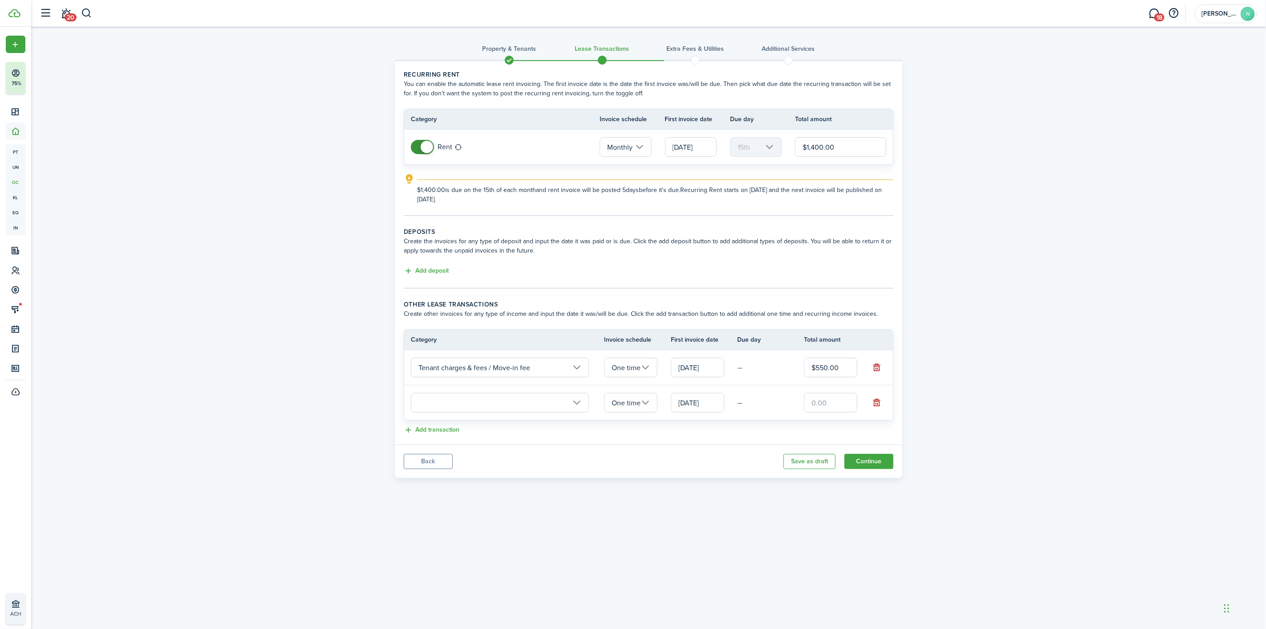
click at [443, 400] on input "text" at bounding box center [500, 403] width 178 height 20
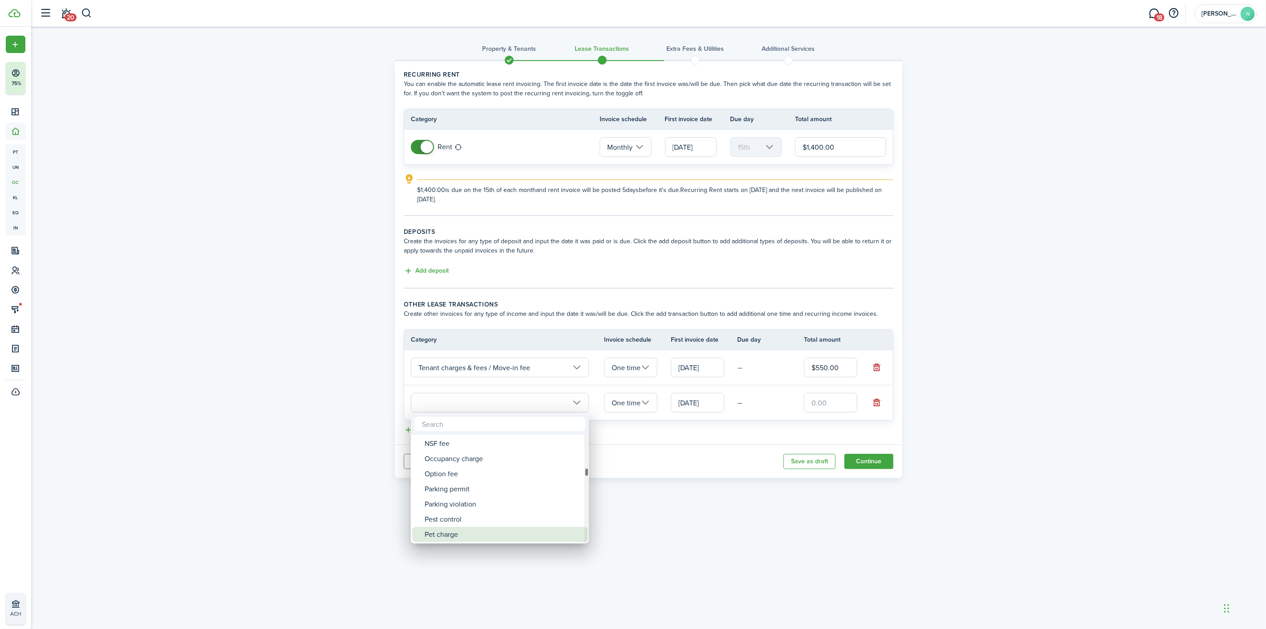
click at [459, 534] on div "Pet charge" at bounding box center [504, 534] width 158 height 15
type input "Tenant charges & fees / Pet charge"
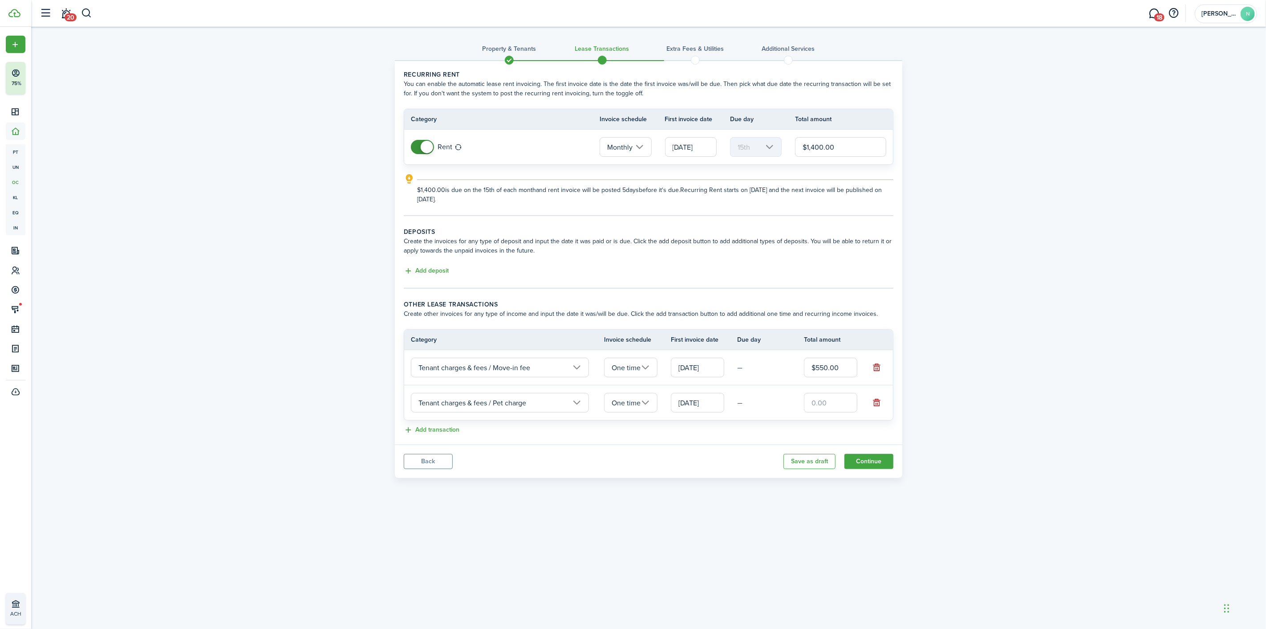
click at [840, 401] on input "text" at bounding box center [830, 403] width 53 height 20
type input "$275.00"
click at [789, 422] on lease-classic-other-transaction "Other lease transactions Create other invoices for any type of income and input…" at bounding box center [649, 368] width 490 height 136
click at [887, 465] on button "Continue" at bounding box center [869, 461] width 49 height 15
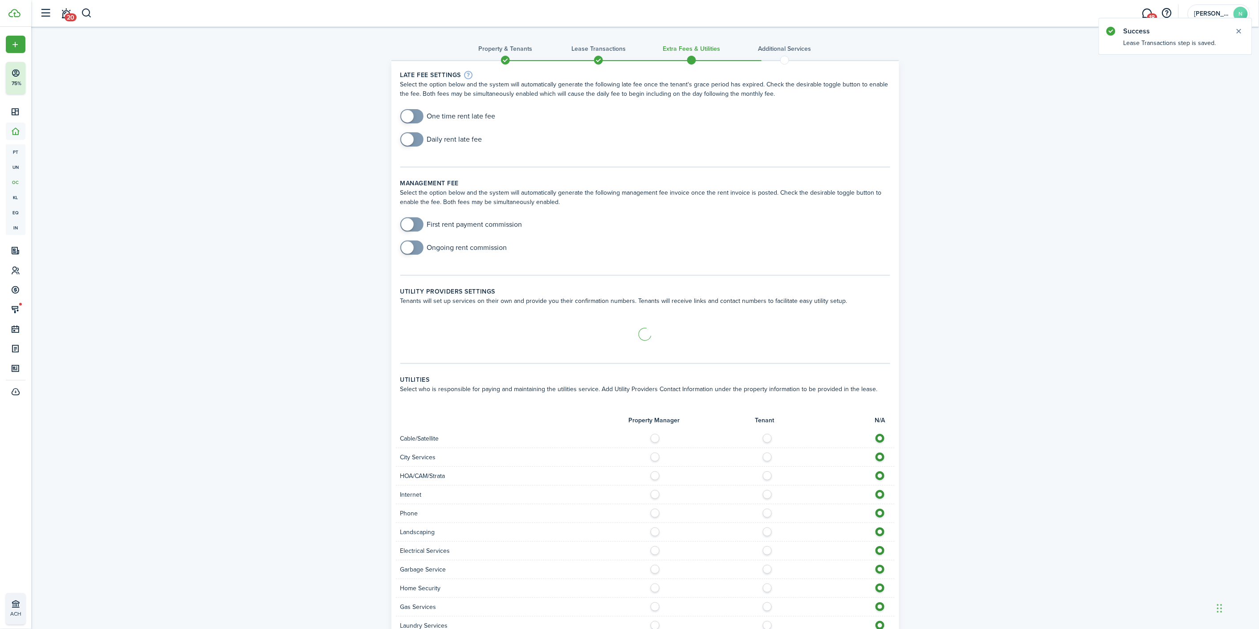
checkbox input "true"
click at [416, 114] on span at bounding box center [411, 116] width 9 height 14
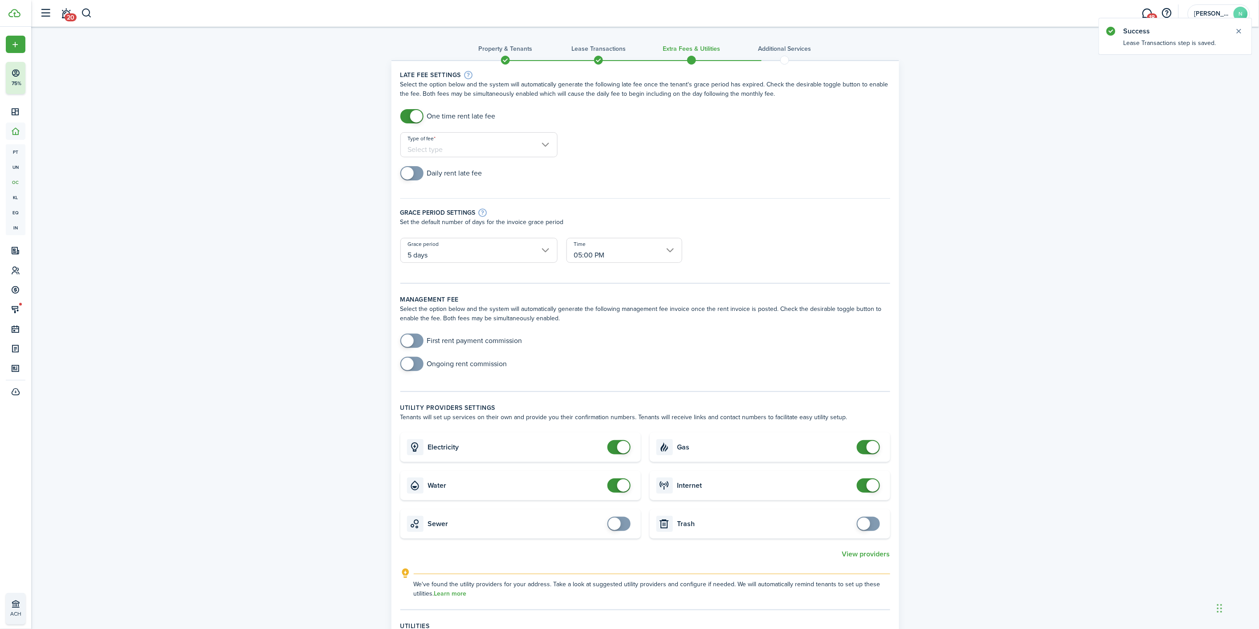
click at [457, 139] on input "Type of fee" at bounding box center [478, 144] width 157 height 25
click at [450, 170] on div "Fixed amount" at bounding box center [468, 167] width 109 height 15
type input "Fixed amount"
click at [644, 143] on input "Amount" at bounding box center [624, 144] width 116 height 25
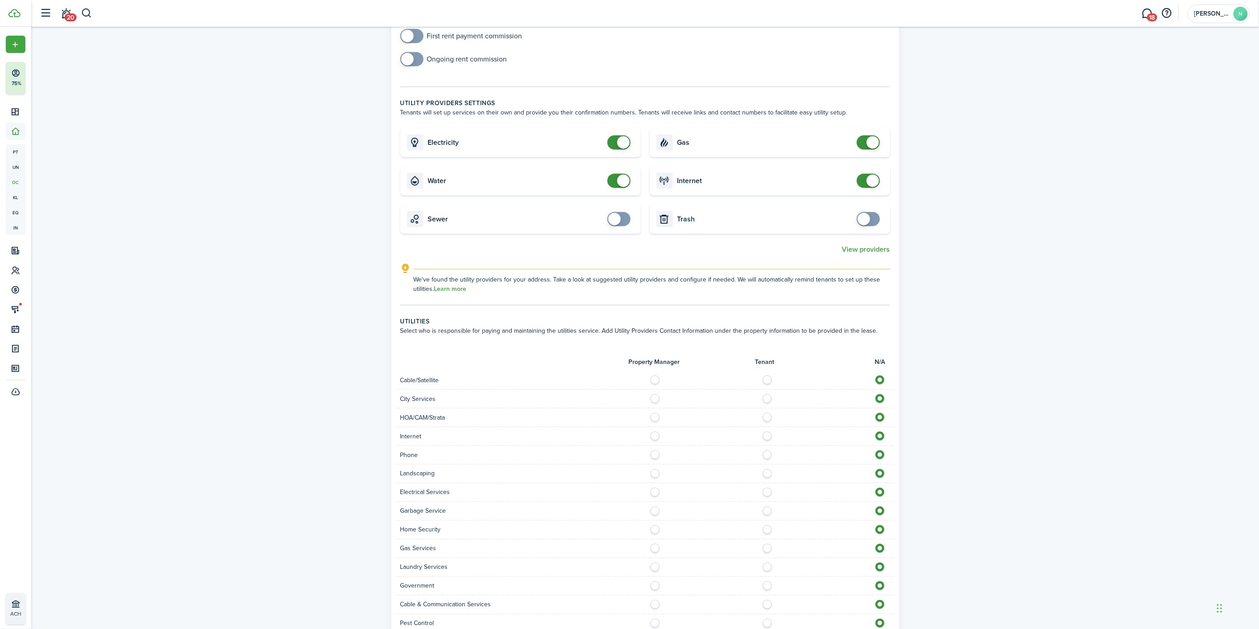
scroll to position [346, 0]
type input "$50.00"
checkbox input "false"
click at [624, 173] on span at bounding box center [623, 179] width 12 height 12
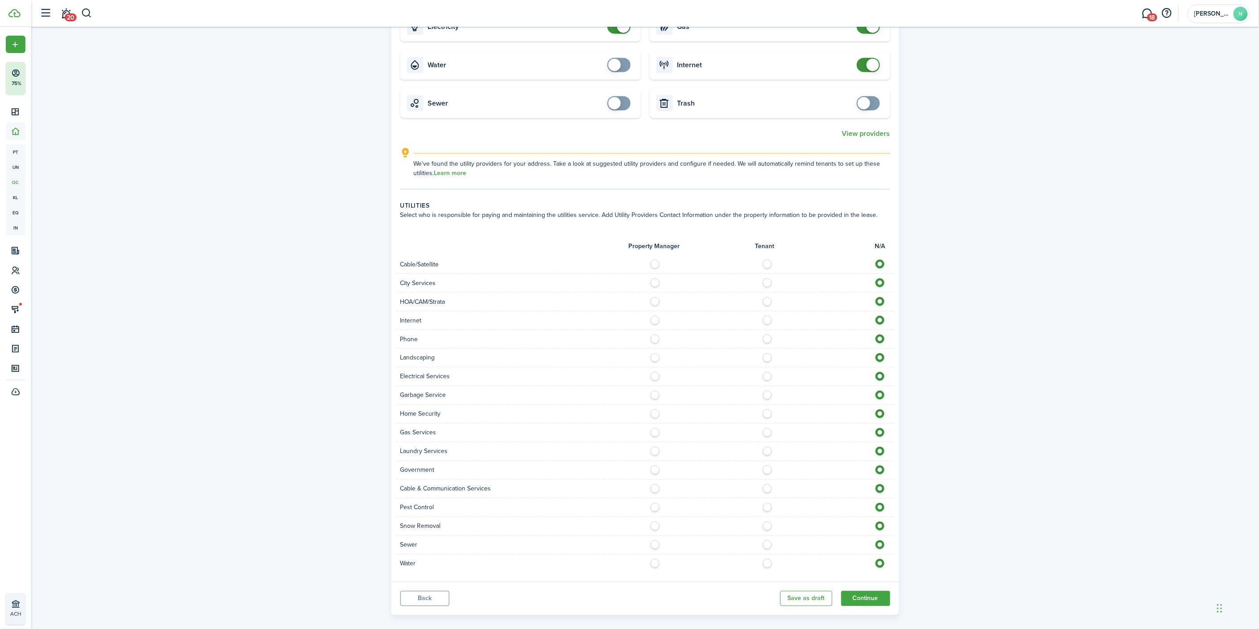
scroll to position [460, 0]
click at [770, 259] on label at bounding box center [770, 261] width 16 height 4
radio input "true"
click at [767, 315] on label at bounding box center [770, 317] width 16 height 4
radio input "true"
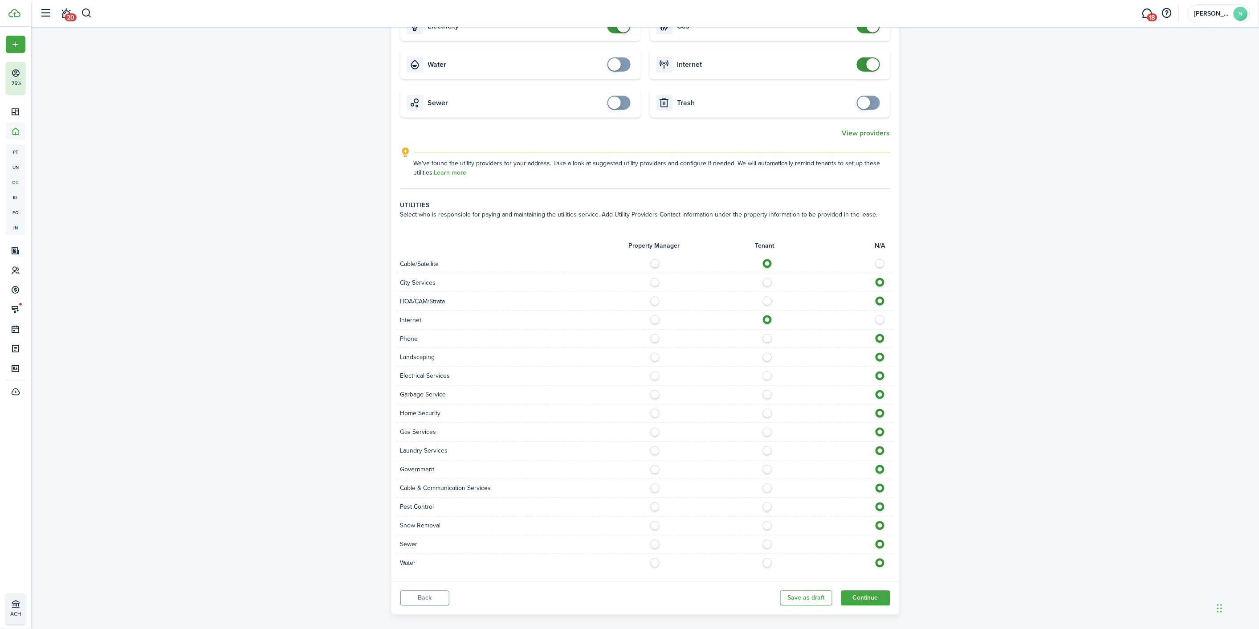
click at [767, 334] on label at bounding box center [770, 336] width 16 height 4
radio input "true"
click at [655, 353] on label at bounding box center [658, 355] width 16 height 4
radio input "true"
click at [767, 371] on label at bounding box center [770, 373] width 16 height 4
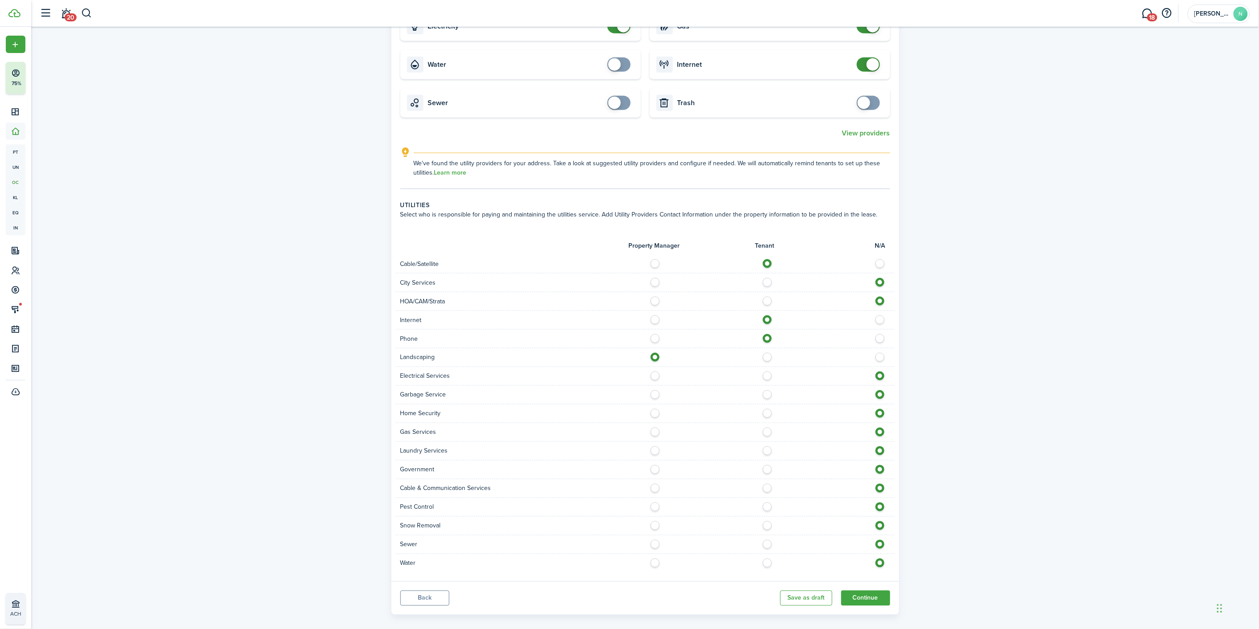
radio input "true"
click at [654, 390] on label at bounding box center [658, 392] width 16 height 4
radio input "true"
click at [771, 427] on div at bounding box center [769, 431] width 249 height 9
click at [767, 427] on label at bounding box center [770, 429] width 16 height 4
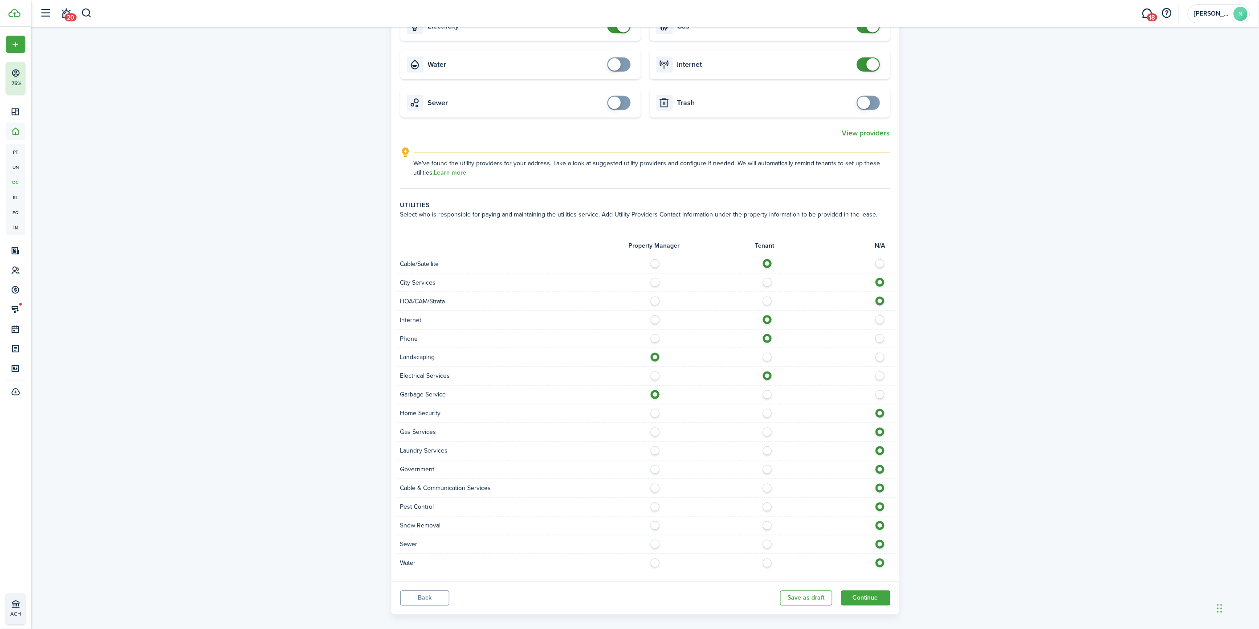
radio input "true"
click at [657, 446] on label at bounding box center [658, 448] width 16 height 4
click at [875, 446] on div at bounding box center [769, 450] width 249 height 9
click at [880, 446] on label at bounding box center [882, 448] width 16 height 4
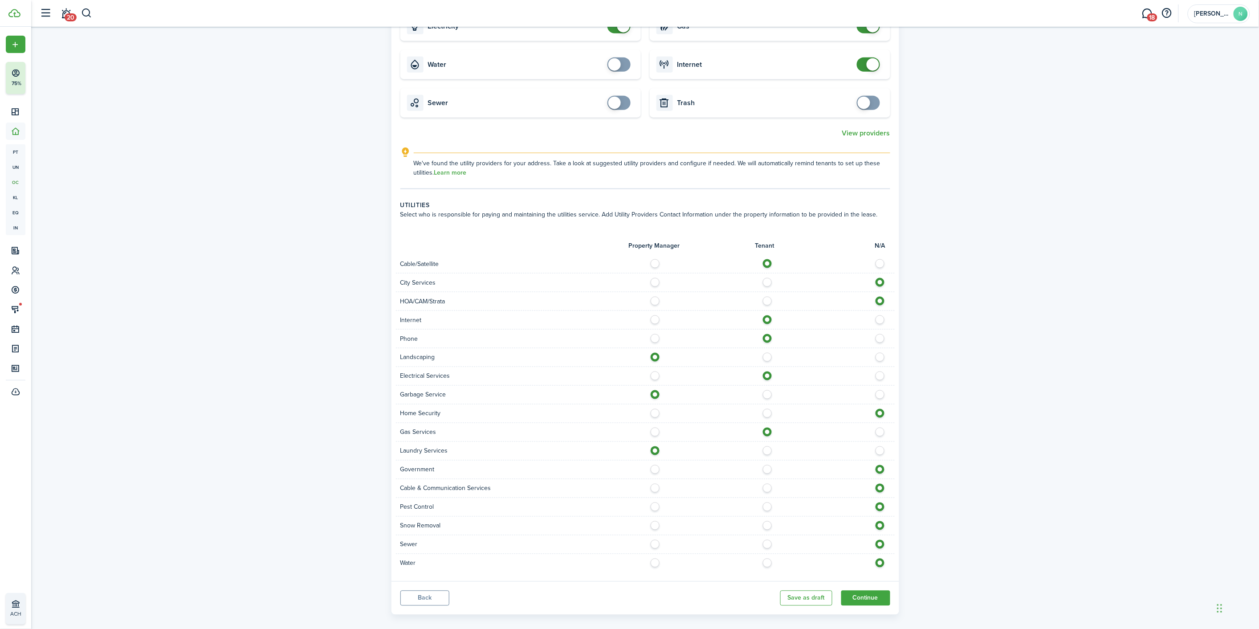
radio input "false"
radio input "true"
click at [655, 502] on label at bounding box center [658, 504] width 16 height 4
radio input "true"
click at [657, 521] on label at bounding box center [658, 523] width 16 height 4
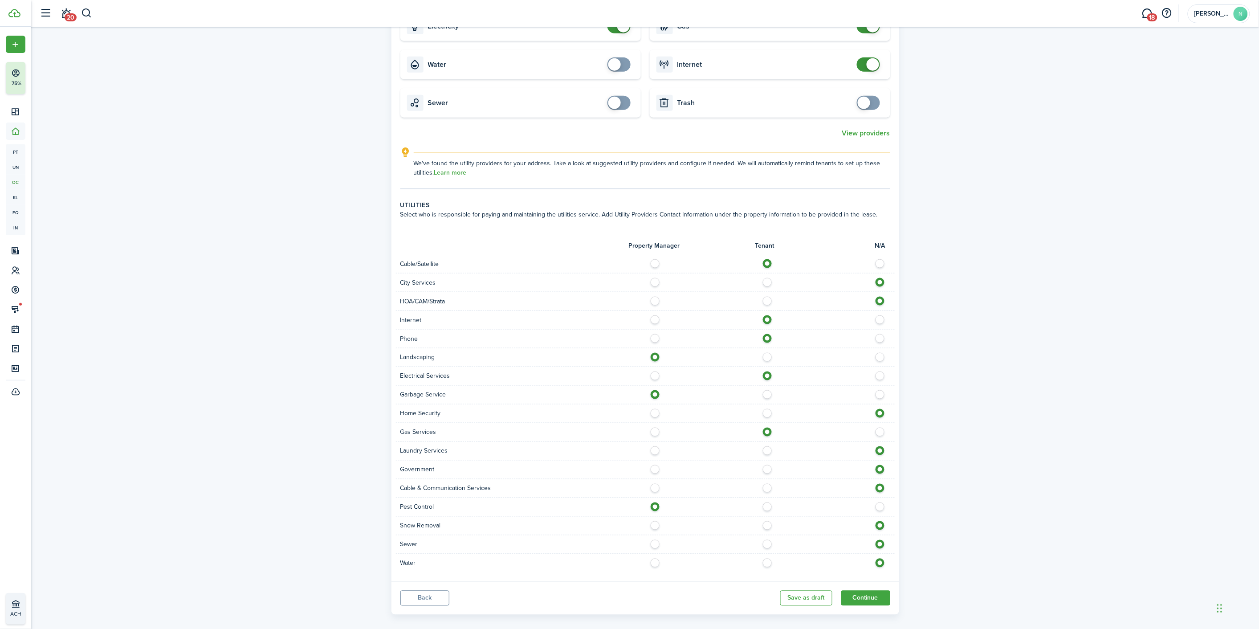
radio input "true"
click at [658, 540] on label at bounding box center [658, 542] width 16 height 4
radio input "true"
click at [659, 557] on div "Water" at bounding box center [645, 563] width 499 height 18
click at [659, 558] on div at bounding box center [769, 562] width 249 height 9
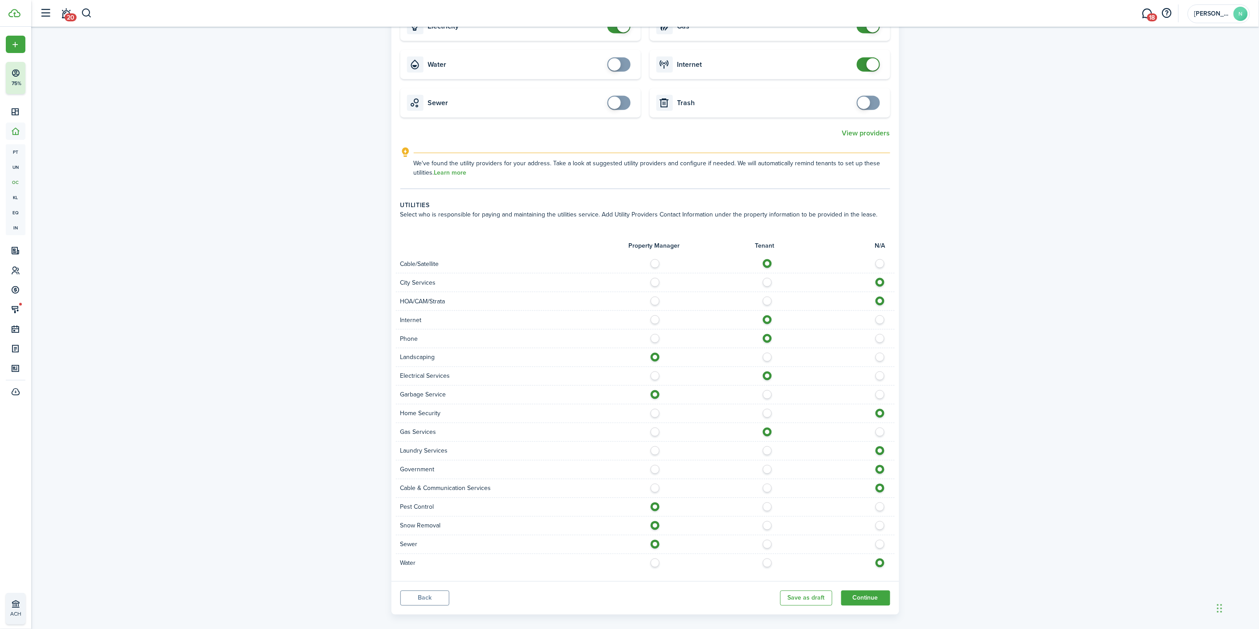
click at [658, 558] on label at bounding box center [658, 560] width 16 height 4
radio input "true"
click at [869, 590] on button "Continue" at bounding box center [865, 597] width 49 height 15
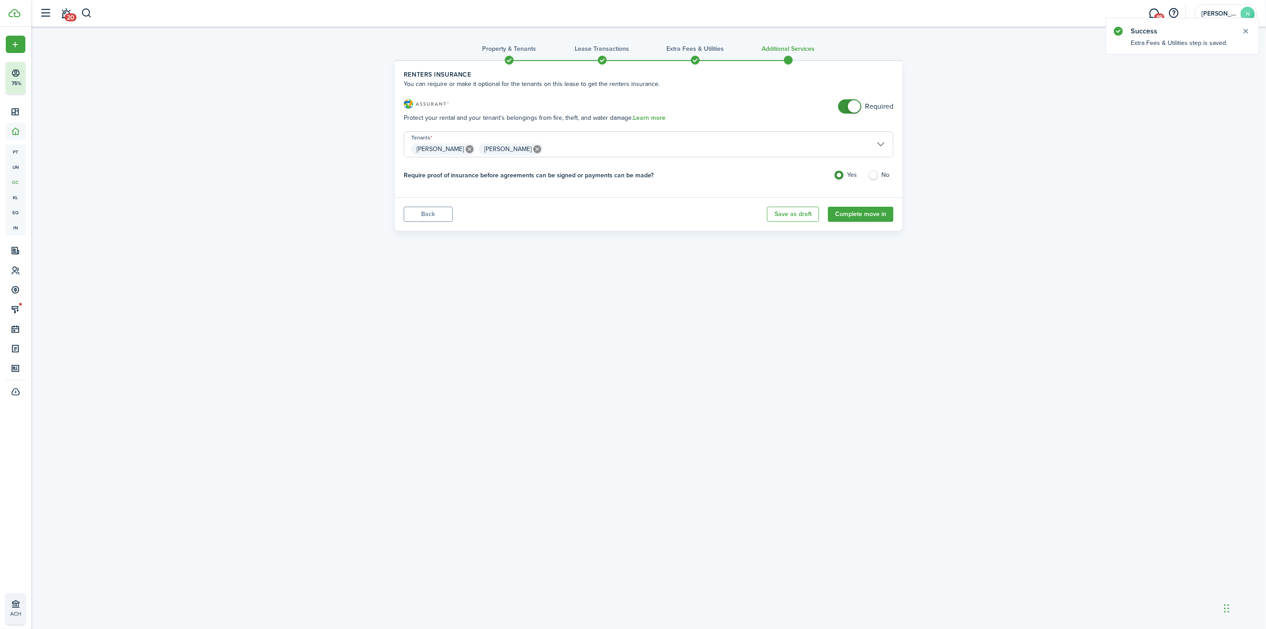
click at [887, 167] on panel-main-body "Renters Insurance Protect your rental and your tenant's belongings from fire, t…" at bounding box center [649, 143] width 490 height 89
click at [887, 175] on label "No" at bounding box center [880, 177] width 25 height 13
radio input "false"
radio input "true"
click at [876, 216] on button "Complete move in" at bounding box center [860, 214] width 65 height 15
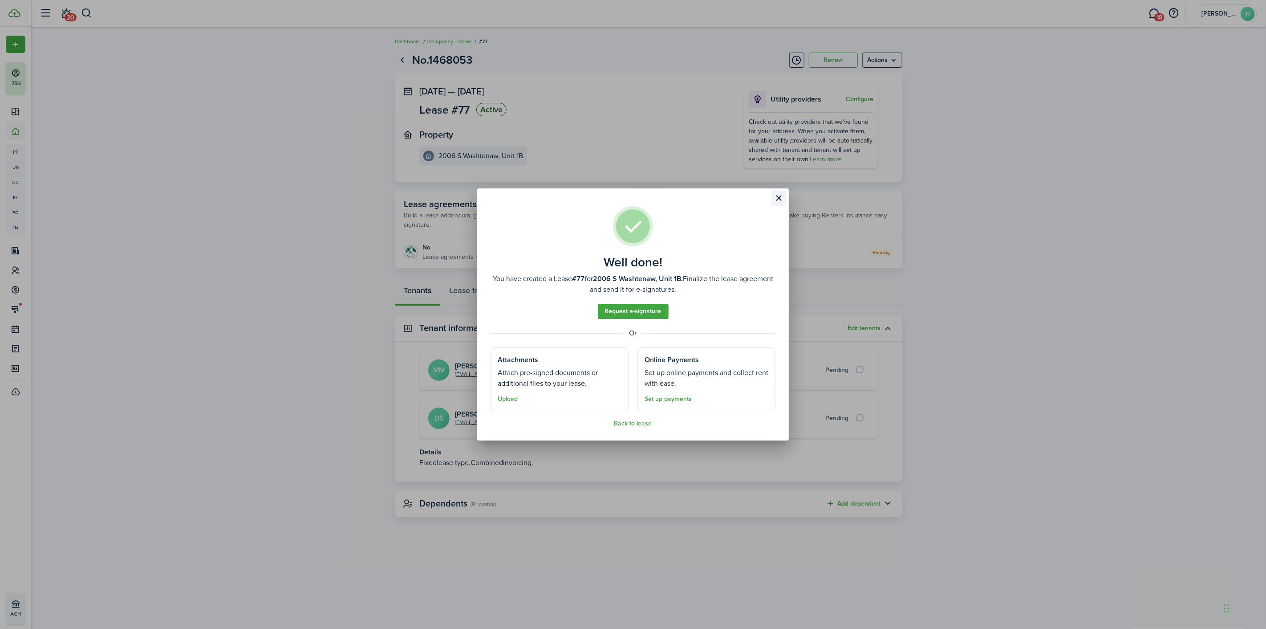
click at [781, 197] on button "Close modal" at bounding box center [779, 198] width 15 height 15
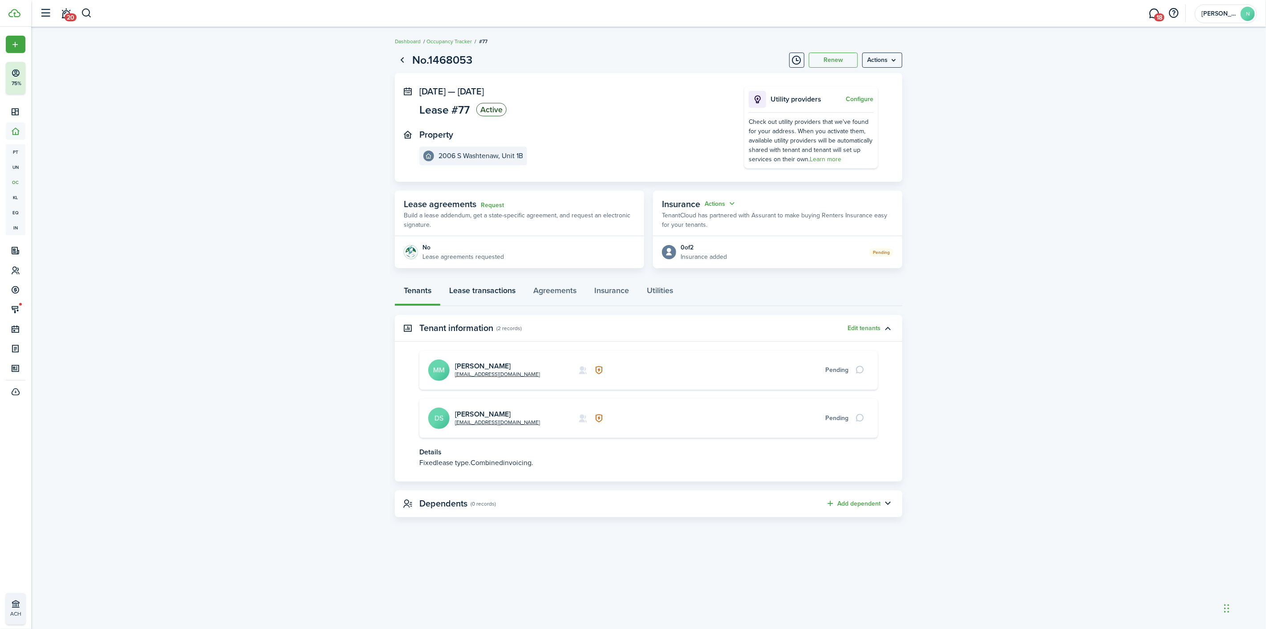
click at [504, 288] on link "Lease transactions" at bounding box center [482, 292] width 84 height 27
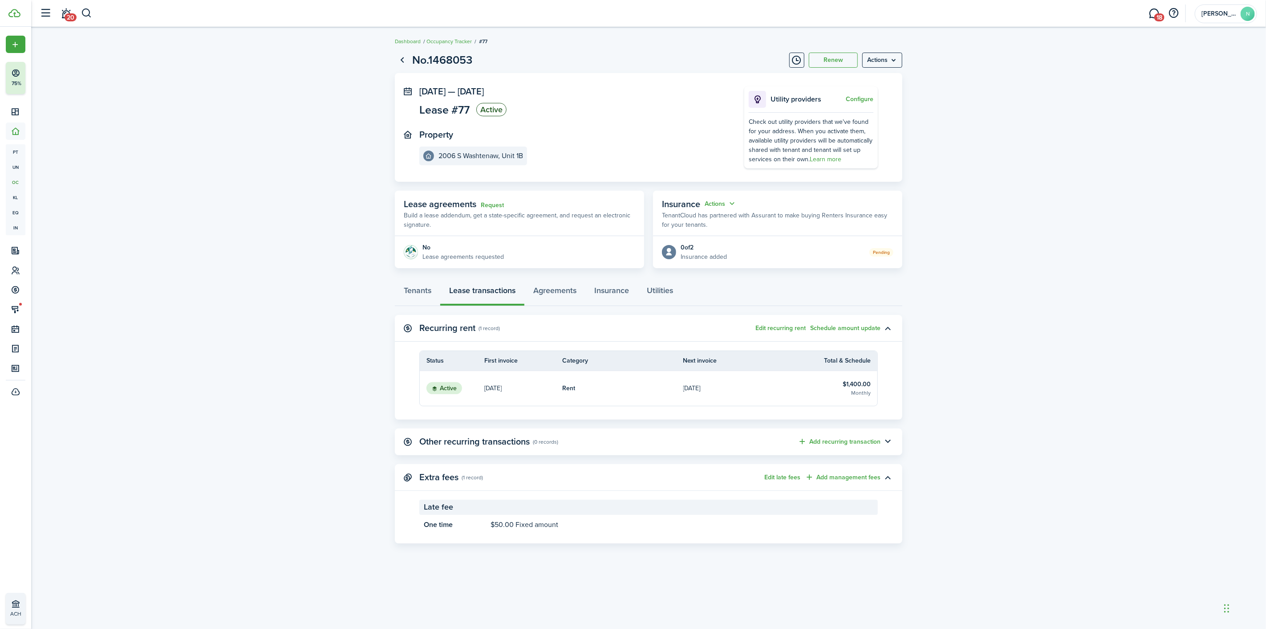
click at [847, 385] on table-info-title "$1,400.00" at bounding box center [857, 383] width 28 height 9
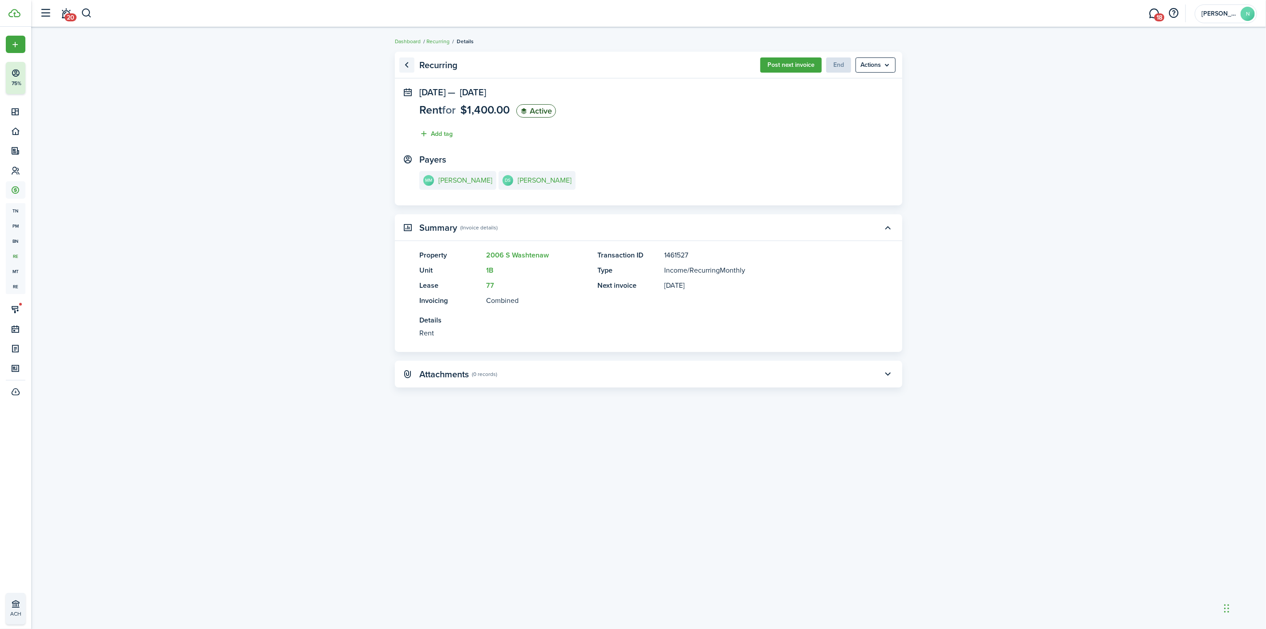
click at [406, 65] on link "Go back" at bounding box center [406, 64] width 15 height 15
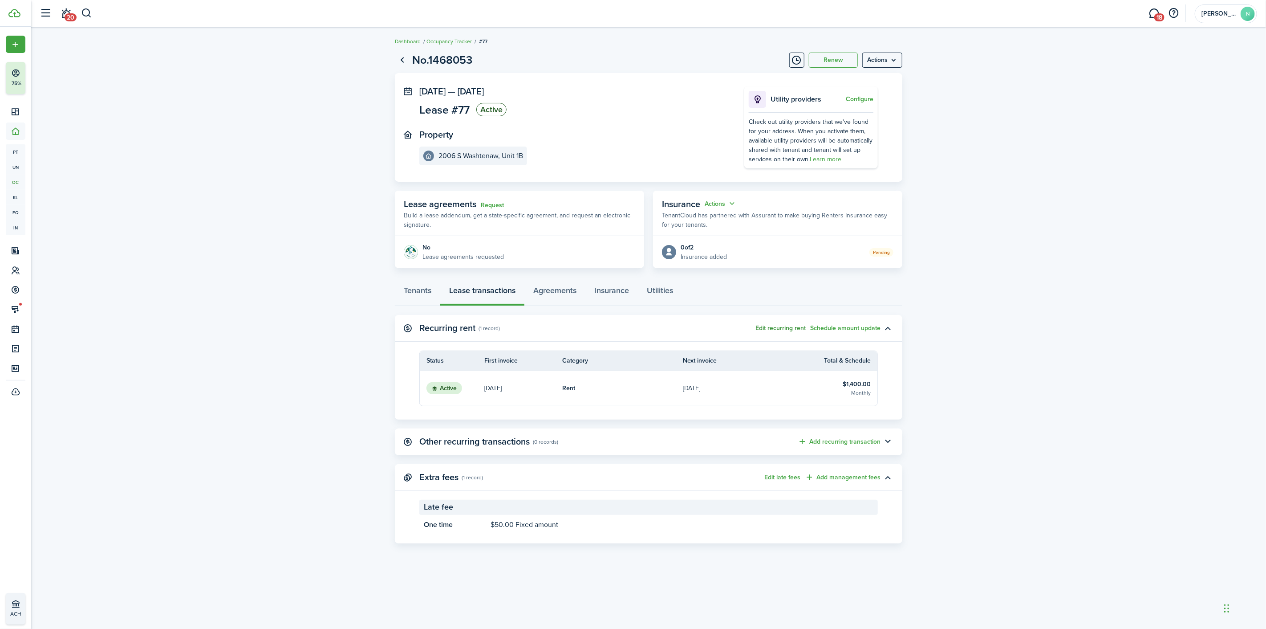
click at [787, 330] on button "Edit recurring rent" at bounding box center [781, 328] width 50 height 7
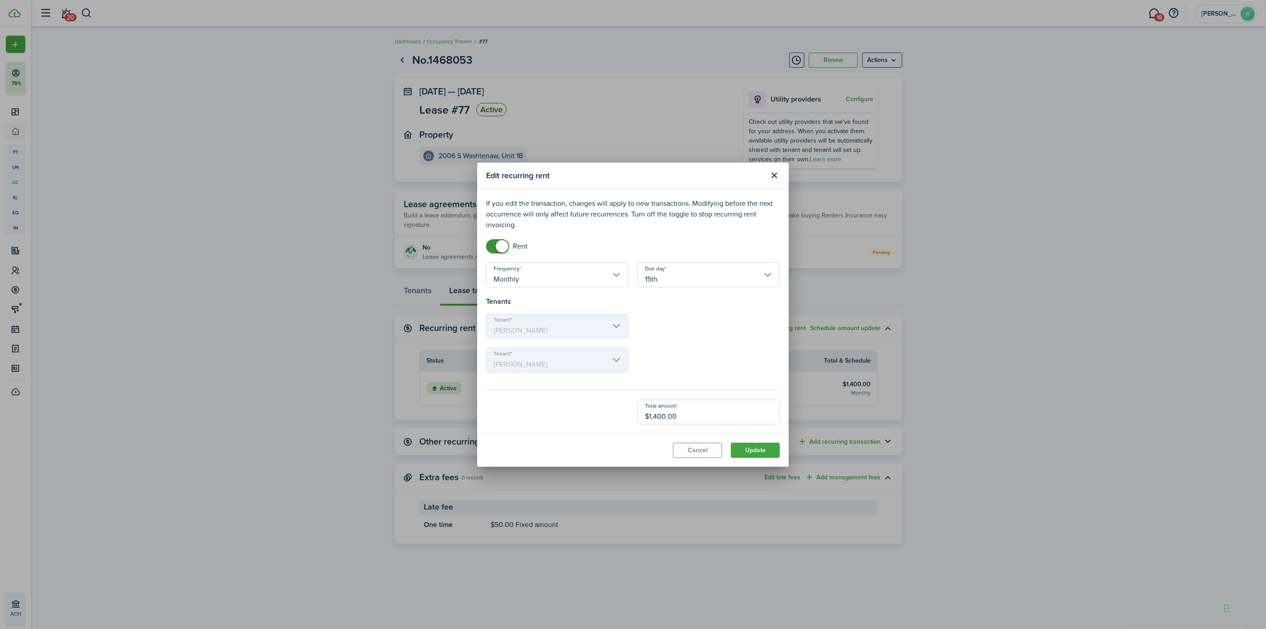
click at [687, 270] on input "15th" at bounding box center [709, 274] width 142 height 25
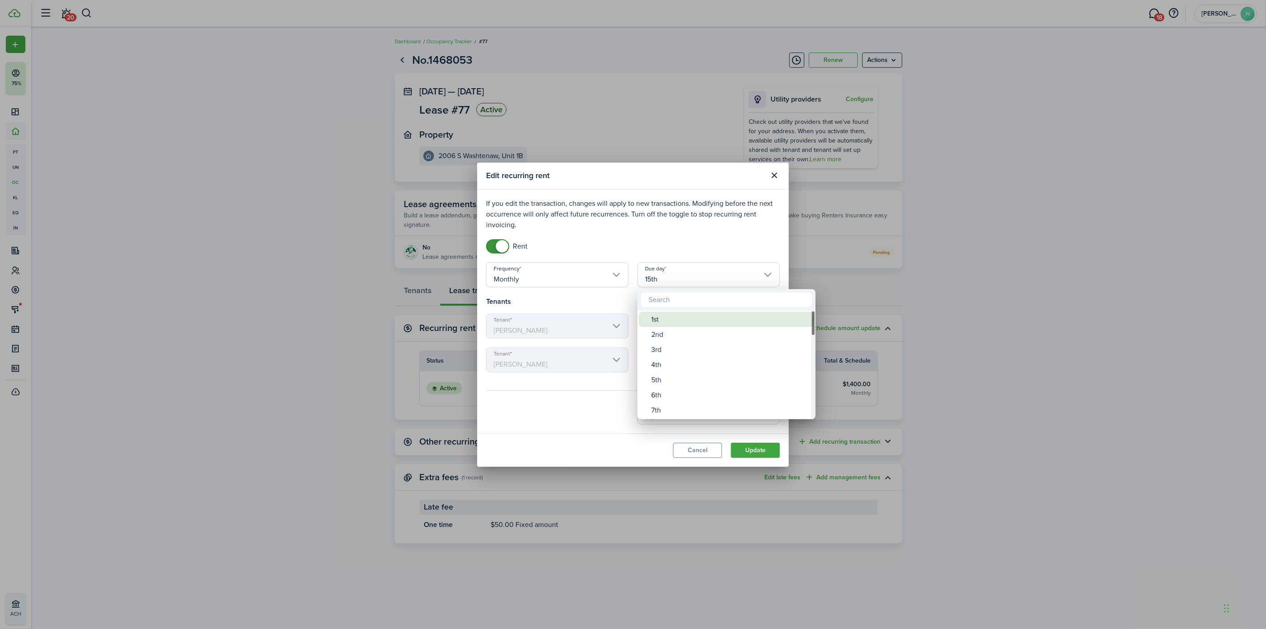
click at [660, 317] on div "1st" at bounding box center [730, 319] width 158 height 15
type input "1st"
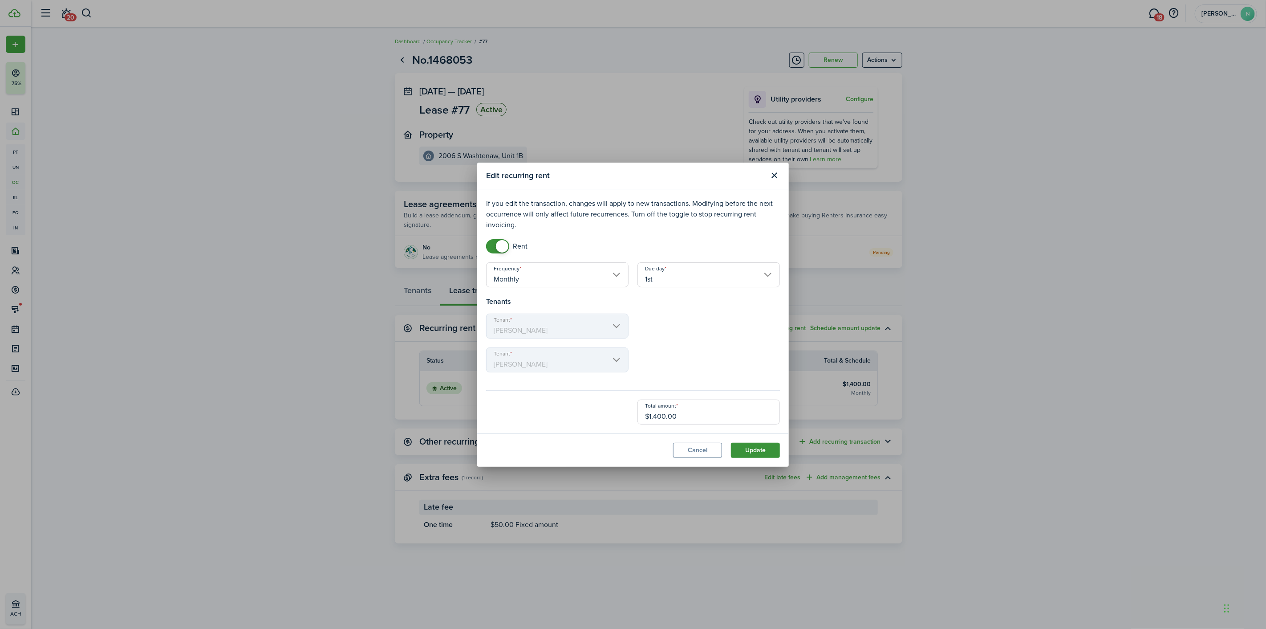
click at [768, 453] on button "Update" at bounding box center [755, 450] width 49 height 15
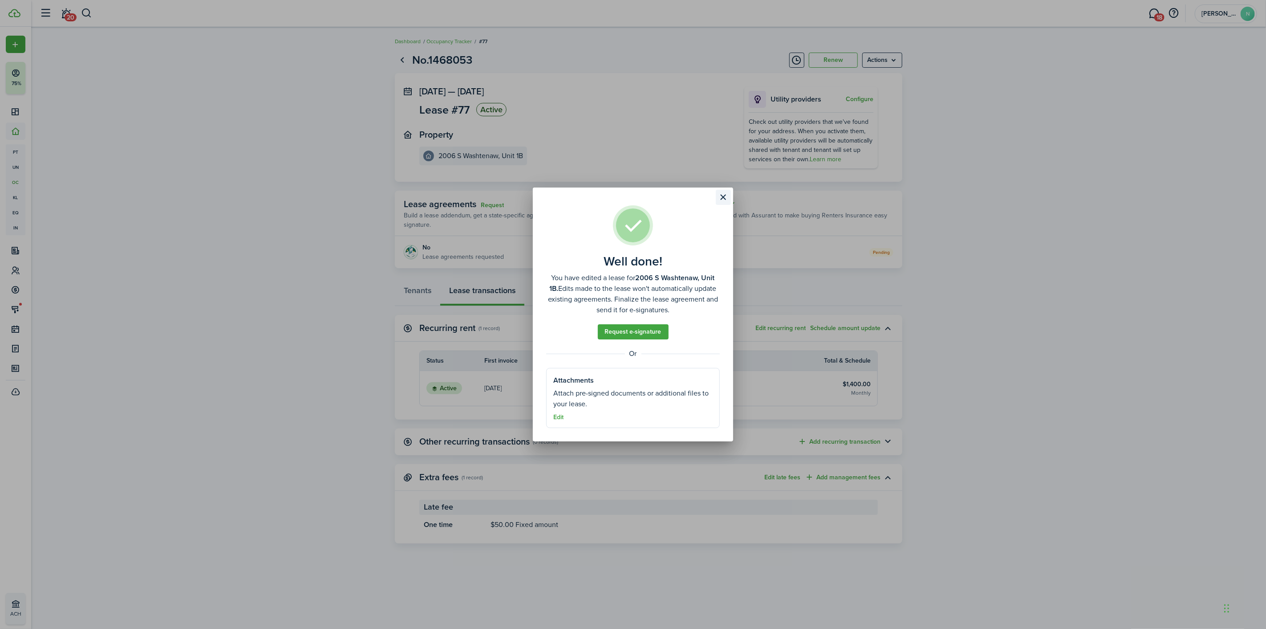
click at [723, 201] on button "Close modal" at bounding box center [723, 197] width 15 height 15
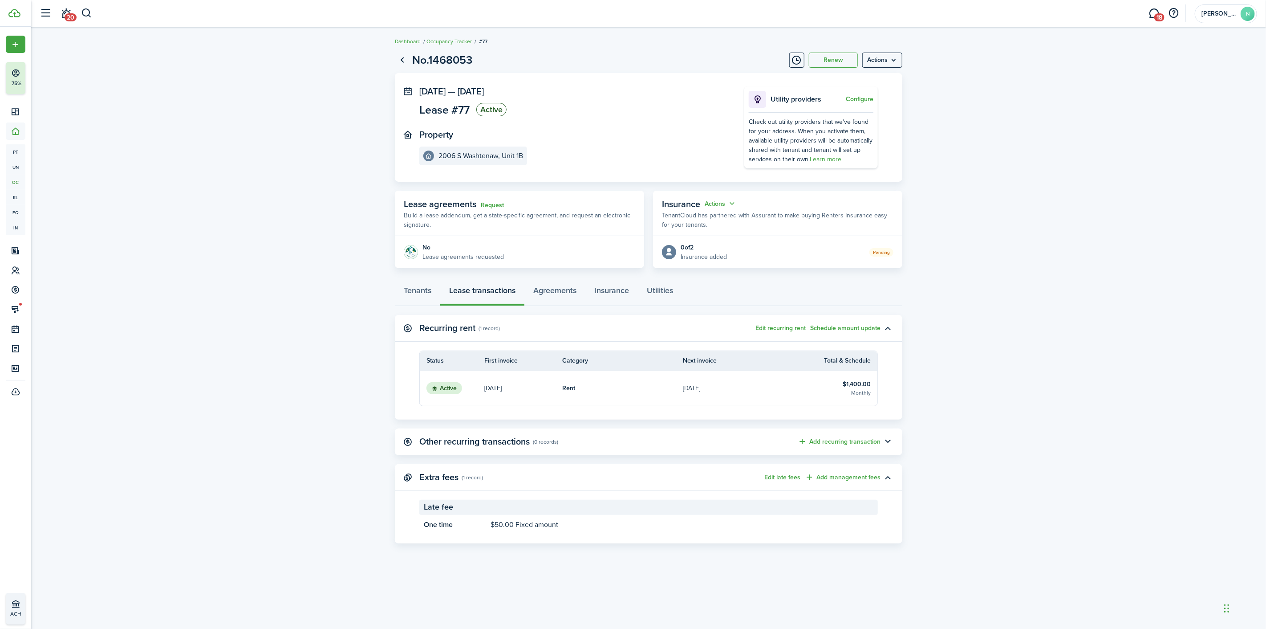
click at [637, 404] on link "Rent" at bounding box center [622, 388] width 121 height 35
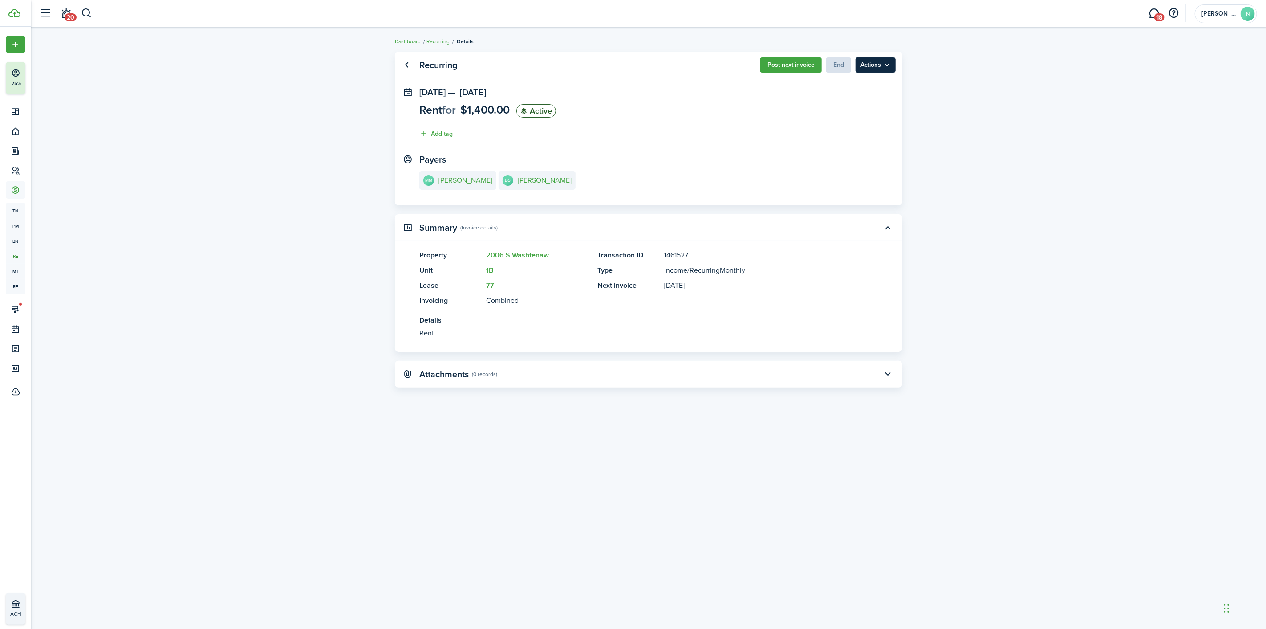
click at [860, 65] on menu-btn "Actions" at bounding box center [876, 64] width 40 height 15
click at [663, 150] on panel-main-body "[DATE] — [DATE] Rent for $1,400.00 Active Add tag Payers MM [PERSON_NAME] DS [P…" at bounding box center [649, 146] width 508 height 118
click at [400, 65] on link "Go back" at bounding box center [406, 64] width 15 height 15
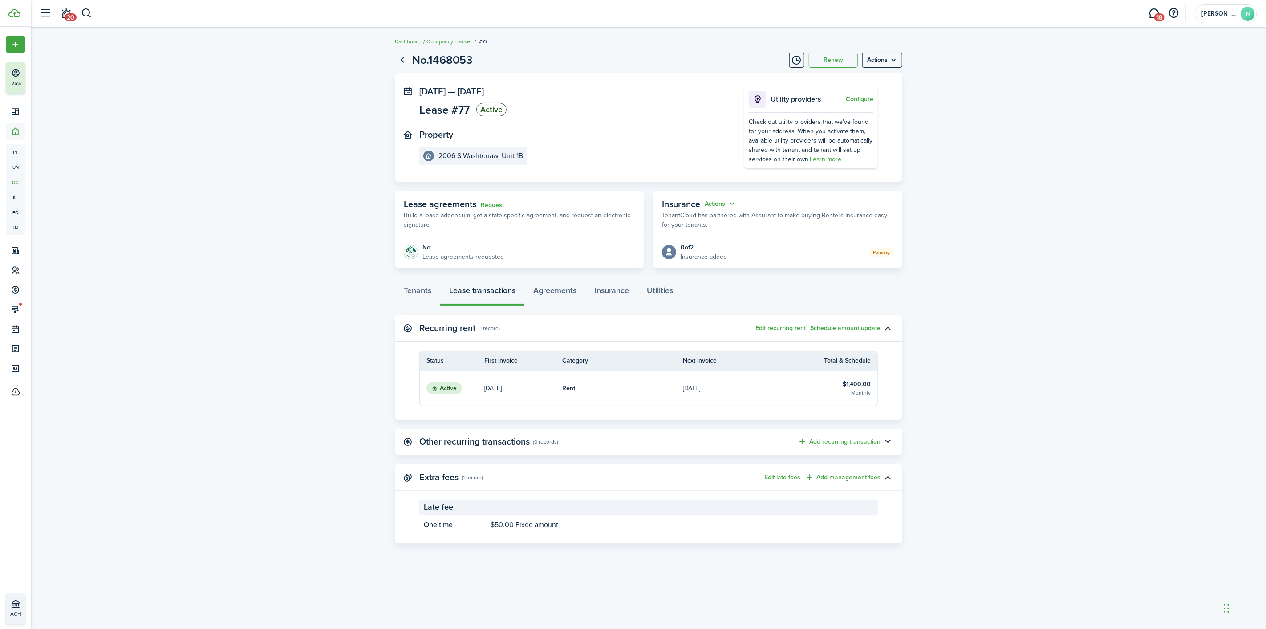
click at [800, 317] on panel-main-header "Recurring rent (1 record) Edit recurring rent Schedule amount update" at bounding box center [649, 328] width 508 height 27
click at [768, 323] on panel-main-header "Recurring rent (1 record) Edit recurring rent Schedule amount update" at bounding box center [649, 328] width 508 height 27
click at [524, 393] on link "[DATE]" at bounding box center [523, 388] width 78 height 35
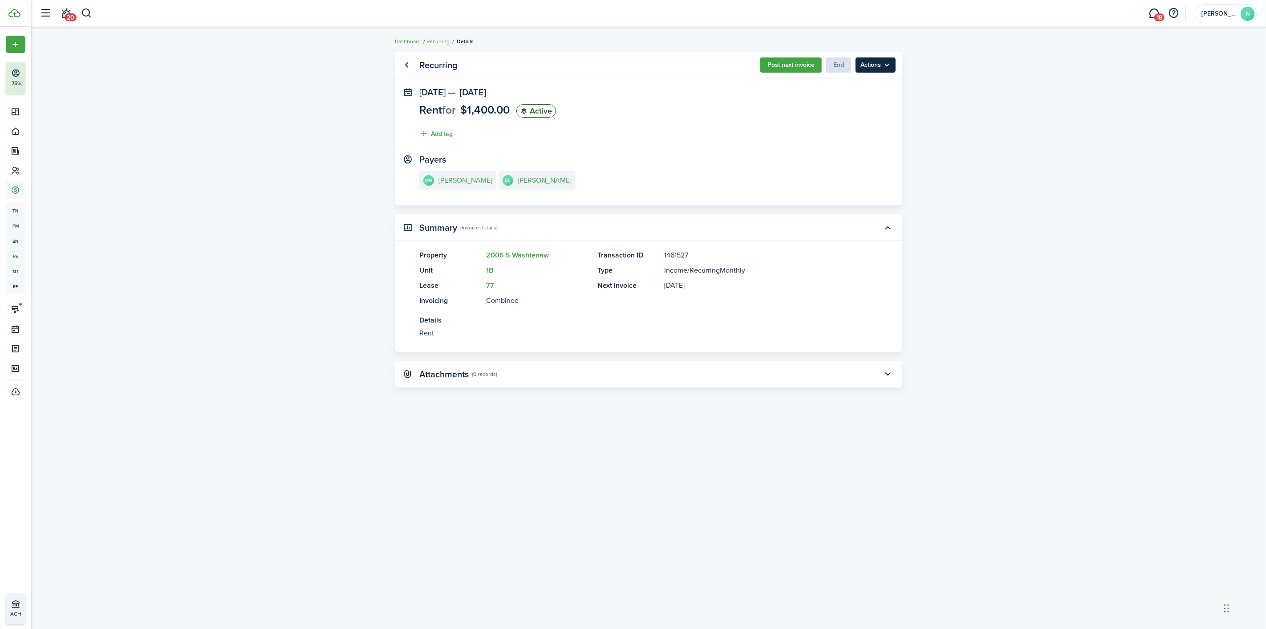
click at [877, 69] on menu-btn "Actions" at bounding box center [876, 64] width 40 height 15
click at [410, 65] on link "Go back" at bounding box center [406, 64] width 15 height 15
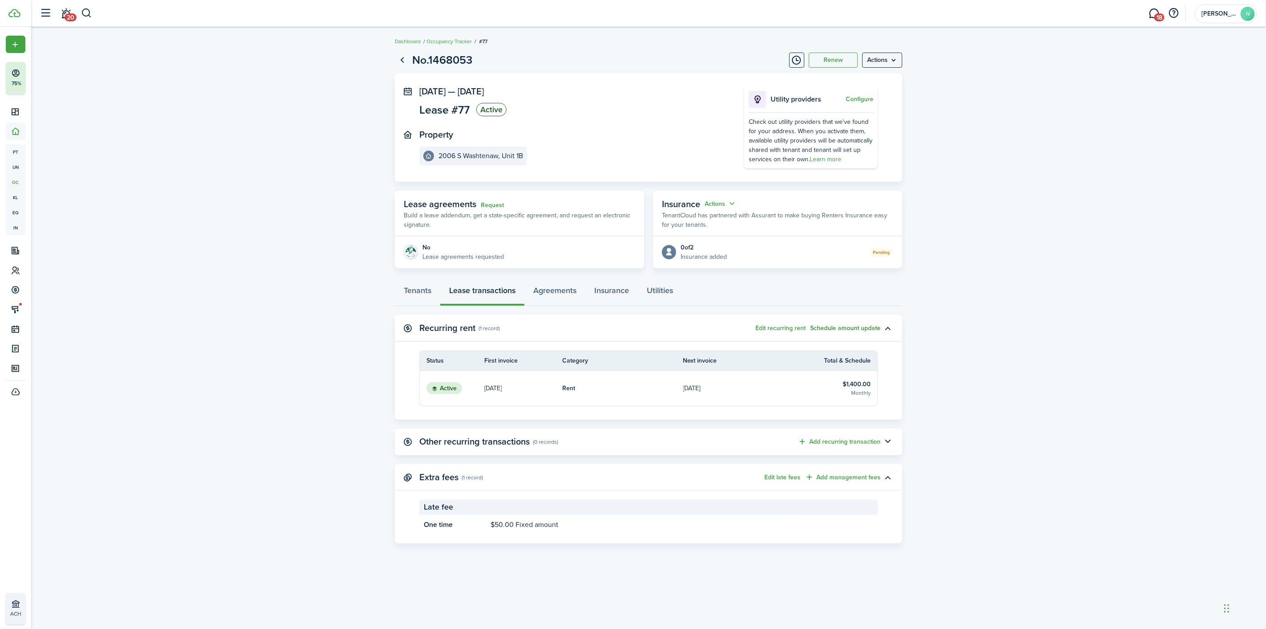
click at [865, 327] on button "Schedule amount update" at bounding box center [845, 328] width 70 height 7
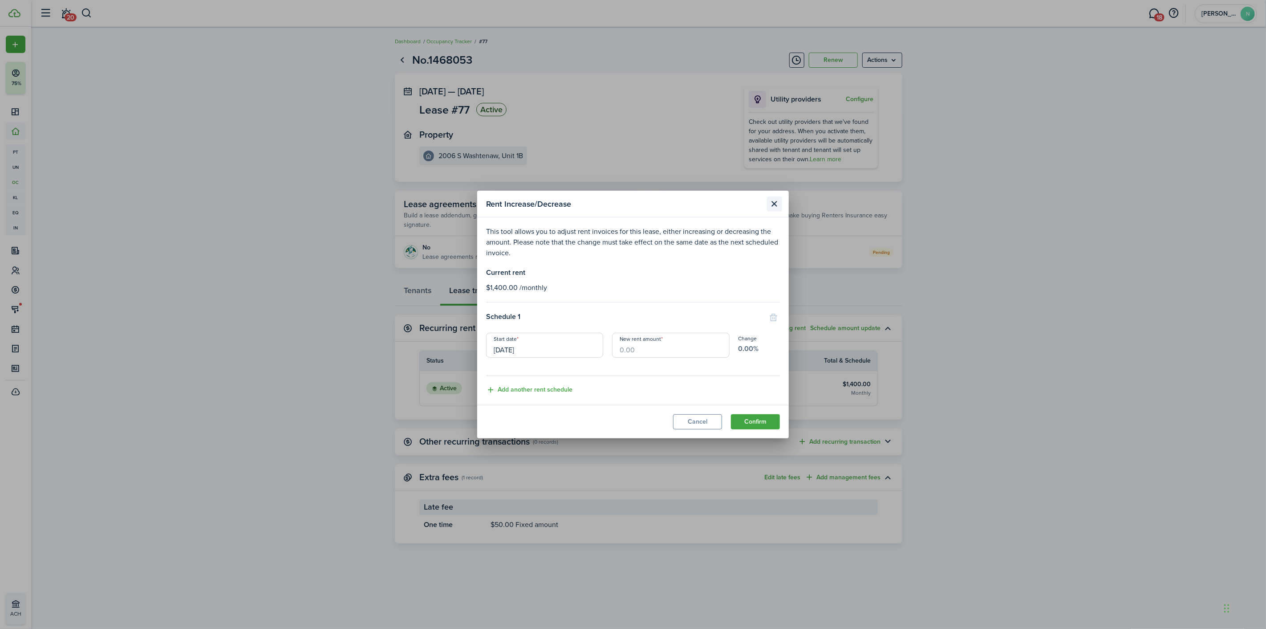
click at [773, 208] on button "Close modal" at bounding box center [774, 203] width 15 height 15
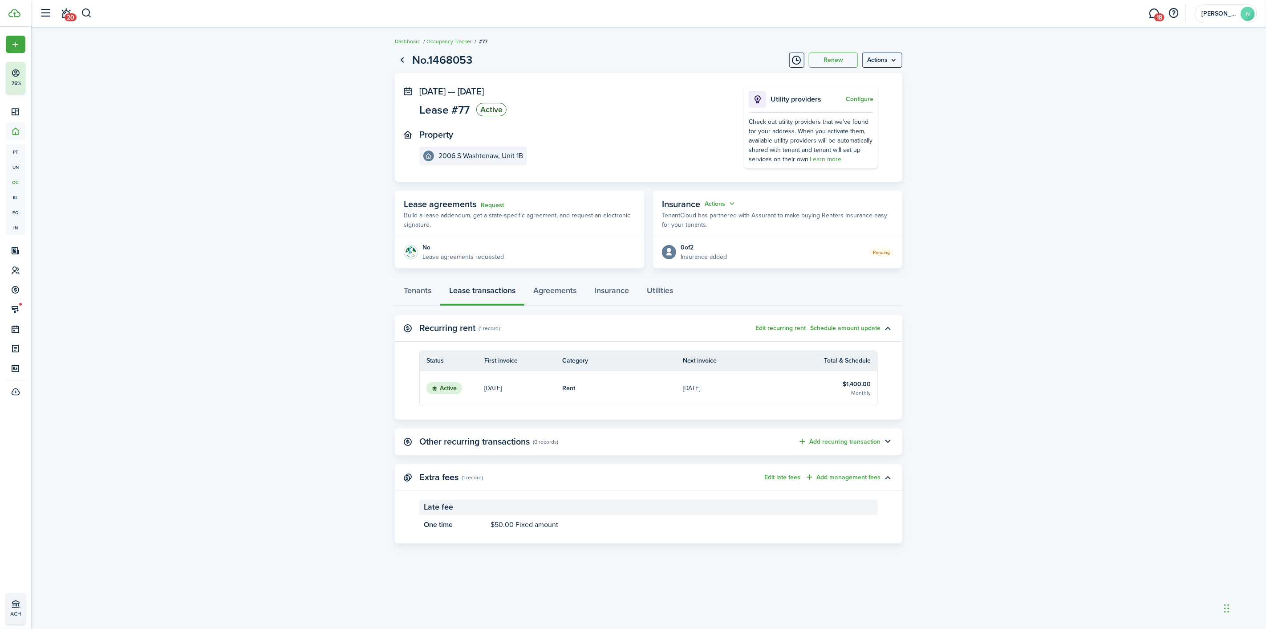
click at [468, 384] on link "Active" at bounding box center [452, 388] width 65 height 35
click at [451, 386] on status "Active" at bounding box center [445, 388] width 36 height 12
click at [533, 387] on link "[DATE]" at bounding box center [523, 388] width 78 height 35
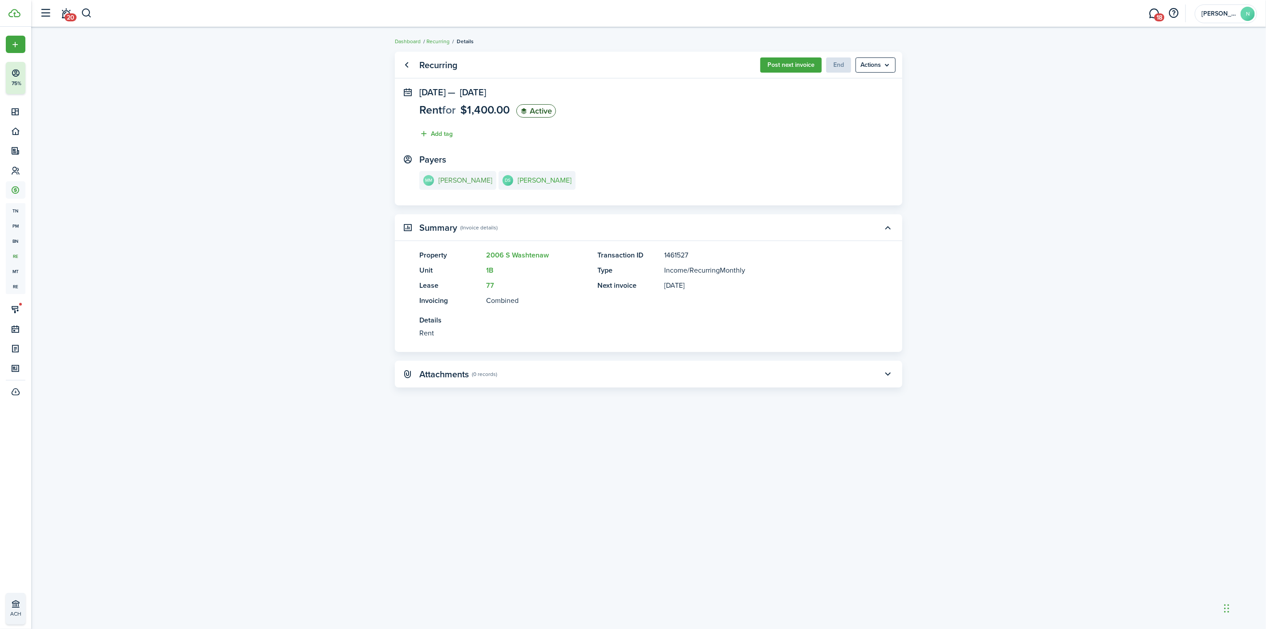
click at [464, 182] on e-details-info-title "[PERSON_NAME]" at bounding box center [466, 180] width 54 height 8
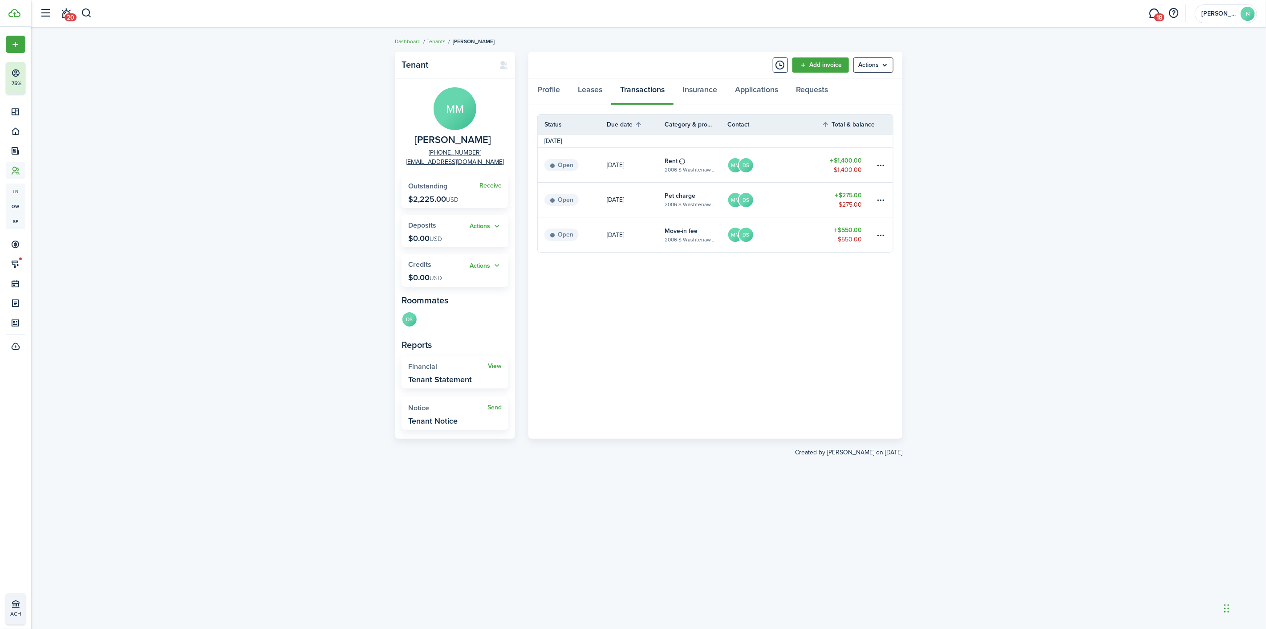
click at [785, 171] on link "MM DS" at bounding box center [775, 165] width 94 height 34
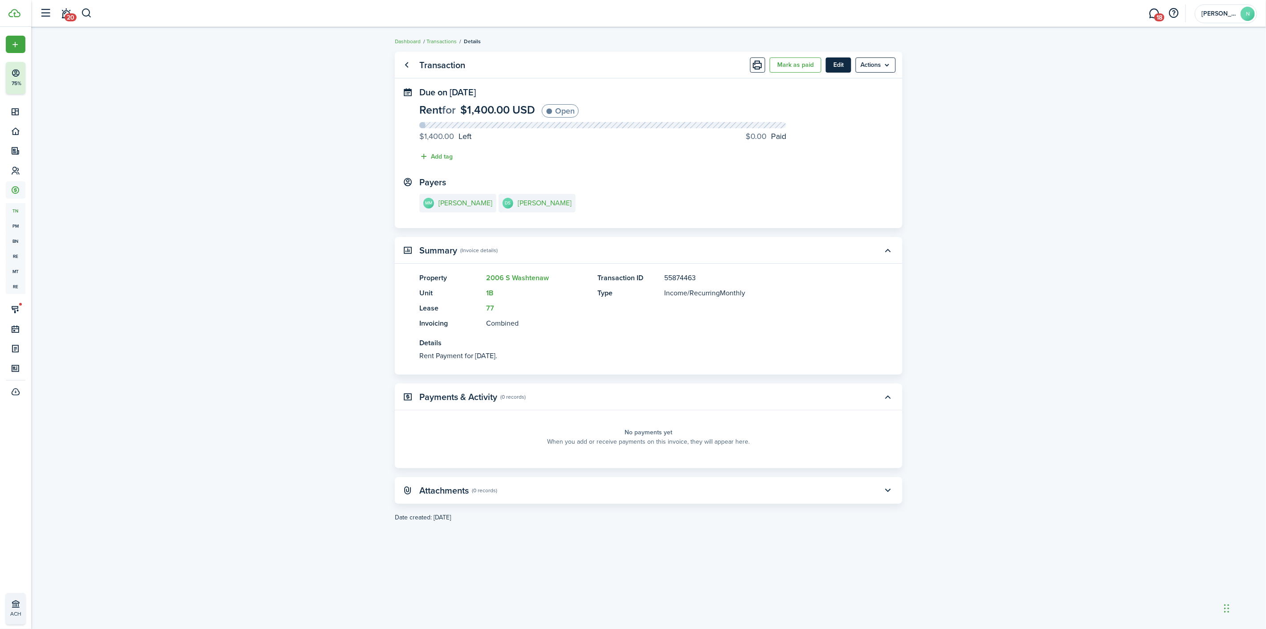
click at [837, 61] on button "Edit" at bounding box center [838, 64] width 25 height 15
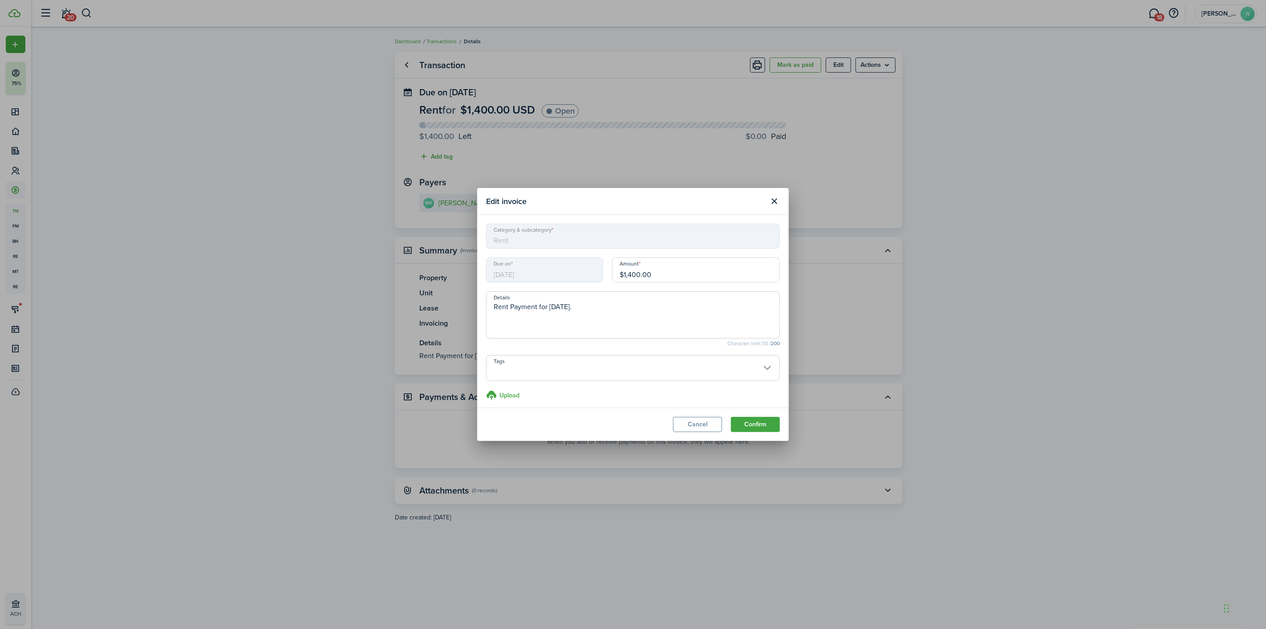
click at [577, 300] on span "Rent Payment for [DATE]." at bounding box center [633, 314] width 294 height 47
click at [577, 309] on textarea "Rent Payment for [DATE]." at bounding box center [633, 317] width 293 height 32
click at [640, 272] on input "$1,400.00" at bounding box center [696, 269] width 168 height 25
click at [578, 296] on span "Rent Payment for [DATE]." at bounding box center [633, 314] width 294 height 47
click at [570, 304] on textarea "Rent Payment for [DATE]." at bounding box center [633, 317] width 293 height 32
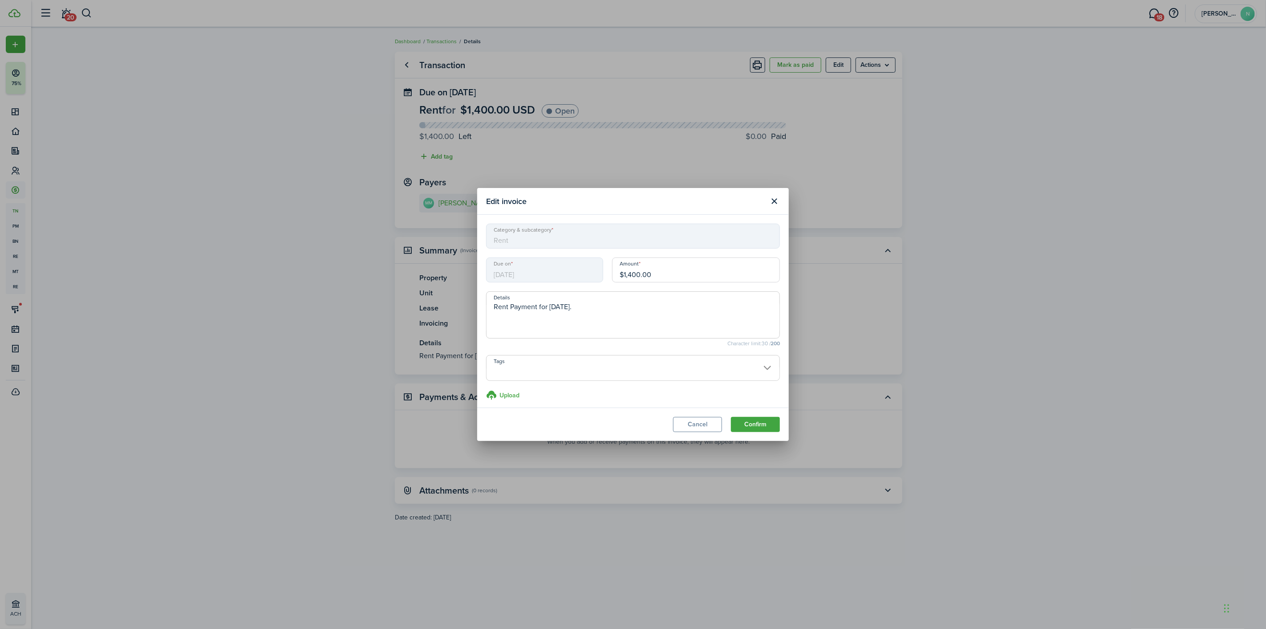
click at [589, 305] on textarea "Rent Payment for [DATE]." at bounding box center [633, 317] width 293 height 32
type textarea "Rent Payment for [DATE] to [DATE]."
drag, startPoint x: 655, startPoint y: 275, endPoint x: 595, endPoint y: 276, distance: 60.1
click at [595, 276] on div "Due on [DATE] Amount $1,400.00" at bounding box center [633, 274] width 303 height 34
type input "$700.00"
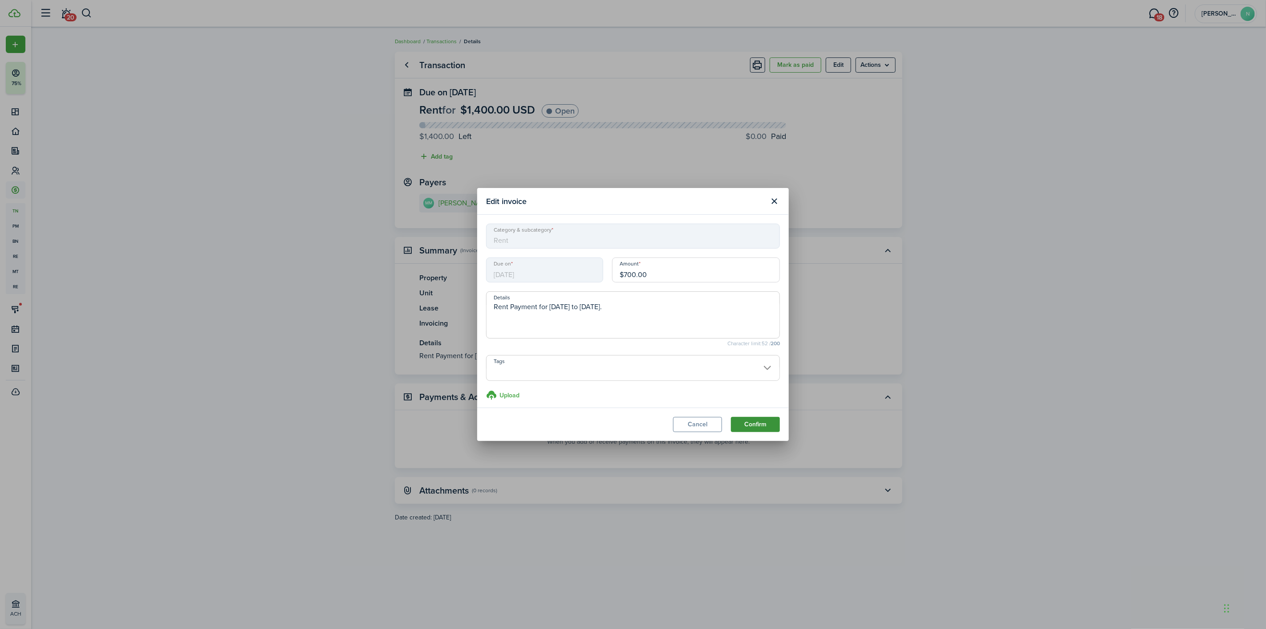
click at [756, 420] on button "Confirm" at bounding box center [755, 424] width 49 height 15
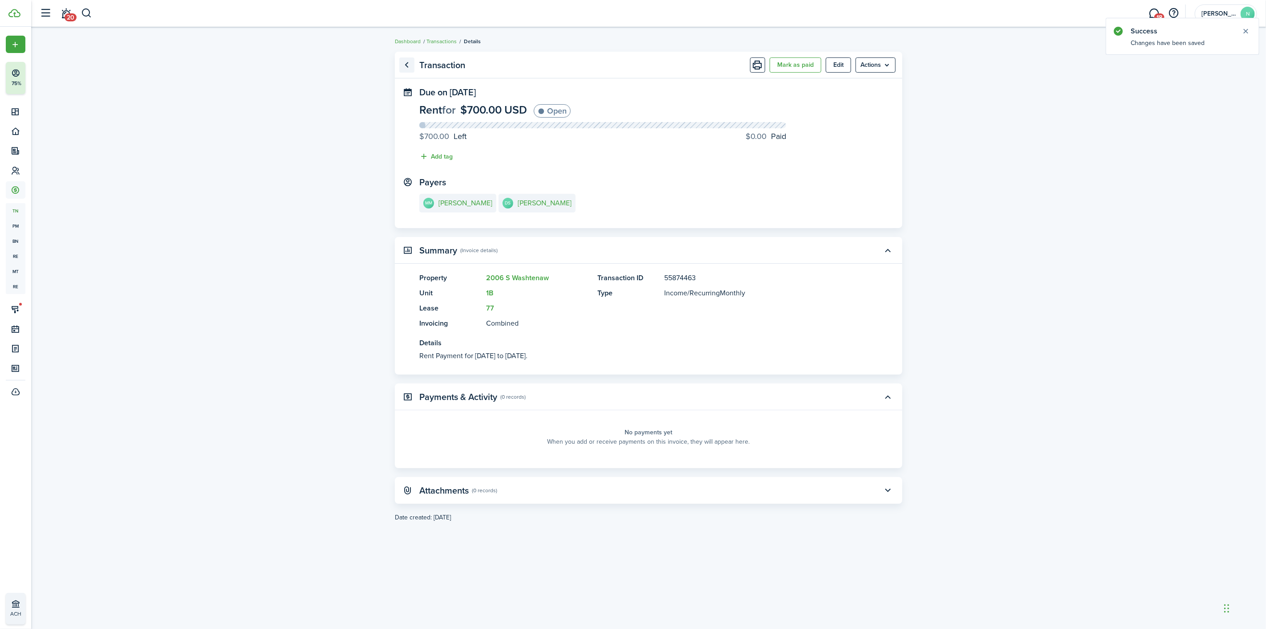
click at [408, 65] on link "Go back" at bounding box center [406, 64] width 15 height 15
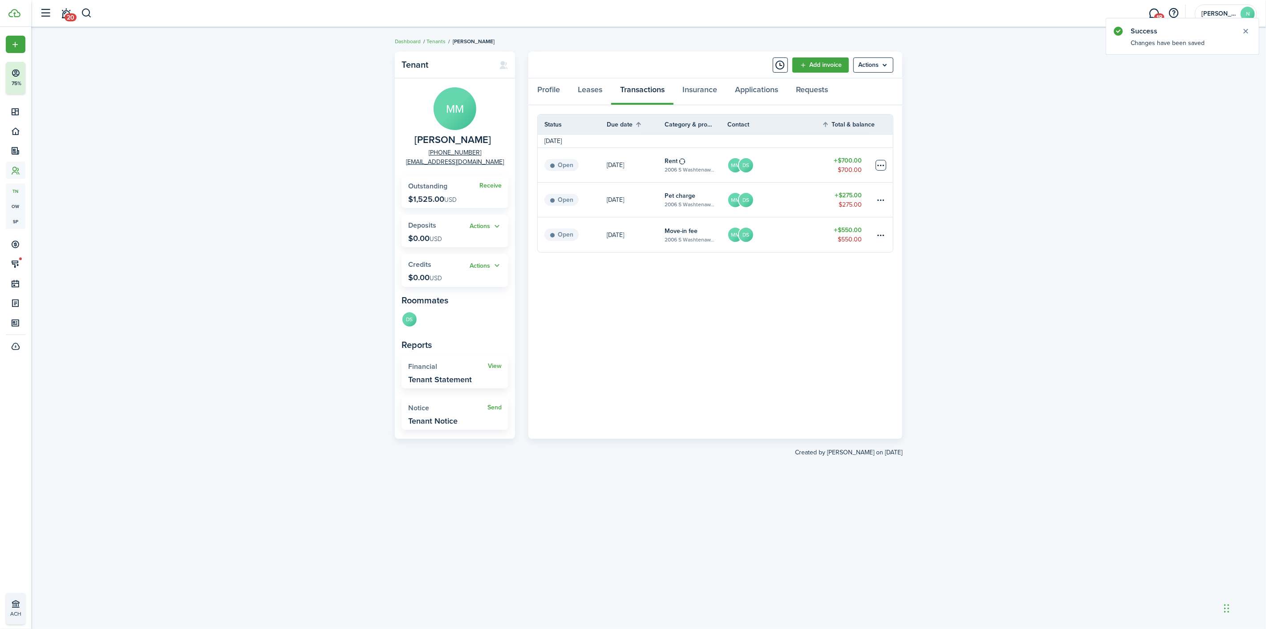
click at [881, 163] on table-menu-btn-icon at bounding box center [881, 165] width 11 height 11
click at [791, 167] on link "MM DS" at bounding box center [775, 165] width 94 height 34
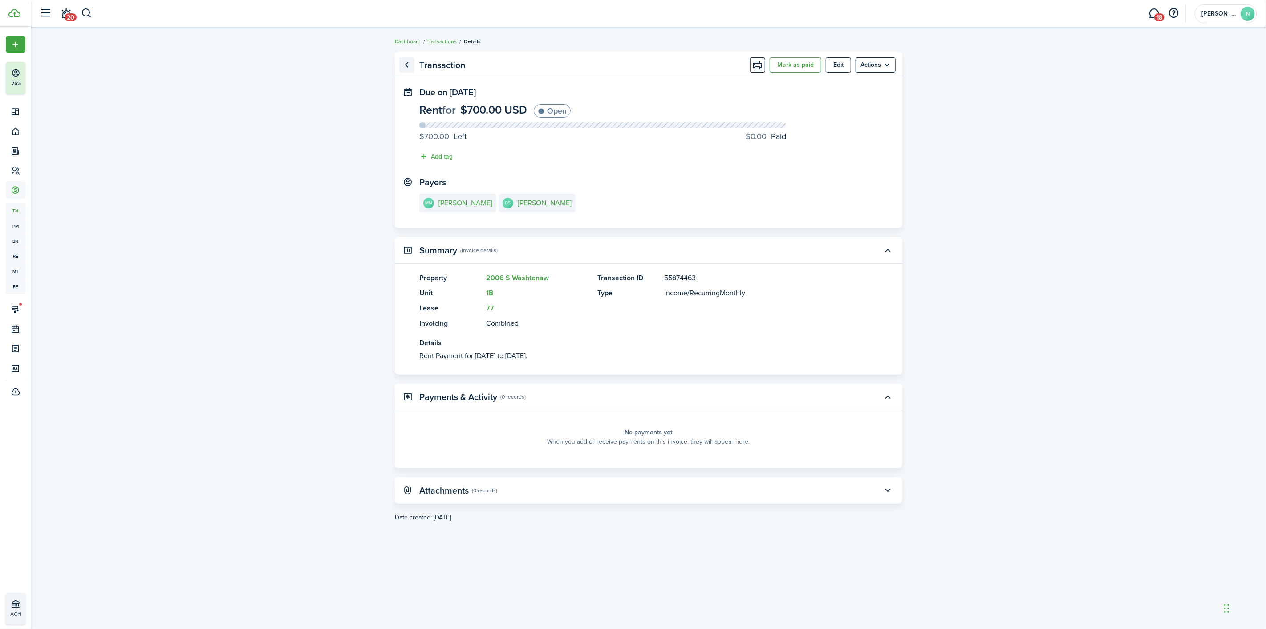
click at [413, 66] on link "Go back" at bounding box center [406, 64] width 15 height 15
